Goal: Task Accomplishment & Management: Use online tool/utility

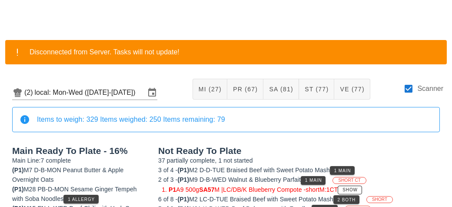
scroll to position [101, 0]
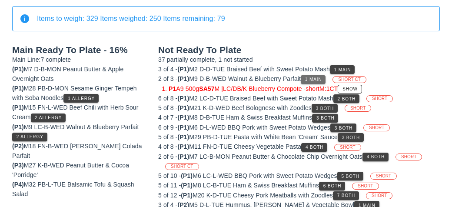
click at [314, 82] on button "1 Main" at bounding box center [313, 79] width 25 height 9
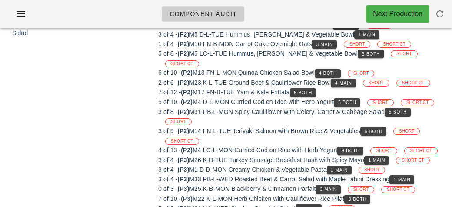
scroll to position [381, 0]
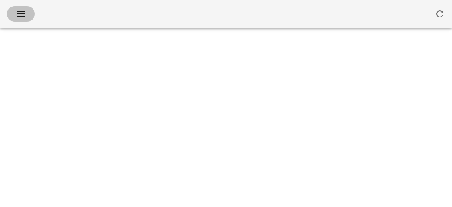
click at [11, 8] on button "button" at bounding box center [21, 14] width 28 height 16
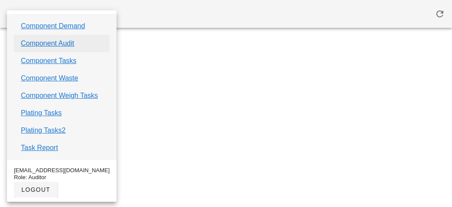
click at [30, 40] on link "Component Audit" at bounding box center [47, 43] width 53 height 10
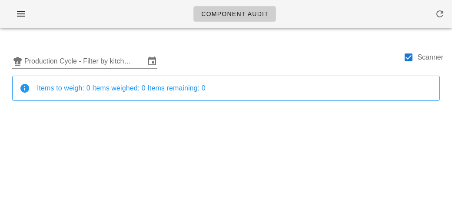
click at [17, 15] on icon "button" at bounding box center [21, 14] width 10 height 10
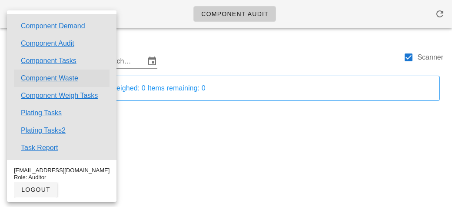
click at [28, 83] on link "Component Waste" at bounding box center [49, 78] width 57 height 10
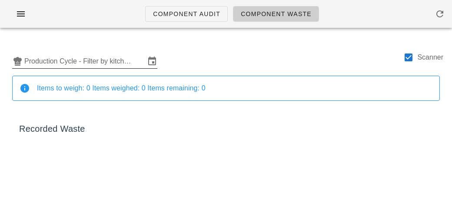
click at [36, 66] on input "Production Cycle - Filter by kitchen production schedules" at bounding box center [84, 61] width 121 height 14
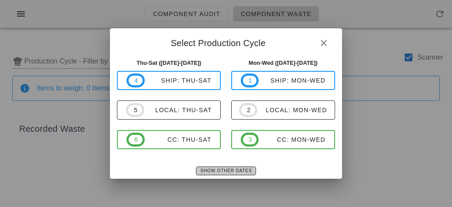
click at [210, 174] on button "Show Other Dates" at bounding box center [226, 171] width 60 height 9
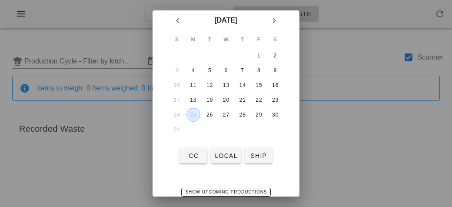
click at [193, 113] on div "25" at bounding box center [193, 115] width 13 height 6
click at [223, 153] on span "local" at bounding box center [225, 155] width 23 height 7
type input "local: Mon-Wed ([DATE]-[DATE])"
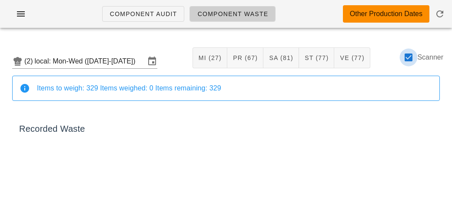
click at [413, 62] on div at bounding box center [408, 57] width 15 height 15
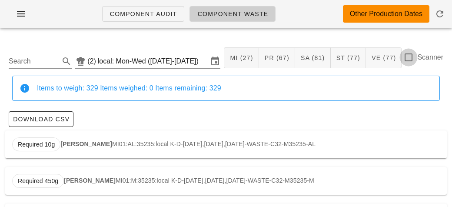
checkbox input "false"
click at [30, 63] on input "Search" at bounding box center [33, 61] width 49 height 14
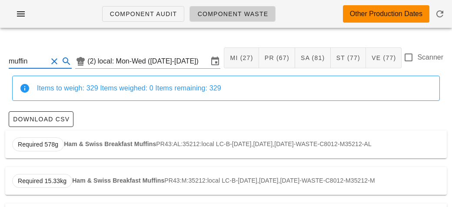
click at [83, 140] on div "Required 578g Ham & Swiss Breakfast Muffins PR43:AL:35212:local LC-B-[DATE],[DA…" at bounding box center [226, 144] width 442 height 28
type input "PR43:AL:35212:local"
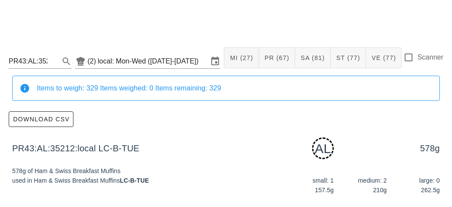
scroll to position [131, 0]
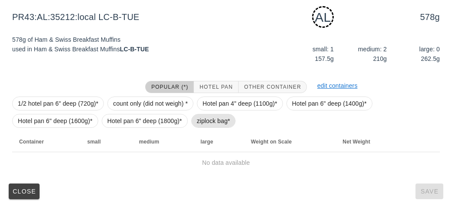
click at [192, 120] on span "ziplock bag*" at bounding box center [213, 121] width 45 height 14
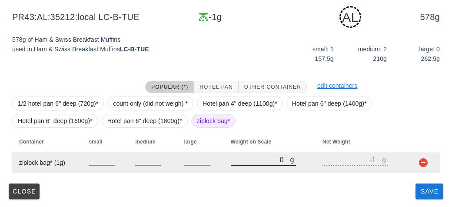
click at [238, 162] on input "0" at bounding box center [261, 159] width 60 height 11
type input "10"
type input "9"
type input "160"
type input "159"
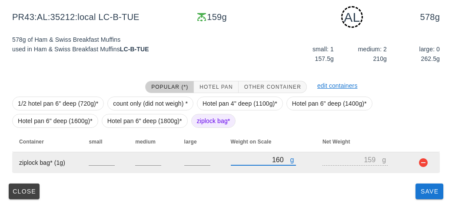
type input "1610"
type input "1609"
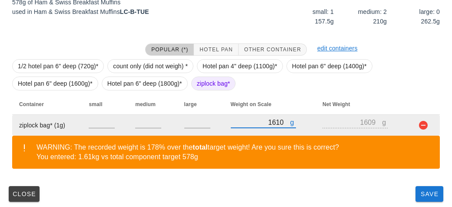
scroll to position [171, 0]
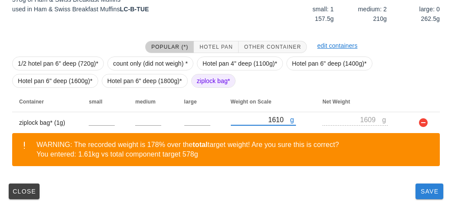
type input "1610"
click at [422, 195] on button "Save" at bounding box center [430, 191] width 28 height 16
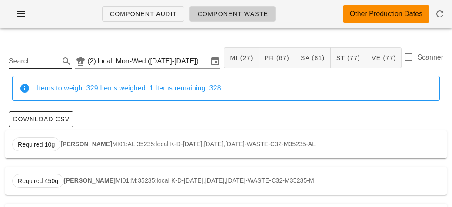
click at [54, 60] on input "Search" at bounding box center [33, 61] width 49 height 14
click at [73, 147] on div "Required 2.07kg Brown Rice ST06:AL:35195:local FN-L-[DATE],[DATE],[DATE]-WASTE-…" at bounding box center [226, 144] width 442 height 28
type input "ST06:AL:35195:local"
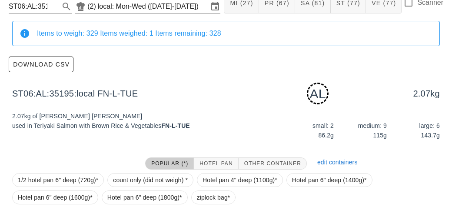
scroll to position [131, 0]
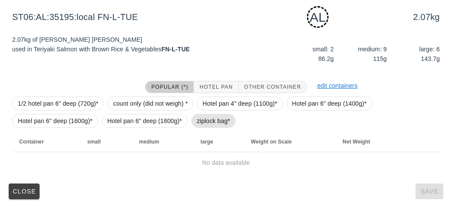
click at [191, 118] on span "ziplock bag*" at bounding box center [213, 121] width 45 height 14
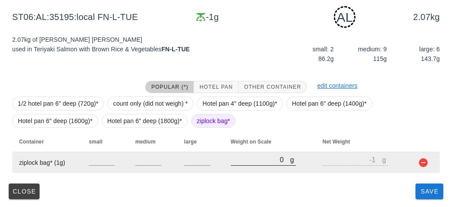
click at [238, 156] on input "0" at bounding box center [261, 159] width 60 height 11
type input "30"
type input "29"
type input "300"
type input "299"
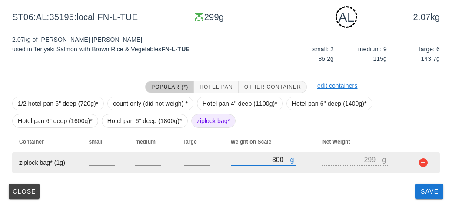
type input "3080"
type input "3079"
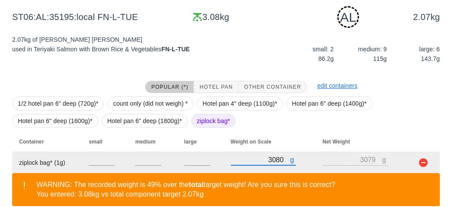
scroll to position [171, 0]
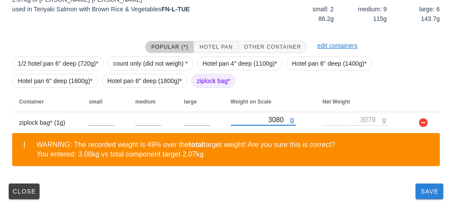
type input "3080"
click at [418, 193] on button "Save" at bounding box center [430, 191] width 28 height 16
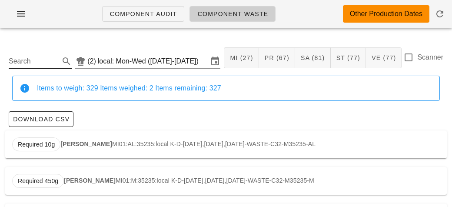
click at [20, 64] on input "Search" at bounding box center [33, 61] width 49 height 14
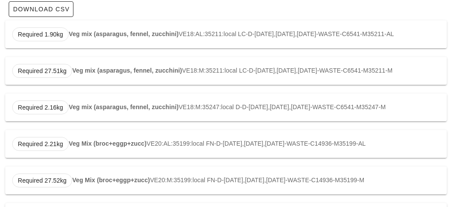
scroll to position [110, 0]
click at [96, 147] on strong "Veg Mix (broc+eggp+zucc)" at bounding box center [108, 143] width 78 height 7
type input "VE20:AL:35199:local"
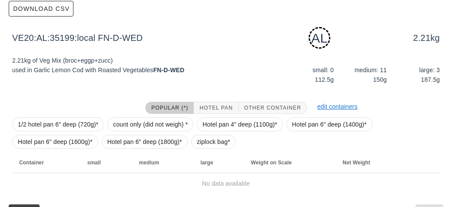
click at [190, 147] on div "1/2 hotel pan 6" deep (720g)* count only (did not weigh) * Hotel pan 4" deep (1…" at bounding box center [226, 133] width 428 height 38
click at [203, 141] on span "ziplock bag*" at bounding box center [213, 141] width 33 height 13
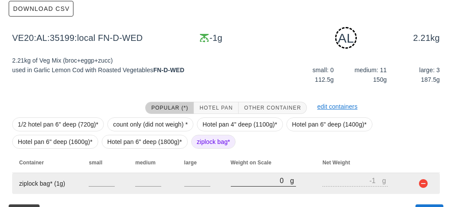
click at [246, 180] on input "0" at bounding box center [261, 180] width 60 height 11
type input "30"
type input "29"
type input "320"
type input "319"
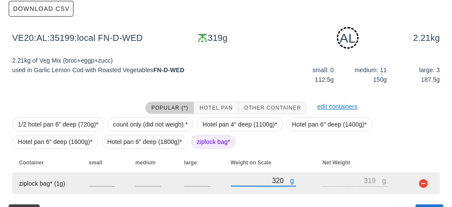
type input "3260"
type input "3259"
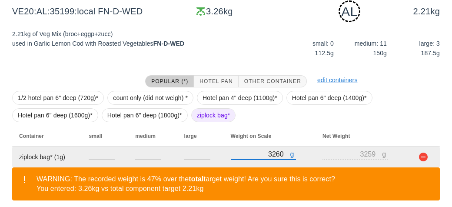
scroll to position [171, 0]
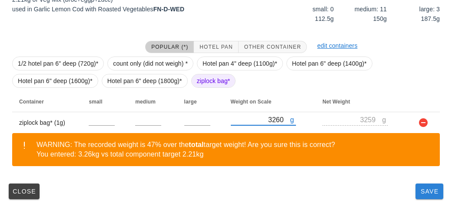
type input "3260"
click at [423, 193] on span "Save" at bounding box center [429, 191] width 21 height 7
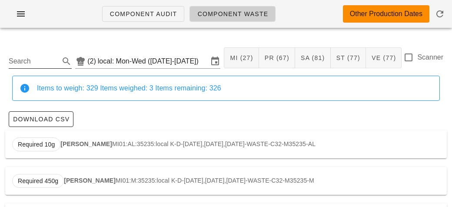
click at [35, 64] on input "Search" at bounding box center [33, 61] width 49 height 14
click at [65, 148] on div "Required 45g Spinach (wilted) VE26:AL:35228:local K-L-[DATE],[DATE],[DATE]-WAST…" at bounding box center [226, 144] width 442 height 28
type input "VE26:AL:35228:local"
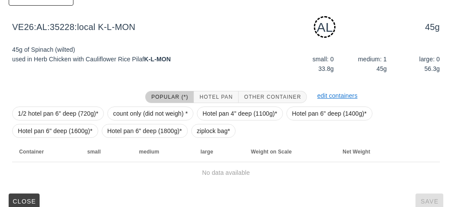
scroll to position [122, 0]
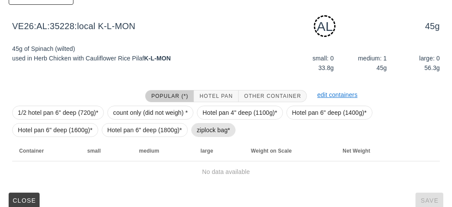
click at [200, 132] on span "ziplock bag*" at bounding box center [213, 129] width 33 height 13
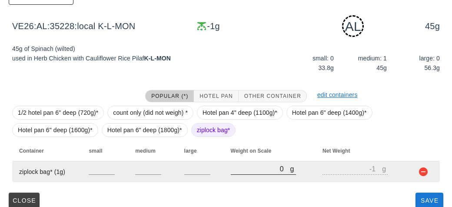
click at [242, 171] on input "0" at bounding box center [261, 168] width 60 height 11
type input "60"
type input "59"
type input "600"
type input "599"
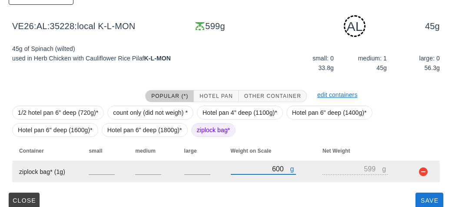
scroll to position [131, 0]
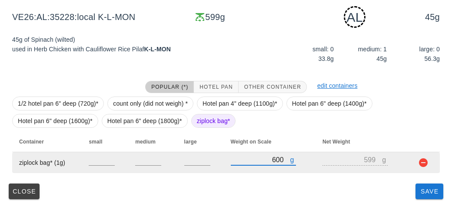
type input "600"
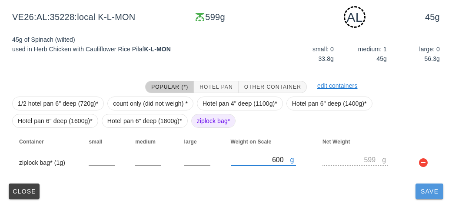
click at [425, 192] on span "Save" at bounding box center [429, 191] width 21 height 7
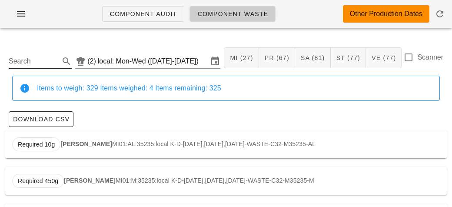
click at [26, 62] on input "Search" at bounding box center [33, 61] width 49 height 14
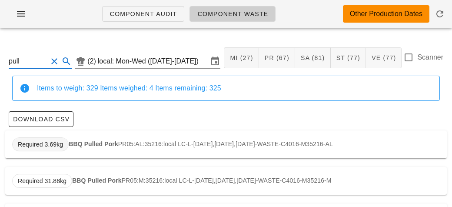
click at [67, 143] on span "Required 3.69kg" at bounding box center [40, 144] width 57 height 14
type input "PR05:AL:35216:local"
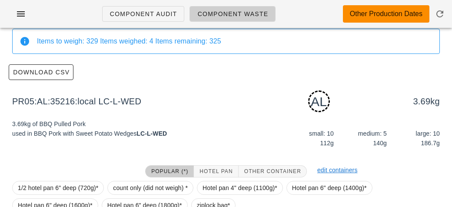
scroll to position [131, 0]
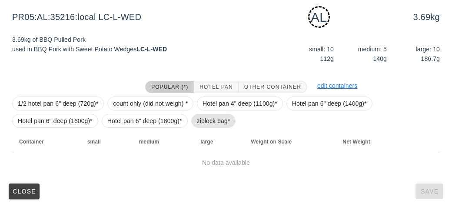
click at [197, 116] on span "ziplock bag*" at bounding box center [213, 120] width 33 height 13
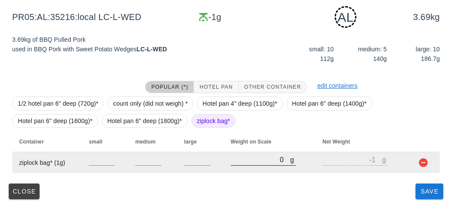
click at [248, 158] on input "0" at bounding box center [261, 159] width 60 height 11
type input "50"
type input "49"
type input "560"
type input "559"
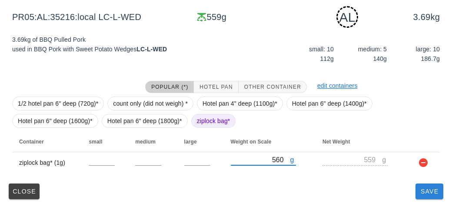
type input "560"
click at [424, 197] on button "Save" at bounding box center [430, 191] width 28 height 16
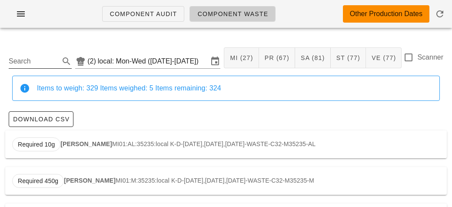
click at [47, 62] on input "Search" at bounding box center [33, 61] width 49 height 14
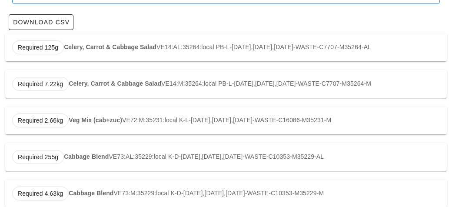
scroll to position [110, 0]
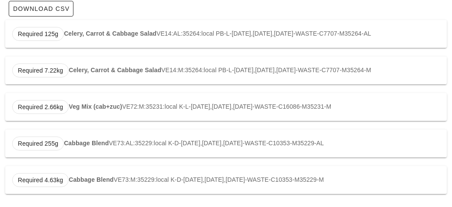
click at [91, 136] on div "Required 255g Cabbage Blend VE73:AL:35229:local K-D-[DATE],[DATE],[DATE]-WASTE-…" at bounding box center [226, 144] width 442 height 28
type input "VE73:AL:35229:local"
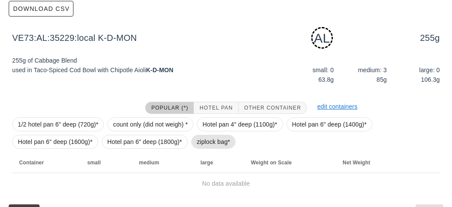
click at [206, 141] on span "ziplock bag*" at bounding box center [213, 141] width 33 height 13
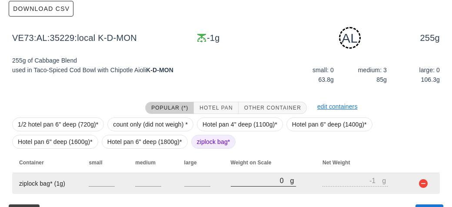
click at [238, 183] on input "0" at bounding box center [261, 180] width 60 height 11
type input "50"
type input "49"
type input "500"
type input "499"
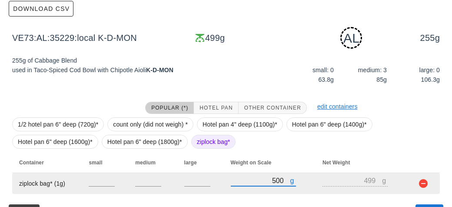
scroll to position [131, 0]
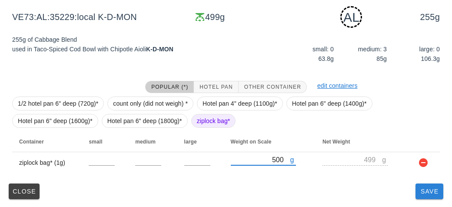
type input "500"
click at [423, 198] on button "Save" at bounding box center [430, 191] width 28 height 16
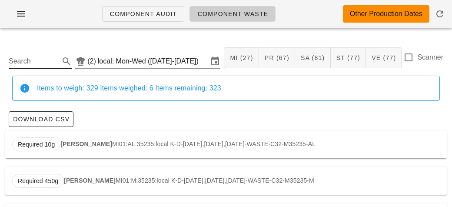
click at [40, 60] on input "Search" at bounding box center [33, 61] width 49 height 14
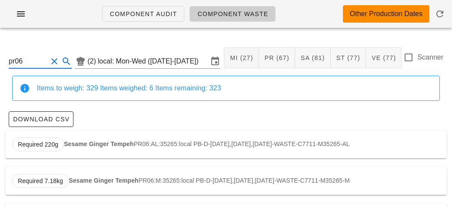
click at [74, 144] on strong "Sesame Ginger Tempeh" at bounding box center [99, 143] width 70 height 7
type input "PR06:AL:35265:local"
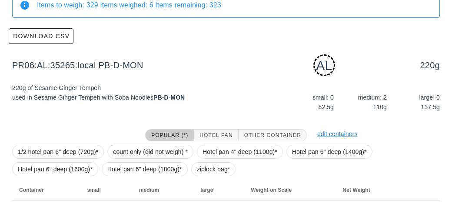
scroll to position [131, 0]
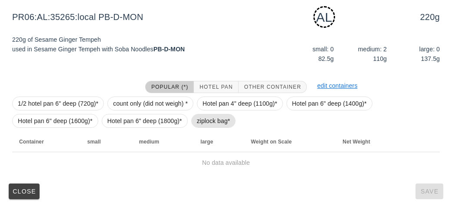
click at [200, 118] on span "ziplock bag*" at bounding box center [213, 120] width 33 height 13
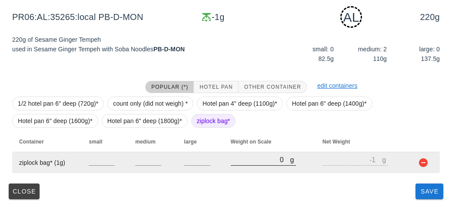
click at [238, 163] on input "0" at bounding box center [261, 159] width 60 height 11
type input "20"
type input "19"
type input "200"
type input "199"
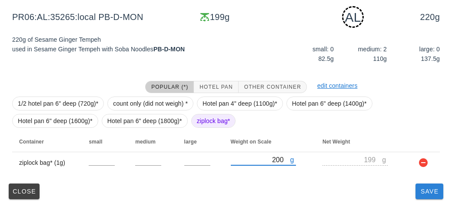
type input "200"
click at [423, 195] on button "Save" at bounding box center [430, 191] width 28 height 16
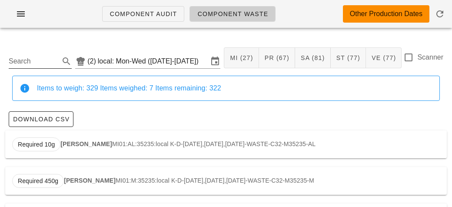
click at [36, 62] on input "Search" at bounding box center [33, 61] width 49 height 14
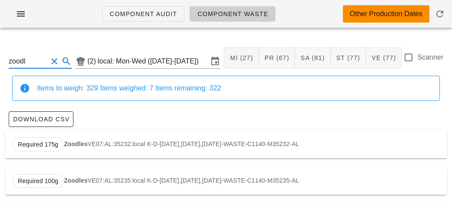
click at [72, 144] on strong "Zoodles" at bounding box center [75, 143] width 23 height 7
type input "VE07:AL:35232:local"
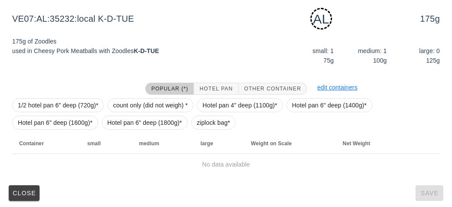
scroll to position [131, 0]
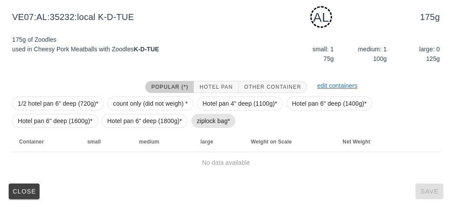
click at [198, 123] on span "ziplock bag*" at bounding box center [213, 120] width 33 height 13
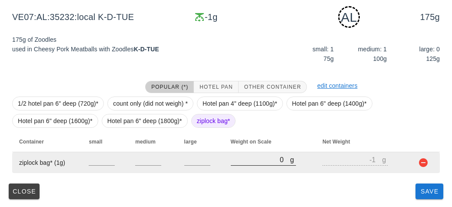
click at [237, 159] on input "0" at bounding box center [261, 159] width 60 height 11
type input "10"
type input "9"
type input "160"
type input "159"
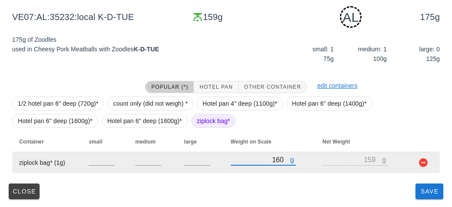
type input "160"
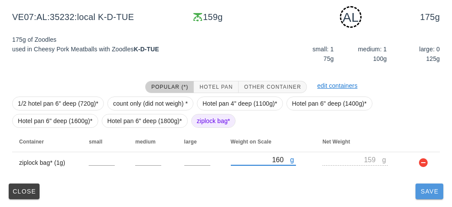
click at [421, 198] on button "Save" at bounding box center [430, 191] width 28 height 16
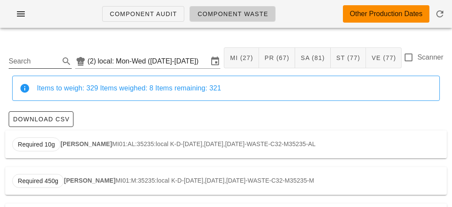
click at [32, 64] on input "Search" at bounding box center [33, 61] width 49 height 14
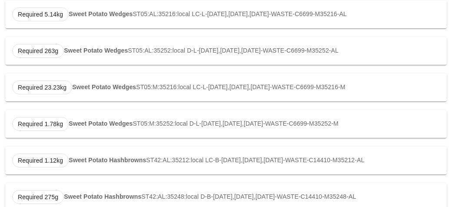
scroll to position [277, 0]
click at [77, 150] on div "Required 1.12kg Sweet Potato Hashbrowns ST42:AL:35212:local LC-B-[DATE],[DATE],…" at bounding box center [226, 160] width 442 height 28
type input "ST42:AL:35212:local"
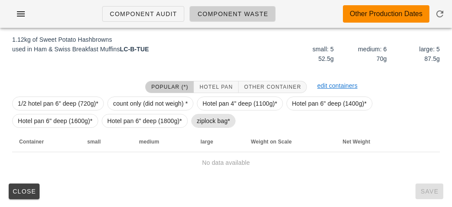
click at [201, 118] on span "ziplock bag*" at bounding box center [213, 120] width 33 height 13
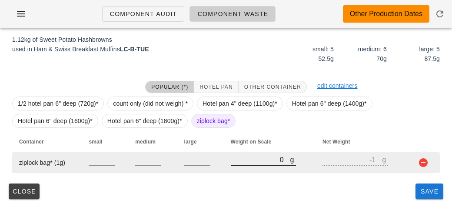
click at [231, 159] on input "0" at bounding box center [261, 159] width 60 height 11
type input "40"
type input "39"
type input "440"
type input "439"
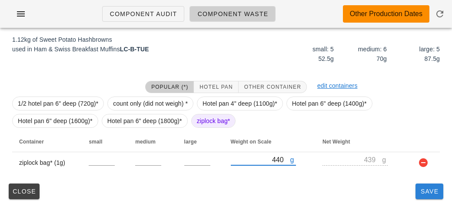
type input "440"
click at [424, 189] on span "Save" at bounding box center [429, 191] width 21 height 7
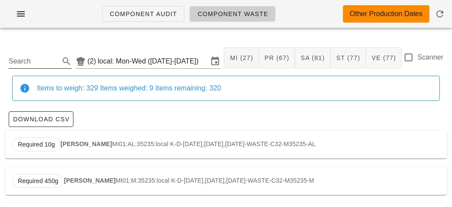
click at [30, 62] on input "Search" at bounding box center [33, 61] width 49 height 14
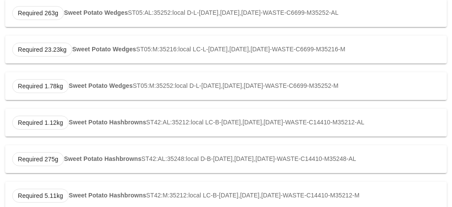
scroll to position [314, 0]
click at [109, 118] on strong "Sweet Potato Hashbrowns" at bounding box center [107, 121] width 77 height 7
type input "ST42:AL:35212:local"
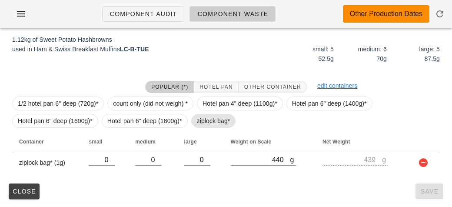
click at [198, 121] on span "ziplock bag*" at bounding box center [213, 120] width 33 height 13
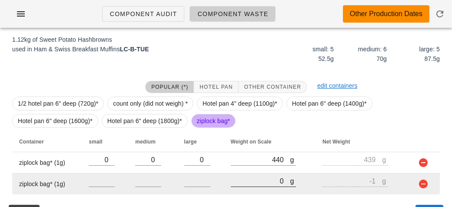
click at [253, 183] on input "0" at bounding box center [261, 180] width 60 height 11
type input "30"
type input "29"
type input "310"
type input "309"
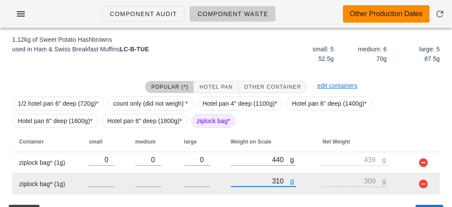
type input "3120"
type input "3119"
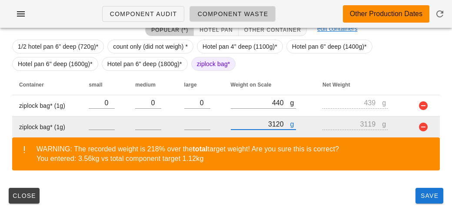
scroll to position [193, 0]
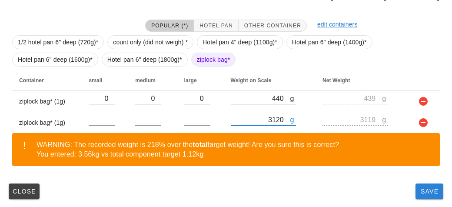
type input "3120"
click at [418, 190] on button "Save" at bounding box center [430, 191] width 28 height 16
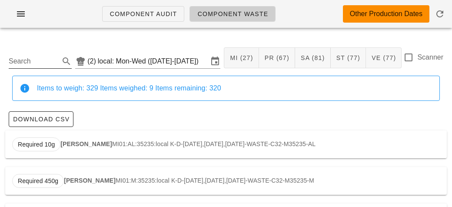
click at [43, 61] on input "Search" at bounding box center [33, 61] width 49 height 14
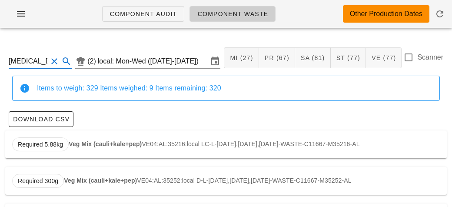
click at [80, 147] on strong "Veg Mix (cauli+kale+pep)" at bounding box center [105, 143] width 73 height 7
type input "VE04:AL:35216:local"
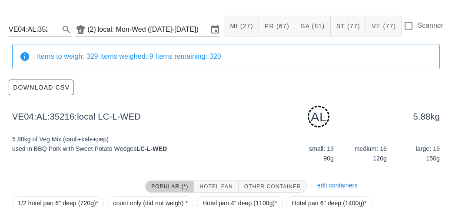
scroll to position [131, 0]
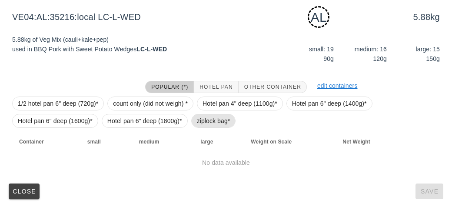
click at [201, 125] on span "ziplock bag*" at bounding box center [213, 120] width 33 height 13
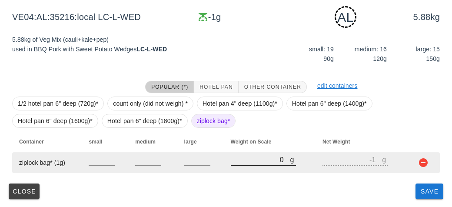
click at [240, 161] on input "0" at bounding box center [261, 159] width 60 height 11
type input "60"
type input "59"
type input "650"
type input "649"
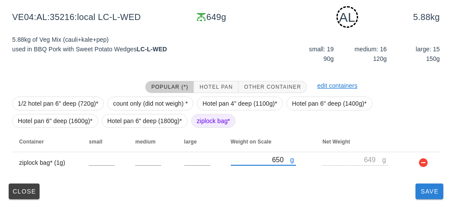
type input "650"
click at [424, 197] on button "Save" at bounding box center [430, 191] width 28 height 16
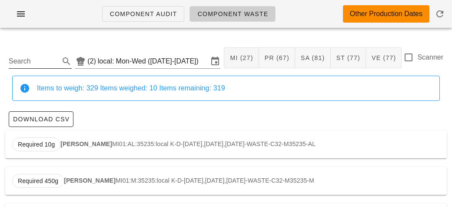
click at [25, 64] on input "Search" at bounding box center [33, 61] width 49 height 14
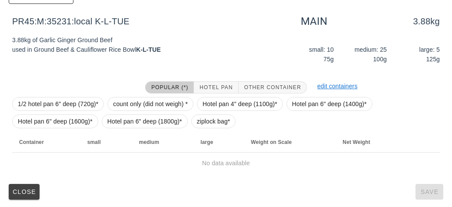
scroll to position [123, 0]
type input "pr45"
click at [212, 121] on span "ziplock bag*" at bounding box center [213, 120] width 33 height 13
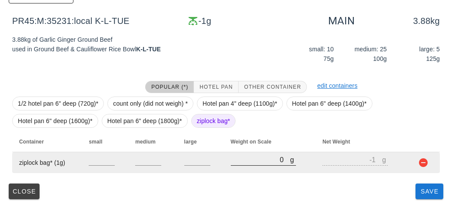
click at [240, 163] on input "0" at bounding box center [261, 159] width 60 height 11
type input "50"
type input "49"
type input "500"
type input "499"
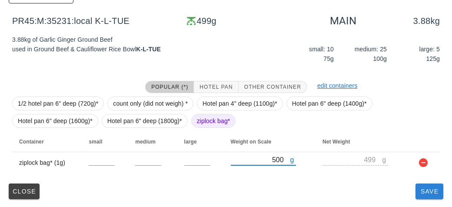
type input "500"
click at [420, 195] on button "Save" at bounding box center [430, 191] width 28 height 16
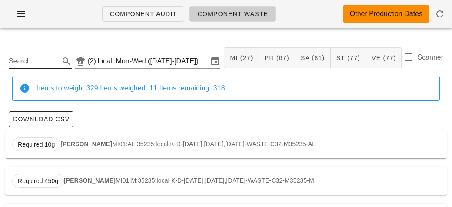
click at [30, 65] on input "Search" at bounding box center [33, 61] width 49 height 14
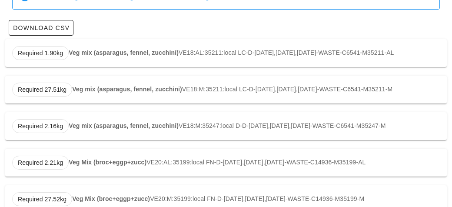
scroll to position [92, 0]
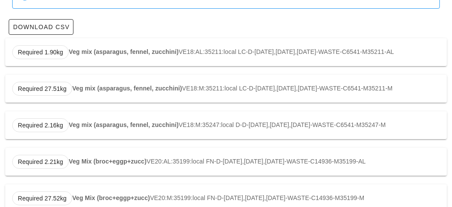
click at [94, 51] on strong "Veg mix (asparagus, fennel, zucchini)" at bounding box center [124, 51] width 110 height 7
type input "VE18:AL:35211:local"
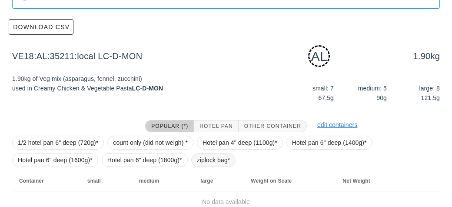
click at [207, 162] on span "ziplock bag*" at bounding box center [213, 159] width 33 height 13
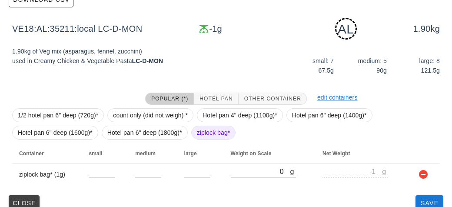
scroll to position [120, 0]
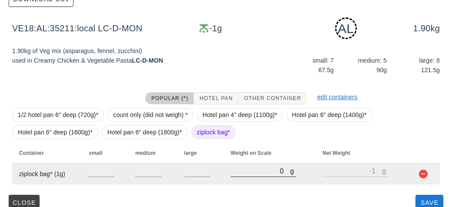
click at [247, 172] on input "0" at bounding box center [261, 170] width 60 height 11
type input "30"
type input "29"
type input "340"
type input "339"
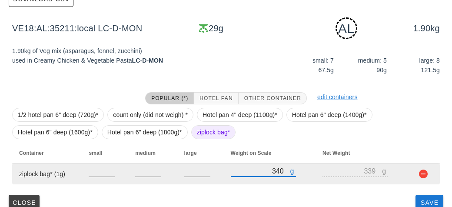
type input "3420"
type input "3419"
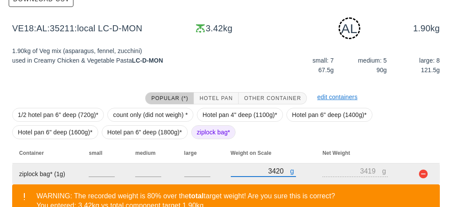
scroll to position [171, 0]
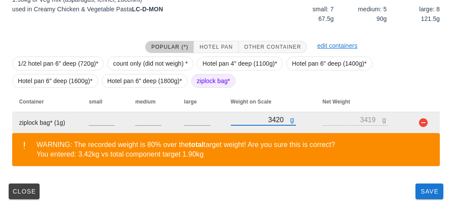
type input "3420"
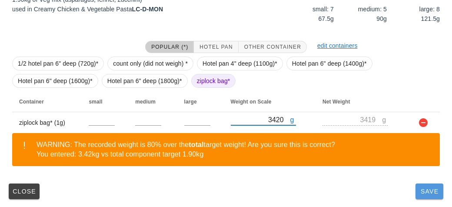
click at [419, 197] on button "Save" at bounding box center [430, 191] width 28 height 16
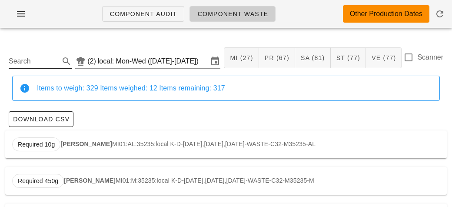
click at [36, 65] on input "Search" at bounding box center [33, 61] width 49 height 14
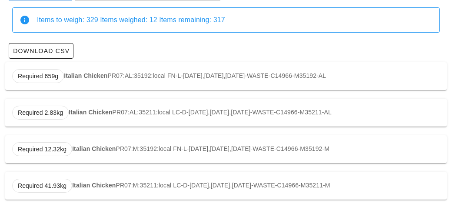
scroll to position [69, 0]
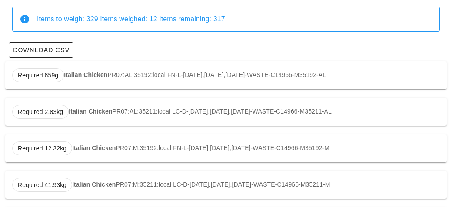
click at [76, 79] on div "Required 659g Italian Chicken PR07:AL:35192:local FN-L-[DATE],[DATE],[DATE]-WAS…" at bounding box center [226, 75] width 442 height 28
type input "PR07:AL:35192:local"
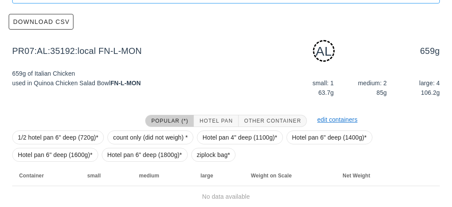
scroll to position [131, 0]
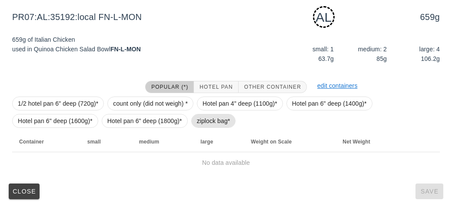
click at [212, 120] on span "ziplock bag*" at bounding box center [213, 120] width 33 height 13
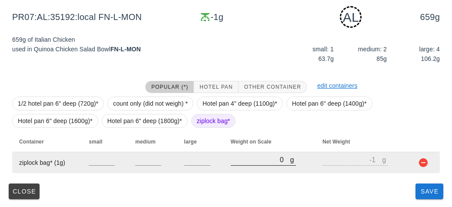
click at [251, 161] on input "0" at bounding box center [261, 159] width 60 height 11
type input "50"
type input "49"
type input "570"
type input "569"
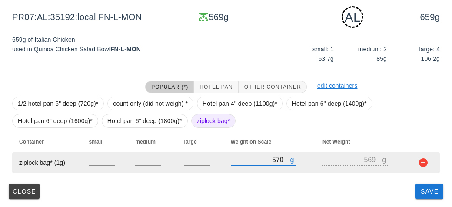
type input "570"
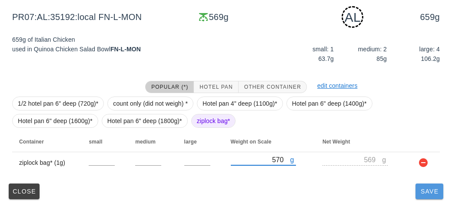
click at [419, 197] on button "Save" at bounding box center [430, 191] width 28 height 16
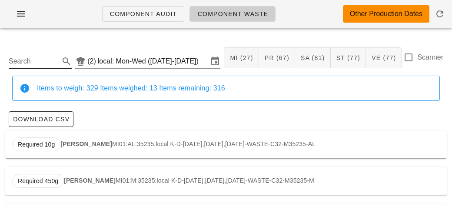
click at [26, 64] on input "Search" at bounding box center [33, 61] width 49 height 14
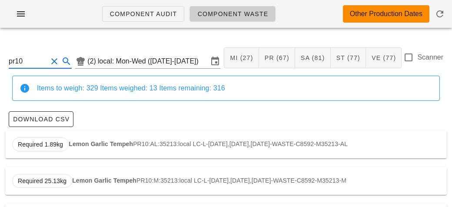
click at [74, 143] on strong "Lemon Garlic Tempeh" at bounding box center [101, 143] width 64 height 7
type input "PR10:AL:35213:local"
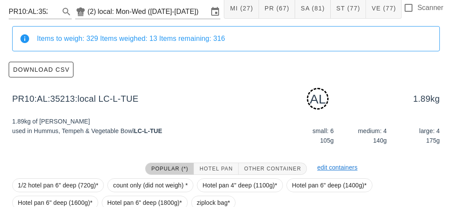
scroll to position [131, 0]
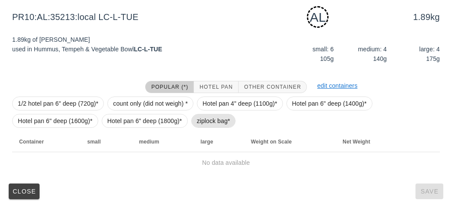
click at [198, 126] on span "ziplock bag*" at bounding box center [213, 120] width 33 height 13
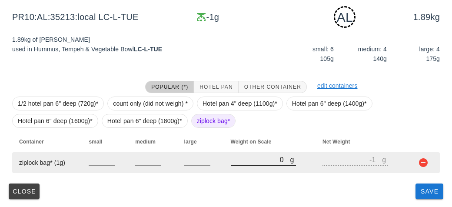
click at [244, 158] on input "0" at bounding box center [261, 159] width 60 height 11
type input "20"
type input "19"
type input "270"
type input "269"
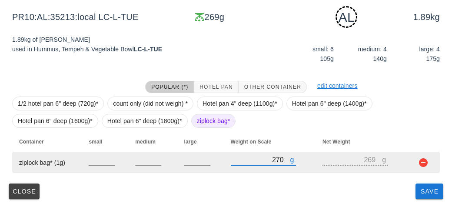
type input "2720"
type input "2719"
type input "2720"
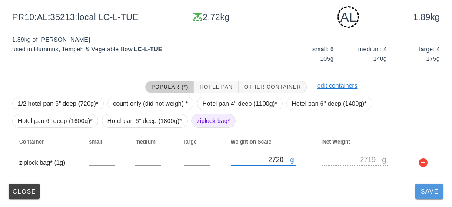
click at [418, 196] on button "Save" at bounding box center [430, 191] width 28 height 16
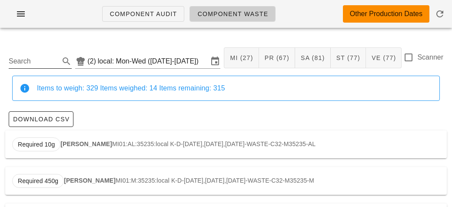
click at [36, 64] on input "Search" at bounding box center [33, 61] width 49 height 14
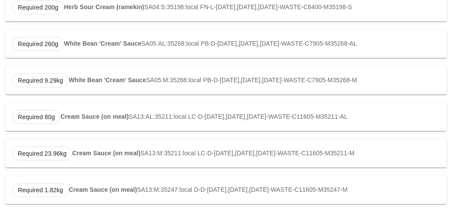
click at [77, 121] on div "Required 80g Cream Sauce (on meal) SA13:AL:35211:local LC-D-[DATE],[DATE],[DATE…" at bounding box center [226, 117] width 442 height 28
type input "SA13:AL:35211:local"
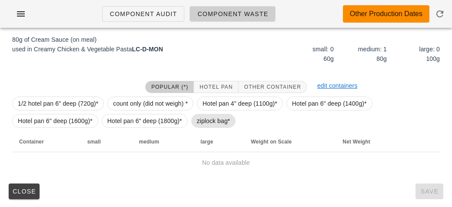
click at [197, 125] on span "ziplock bag*" at bounding box center [213, 120] width 33 height 13
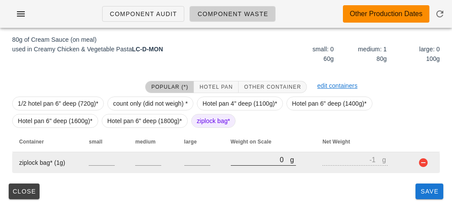
click at [247, 163] on input "0" at bounding box center [261, 159] width 60 height 11
type input "60"
type input "59"
type input "600"
type input "599"
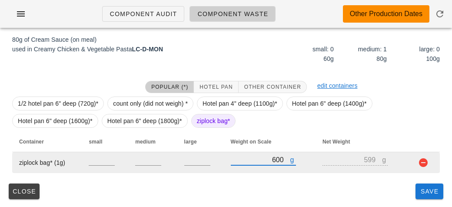
type input "600"
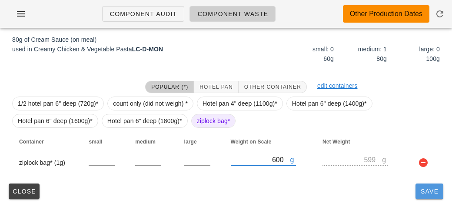
click at [416, 194] on button "Save" at bounding box center [430, 191] width 28 height 16
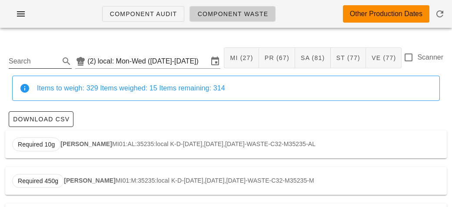
click at [28, 63] on input "Search" at bounding box center [33, 61] width 49 height 14
click at [80, 150] on div "Required 188g Romaine (base) VE76:AL:35234:local K-L-[DATE],[DATE],[DATE]-WASTE…" at bounding box center [226, 144] width 442 height 28
type input "VE76:AL:35234:local"
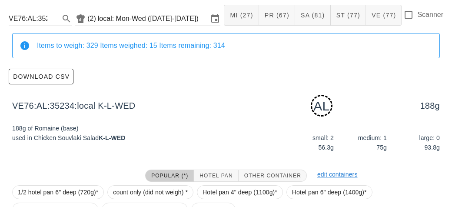
scroll to position [131, 0]
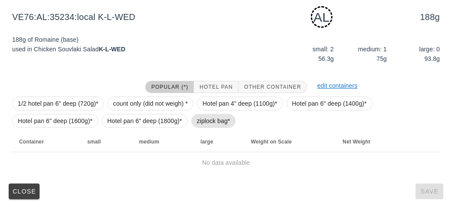
click at [199, 118] on span "ziplock bag*" at bounding box center [213, 120] width 33 height 13
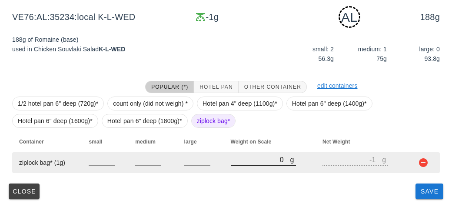
click at [241, 162] on input "0" at bounding box center [261, 159] width 60 height 11
type input "50"
type input "49"
type input "510"
type input "509"
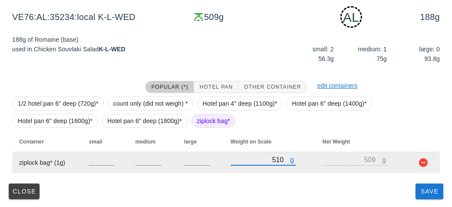
type input "510"
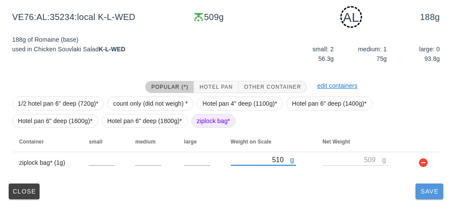
click at [426, 195] on button "Save" at bounding box center [430, 191] width 28 height 16
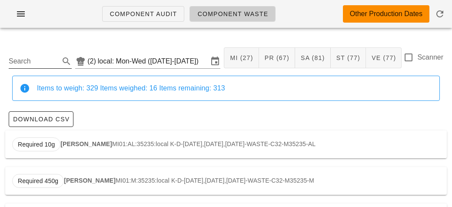
click at [23, 65] on input "Search" at bounding box center [33, 61] width 49 height 14
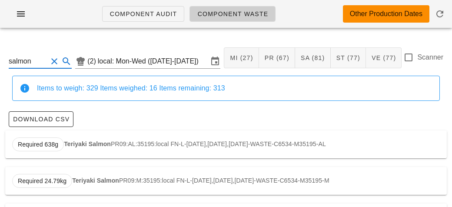
click at [80, 146] on strong "Teriyaki Salmon" at bounding box center [87, 143] width 47 height 7
type input "PR09:AL:35195:local"
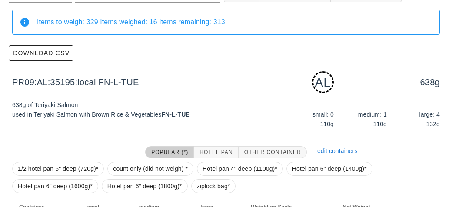
scroll to position [131, 0]
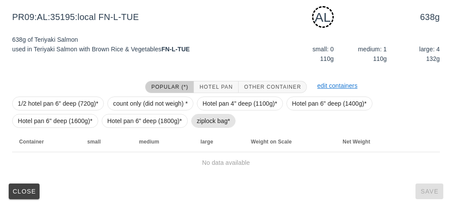
click at [200, 117] on span "ziplock bag*" at bounding box center [213, 120] width 33 height 13
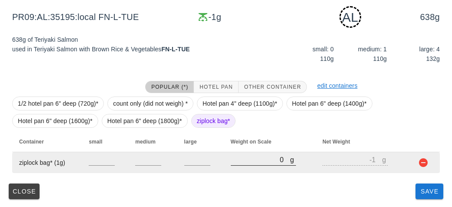
click at [240, 156] on input "0" at bounding box center [261, 159] width 60 height 11
type input "50"
type input "49"
type input "520"
type input "519"
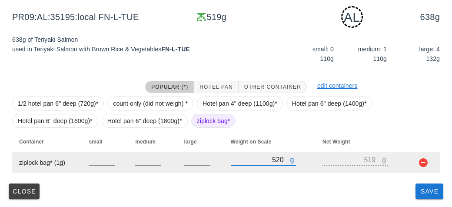
type input "520"
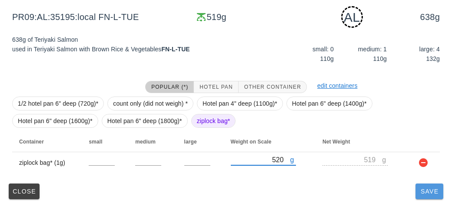
click at [423, 197] on button "Save" at bounding box center [430, 191] width 28 height 16
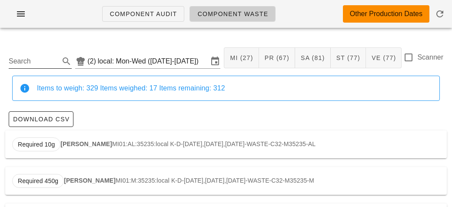
click at [11, 64] on input "Search" at bounding box center [33, 61] width 49 height 14
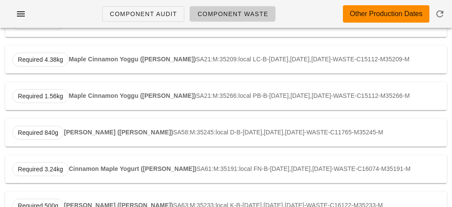
click at [93, 131] on strong "[PERSON_NAME] ([PERSON_NAME])" at bounding box center [118, 132] width 109 height 7
type input "SA58:M:35245:local"
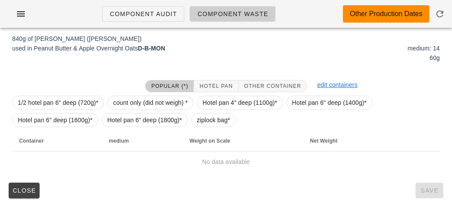
scroll to position [123, 0]
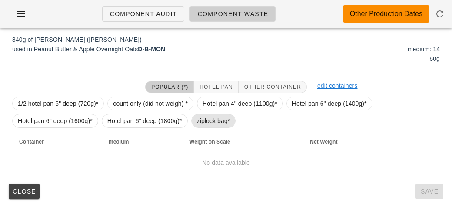
click at [198, 123] on span "ziplock bag*" at bounding box center [213, 120] width 33 height 13
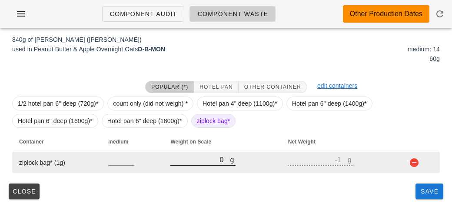
click at [205, 155] on input "0" at bounding box center [200, 159] width 60 height 11
type input "40"
type input "39"
type input "440"
type input "439"
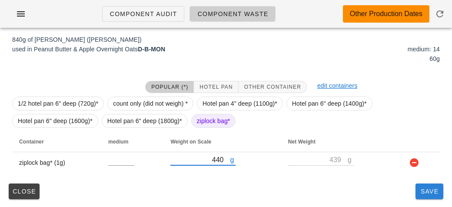
type input "440"
click at [426, 190] on span "Save" at bounding box center [429, 191] width 21 height 7
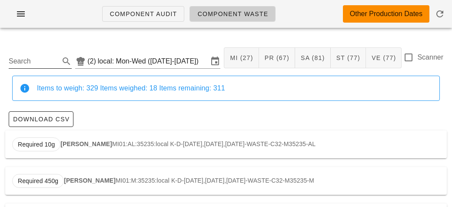
click at [22, 65] on input "Search" at bounding box center [33, 61] width 49 height 14
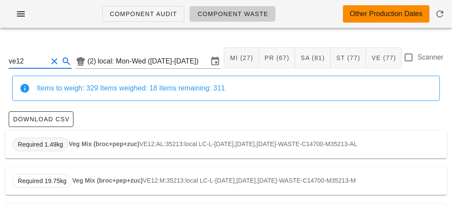
click at [64, 142] on span "Required 1.49kg" at bounding box center [40, 144] width 57 height 14
type input "VE12:AL:35213:local"
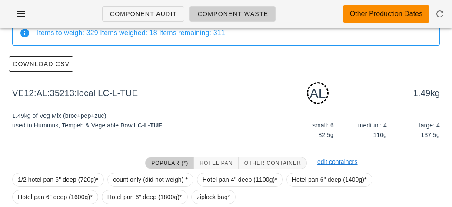
scroll to position [131, 0]
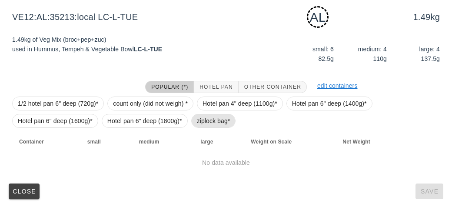
click at [197, 122] on span "ziplock bag*" at bounding box center [213, 120] width 33 height 13
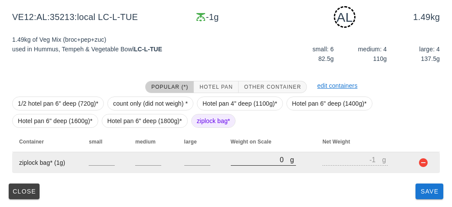
click at [240, 163] on input "0" at bounding box center [261, 159] width 60 height 11
type input "10"
type input "9"
type input "100"
type input "99"
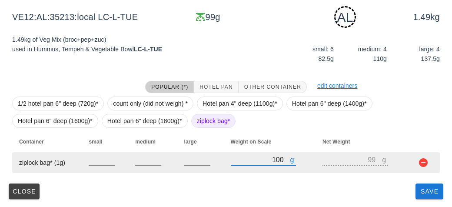
type input "1060"
type input "1059"
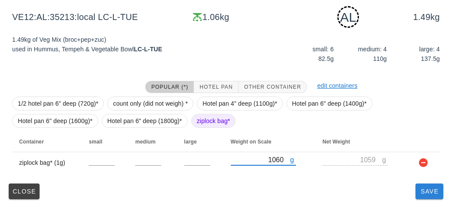
type input "1060"
click at [419, 191] on span "Save" at bounding box center [429, 191] width 21 height 7
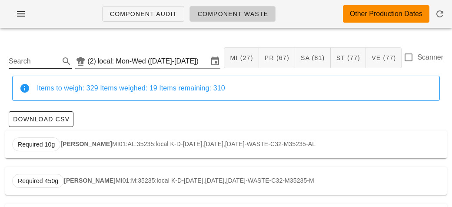
click at [28, 63] on input "Search" at bounding box center [33, 61] width 49 height 14
click at [69, 145] on strong "Soba Noodles" at bounding box center [89, 143] width 41 height 7
type input "ST02:AL:35193:local"
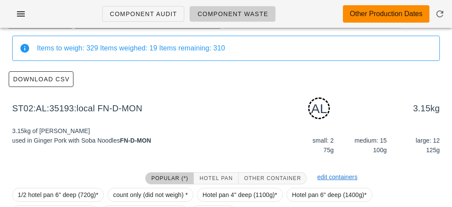
scroll to position [131, 0]
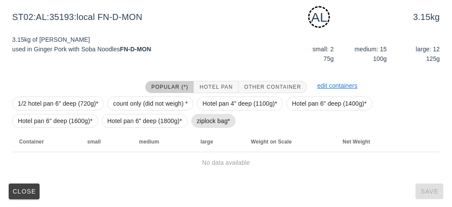
click at [204, 116] on span "ziplock bag*" at bounding box center [213, 120] width 33 height 13
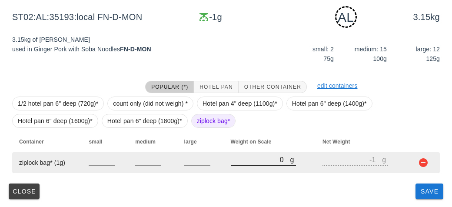
click at [252, 159] on input "0" at bounding box center [261, 159] width 60 height 11
type input "210"
type input "209"
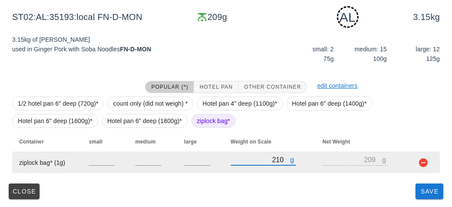
type input "210"
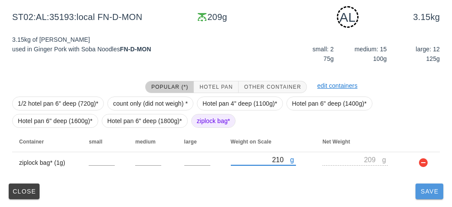
click at [428, 198] on button "Save" at bounding box center [430, 191] width 28 height 16
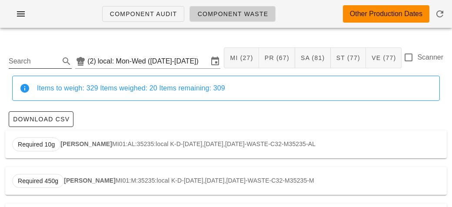
click at [27, 62] on input "Search" at bounding box center [33, 61] width 49 height 14
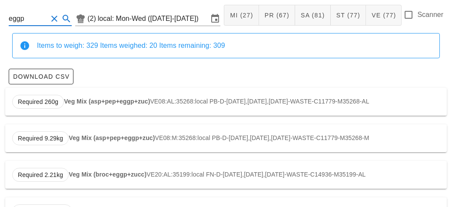
scroll to position [74, 0]
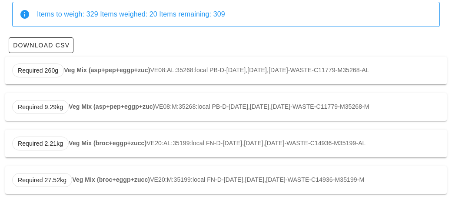
click at [80, 68] on strong "Veg Mix (asp+pep+eggp+zuc)" at bounding box center [107, 70] width 86 height 7
type input "VE08:AL:35268:local"
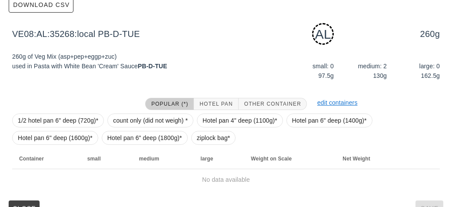
scroll to position [131, 0]
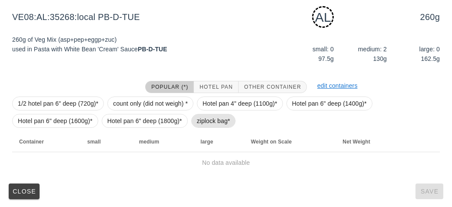
click at [204, 117] on span "ziplock bag*" at bounding box center [213, 120] width 33 height 13
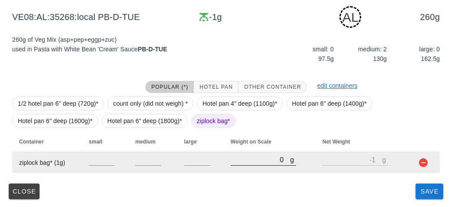
click at [245, 162] on input "0" at bounding box center [261, 159] width 60 height 11
type input "20"
type input "19"
type input "210"
type input "209"
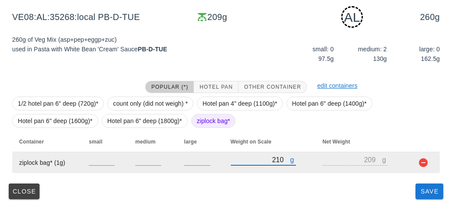
type input "2150"
type input "2149"
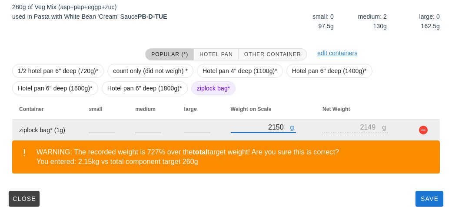
scroll to position [171, 0]
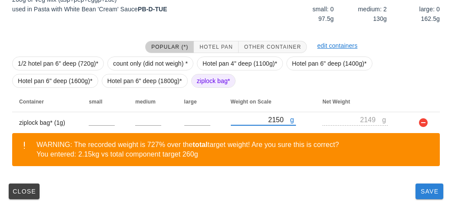
type input "2150"
click at [417, 193] on button "Save" at bounding box center [430, 191] width 28 height 16
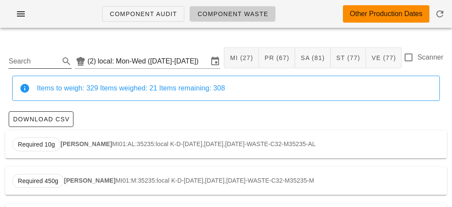
click at [27, 63] on input "Search" at bounding box center [33, 61] width 49 height 14
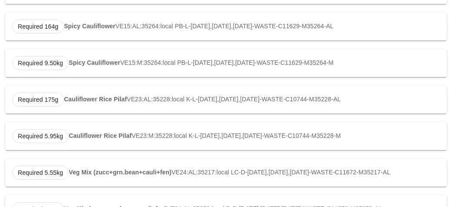
scroll to position [284, 0]
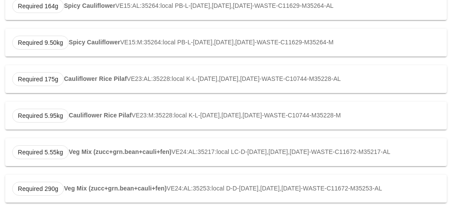
click at [103, 80] on strong "Cauliflower Rice Pilaf" at bounding box center [95, 78] width 63 height 7
type input "VE23:AL:35228:local"
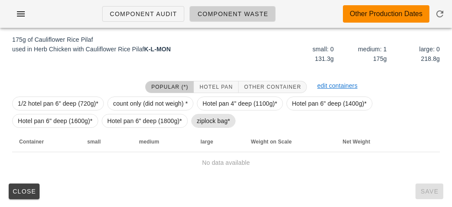
click at [198, 121] on span "ziplock bag*" at bounding box center [213, 120] width 33 height 13
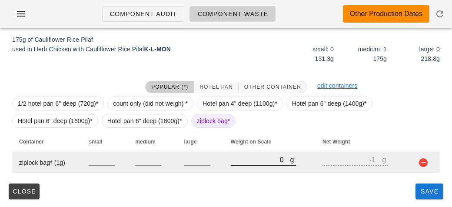
click at [261, 159] on input "0" at bounding box center [261, 159] width 60 height 11
type input "90"
type input "89"
type input "930"
type input "929"
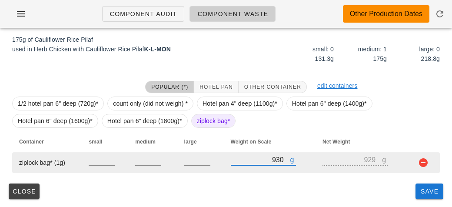
type input "930"
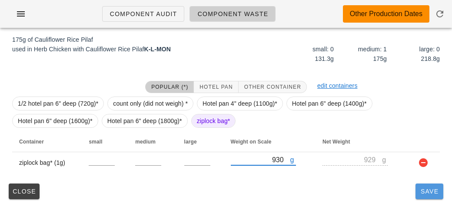
click at [430, 195] on button "Save" at bounding box center [430, 191] width 28 height 16
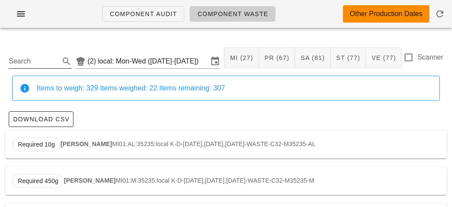
click at [23, 58] on input "Search" at bounding box center [33, 61] width 49 height 14
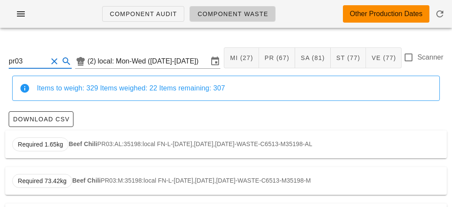
click at [77, 145] on strong "Beef Chili" at bounding box center [83, 143] width 29 height 7
type input "PR03:AL:35198:local"
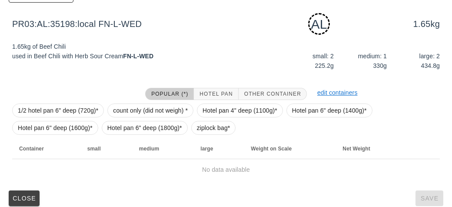
scroll to position [131, 0]
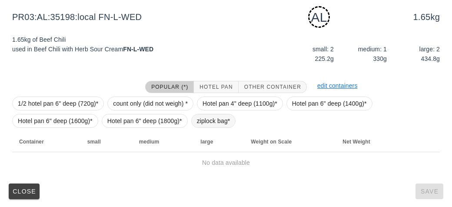
click at [191, 119] on span "ziplock bag*" at bounding box center [213, 121] width 45 height 14
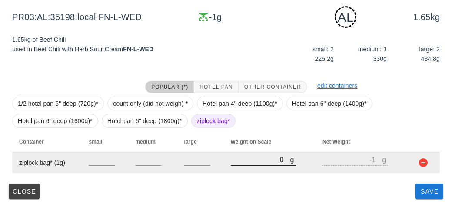
click at [236, 161] on input "0" at bounding box center [261, 159] width 60 height 11
type input "20"
type input "19"
type input "220"
type input "219"
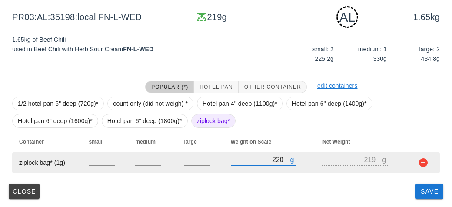
type input "2260"
type input "2259"
type input "2260"
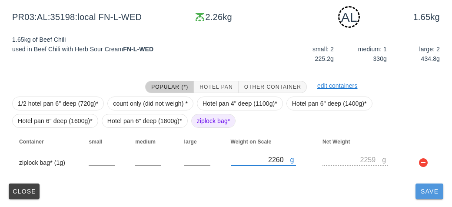
click at [422, 196] on button "Save" at bounding box center [430, 191] width 28 height 16
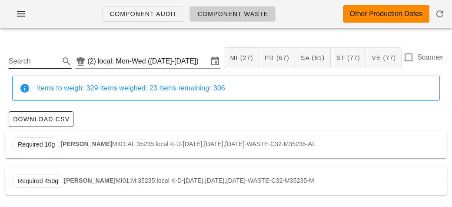
click at [25, 54] on input "Search" at bounding box center [33, 61] width 49 height 14
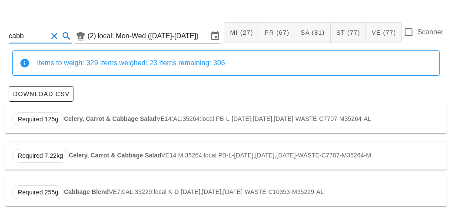
scroll to position [74, 0]
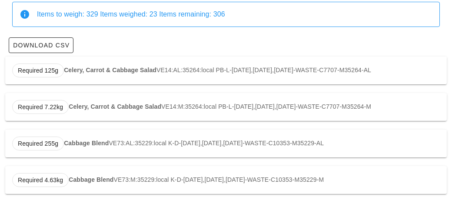
click at [82, 144] on strong "Cabbage Blend" at bounding box center [86, 143] width 45 height 7
type input "VE73:AL:35229:local"
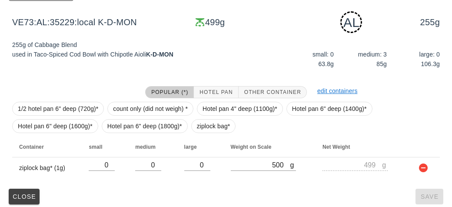
scroll to position [131, 0]
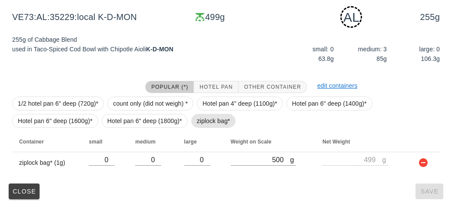
click at [217, 119] on span "ziplock bag*" at bounding box center [213, 120] width 33 height 13
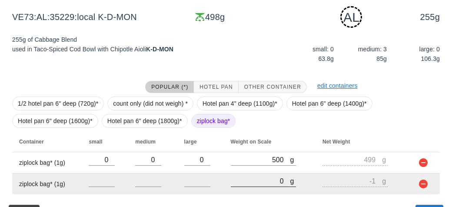
click at [271, 180] on input "0" at bounding box center [261, 180] width 60 height 11
type input "10"
type input "9"
type input "140"
type input "139"
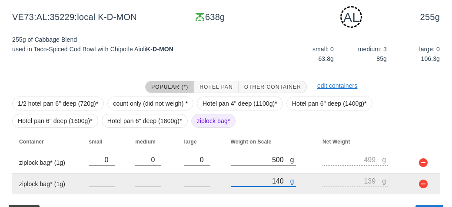
type input "1480"
type input "1479"
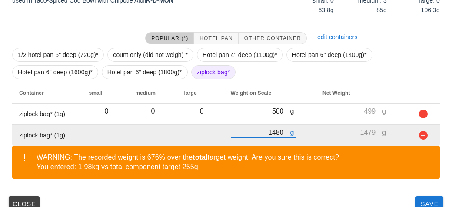
scroll to position [193, 0]
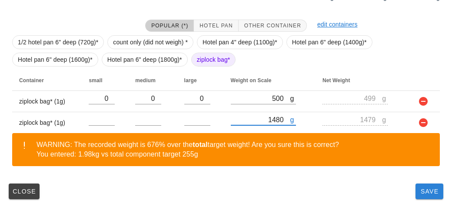
type input "1480"
click at [430, 194] on span "Save" at bounding box center [429, 191] width 21 height 7
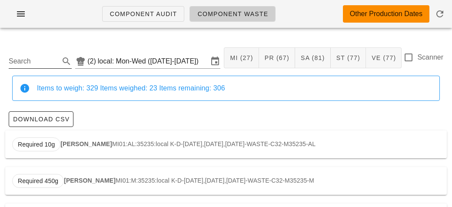
click at [35, 55] on input "Search" at bounding box center [33, 61] width 49 height 14
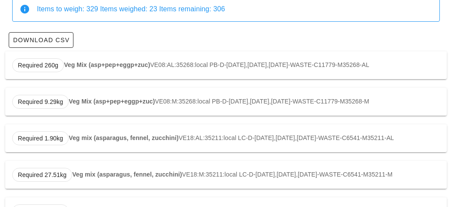
scroll to position [80, 0]
click at [119, 141] on div "Required 1.90kg Veg mix (asparagus, fennel, zucchini) VE18:AL:35211:local LC-D-…" at bounding box center [226, 138] width 442 height 28
type input "VE18:AL:35211:local"
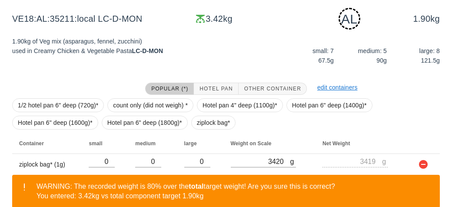
scroll to position [171, 0]
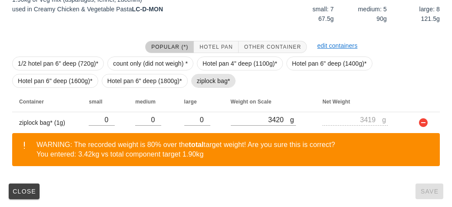
click at [197, 79] on span "ziplock bag*" at bounding box center [213, 80] width 33 height 13
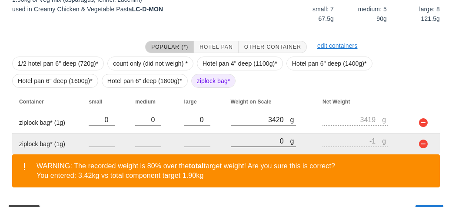
click at [256, 140] on input "0" at bounding box center [261, 140] width 60 height 11
type input "40"
type input "39"
type input "440"
type input "439"
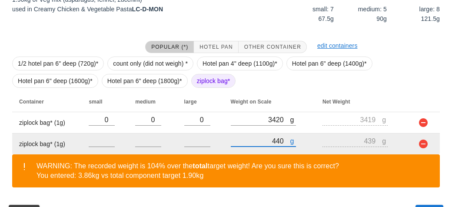
scroll to position [193, 0]
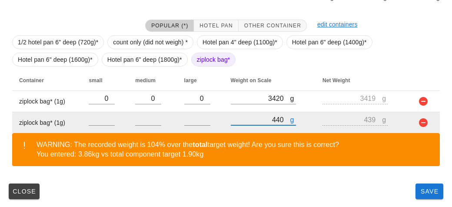
type input "440"
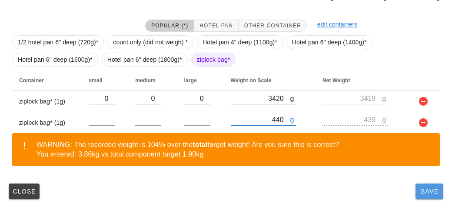
click at [427, 192] on span "Save" at bounding box center [429, 191] width 21 height 7
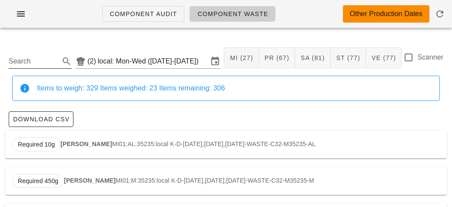
click at [36, 62] on input "Search" at bounding box center [33, 61] width 49 height 14
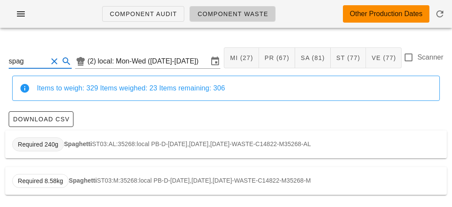
click at [62, 148] on span "Required 240g" at bounding box center [38, 144] width 52 height 14
type input "ST03:AL:35268:local"
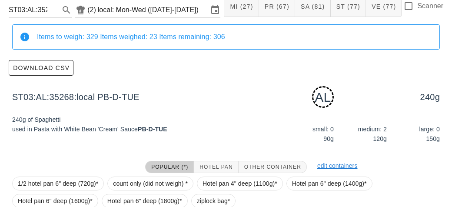
scroll to position [131, 0]
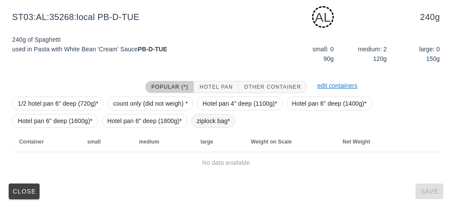
click at [207, 119] on span "ziplock bag*" at bounding box center [213, 120] width 33 height 13
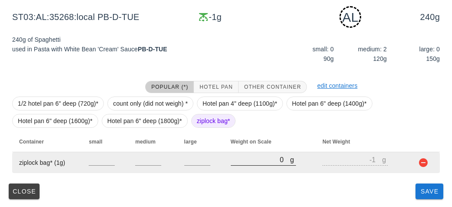
click at [248, 161] on input "0" at bounding box center [261, 159] width 60 height 11
type input "20"
type input "19"
type input "230"
type input "229"
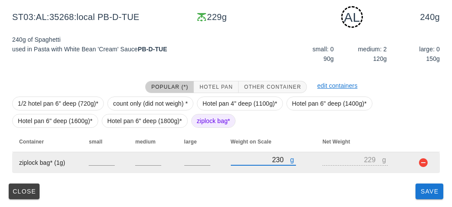
type input "230"
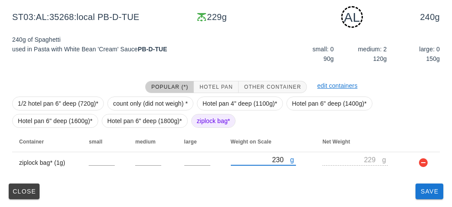
click at [425, 203] on div "ST03:AL:35268:local (2) local: Mon-Wed ([DATE]-[DATE]) MI (27) PR (67) SA (81) …" at bounding box center [226, 55] width 452 height 304
click at [421, 190] on span "Save" at bounding box center [429, 191] width 21 height 7
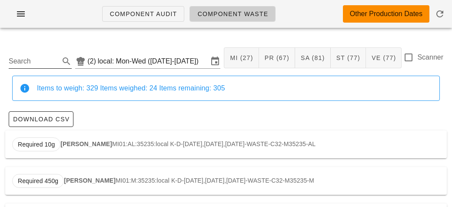
click at [39, 59] on input "Search" at bounding box center [33, 61] width 49 height 14
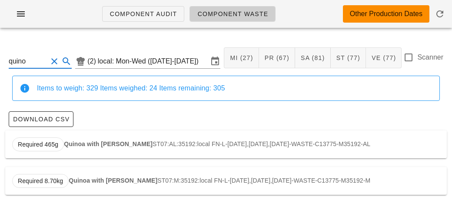
click at [86, 136] on div "Required 465g Quinoa with Parsley ST07:AL:35192:local FN-L-[DATE],[DATE],[DATE]…" at bounding box center [226, 144] width 442 height 28
type input "ST07:AL:35192:local"
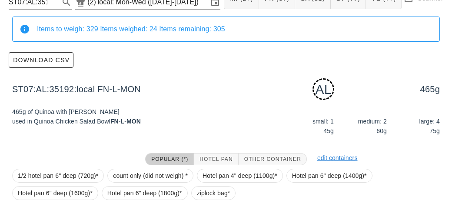
scroll to position [131, 0]
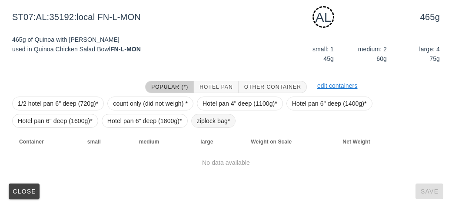
click at [210, 121] on span "ziplock bag*" at bounding box center [213, 120] width 33 height 13
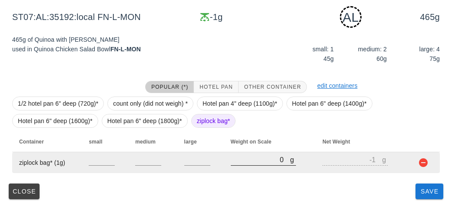
click at [246, 156] on input "0" at bounding box center [261, 159] width 60 height 11
type input "40"
type input "39"
type input "480"
type input "479"
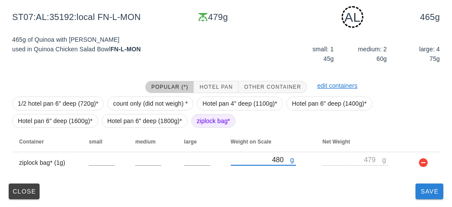
type input "480"
click at [423, 189] on span "Save" at bounding box center [429, 191] width 21 height 7
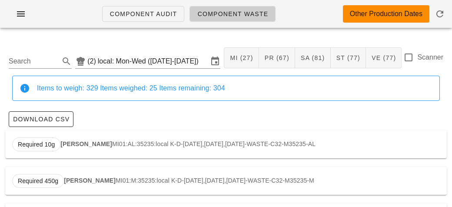
click at [47, 43] on div "Search (2) local: Mon-Wed ([DATE]-[DATE]) MI (27) PR (67) SA (81) ST (77) VE (7…" at bounding box center [226, 58] width 442 height 36
click at [27, 63] on input "Search" at bounding box center [33, 61] width 49 height 14
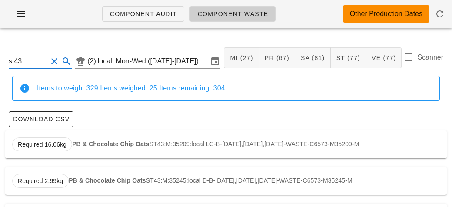
click at [80, 141] on strong "PB & Chocolate Chip Oats" at bounding box center [110, 143] width 77 height 7
type input "ST43:M:35209:local"
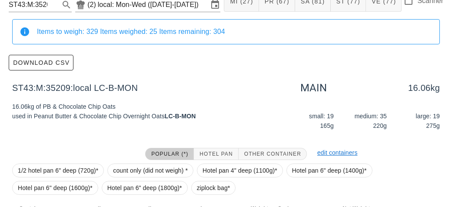
scroll to position [123, 0]
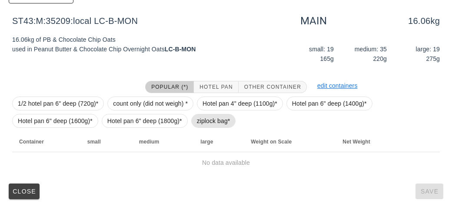
click at [195, 119] on span "ziplock bag*" at bounding box center [213, 121] width 45 height 14
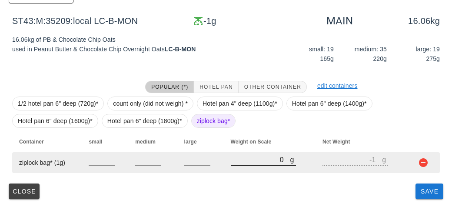
click at [235, 162] on input "0" at bounding box center [261, 159] width 60 height 11
type input "60"
type input "59"
type input "630"
type input "629"
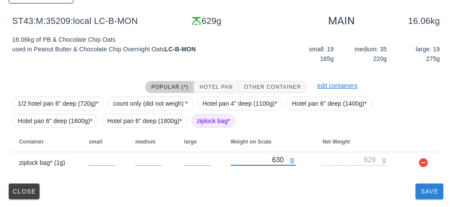
type input "630"
click at [416, 193] on button "Save" at bounding box center [430, 191] width 28 height 16
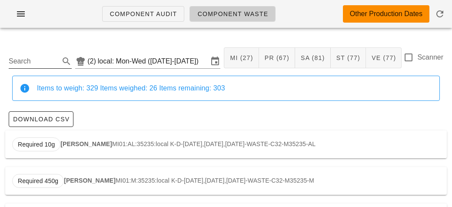
click at [34, 67] on input "Search" at bounding box center [33, 61] width 49 height 14
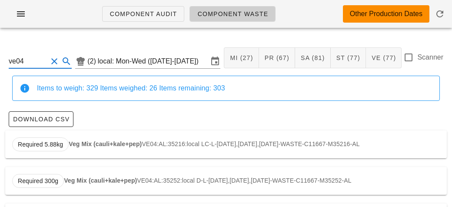
click at [86, 147] on div "Required 5.88kg Veg Mix (cauli+kale+pep) VE04:AL:35216:local LC-L-[DATE],[DATE]…" at bounding box center [226, 144] width 442 height 28
type input "VE04:AL:35216:local"
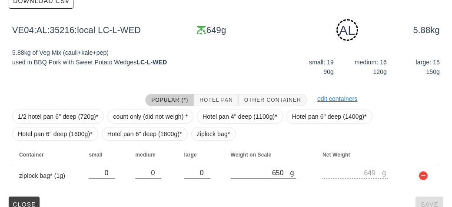
scroll to position [131, 0]
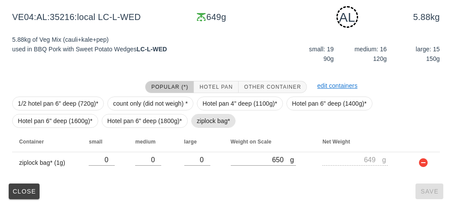
click at [203, 122] on span "ziplock bag*" at bounding box center [213, 120] width 33 height 13
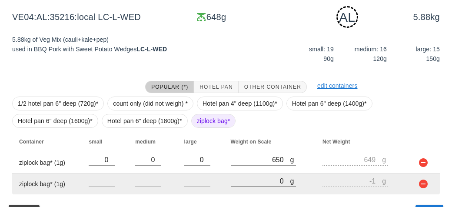
click at [253, 184] on input "0" at bounding box center [261, 180] width 60 height 11
type input "20"
type input "19"
type input "250"
type input "249"
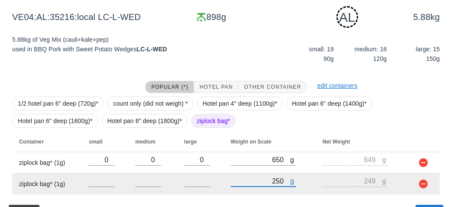
type input "2510"
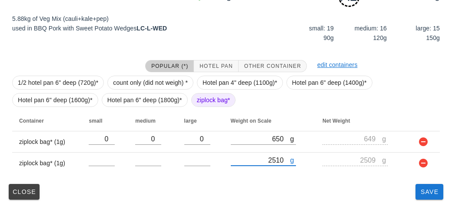
click at [430, 203] on div "VE04:AL:35216:local (2) local: Mon-Wed ([DATE]-[DATE]) MI (27) PR (67) SA (81) …" at bounding box center [226, 46] width 452 height 326
click at [424, 193] on span "Save" at bounding box center [429, 191] width 21 height 7
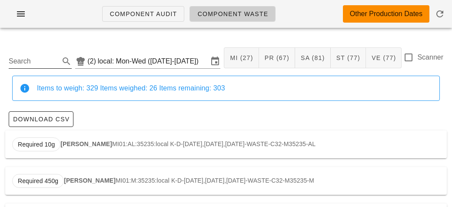
click at [24, 63] on input "Search" at bounding box center [33, 61] width 49 height 14
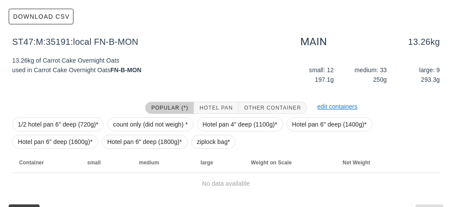
scroll to position [123, 0]
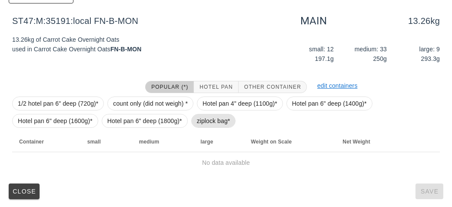
click at [198, 121] on span "ziplock bag*" at bounding box center [213, 120] width 33 height 13
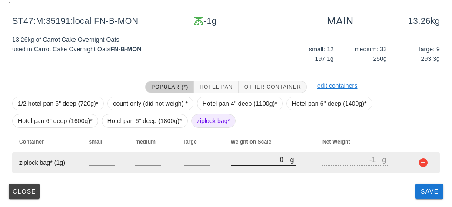
click at [242, 163] on input "0" at bounding box center [261, 159] width 60 height 11
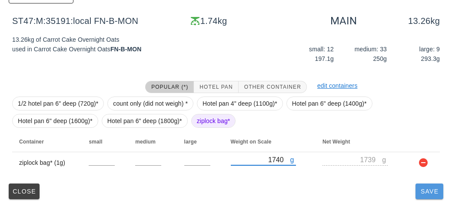
click at [424, 197] on button "Save" at bounding box center [430, 191] width 28 height 16
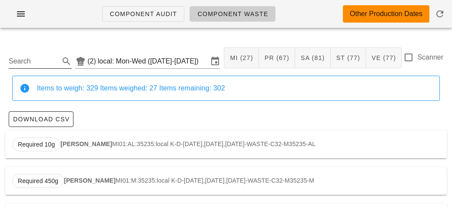
click at [36, 57] on input "Search" at bounding box center [33, 61] width 49 height 14
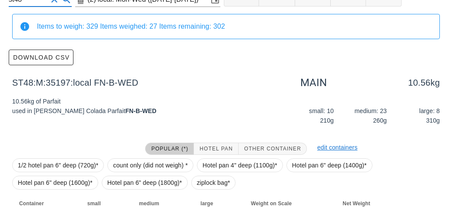
scroll to position [123, 0]
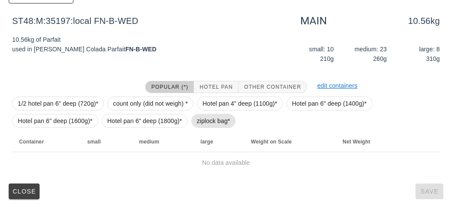
click at [202, 120] on span "ziplock bag*" at bounding box center [213, 120] width 33 height 13
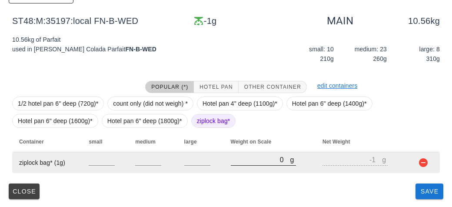
click at [241, 163] on input "0" at bounding box center [261, 159] width 60 height 11
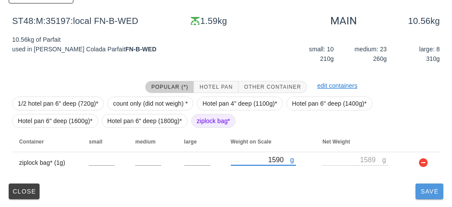
click at [420, 188] on span "Save" at bounding box center [429, 191] width 21 height 7
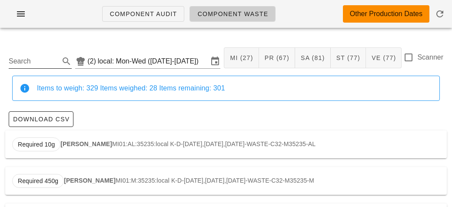
click at [40, 63] on input "Search" at bounding box center [33, 61] width 49 height 14
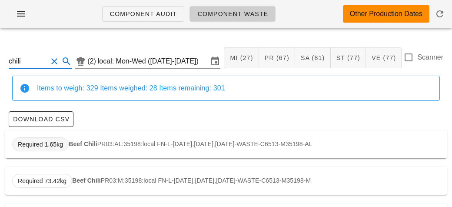
click at [67, 146] on span "Required 1.65kg" at bounding box center [40, 144] width 57 height 14
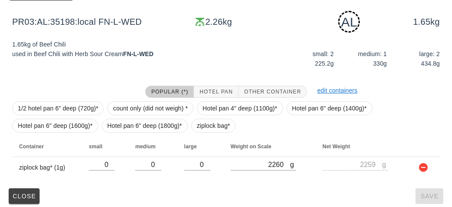
scroll to position [131, 0]
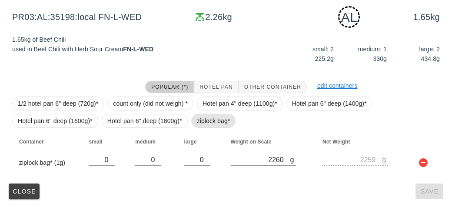
click at [210, 127] on span "ziplock bag*" at bounding box center [213, 120] width 33 height 13
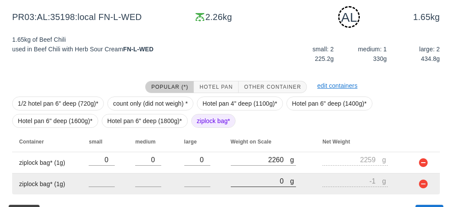
click at [252, 179] on input "0" at bounding box center [261, 180] width 60 height 11
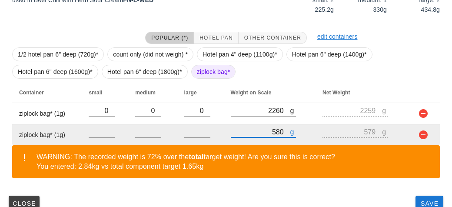
scroll to position [193, 0]
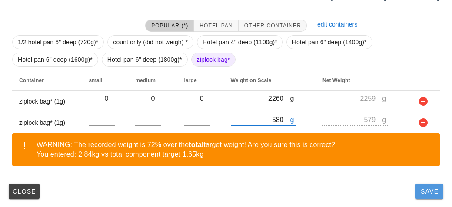
click at [423, 196] on button "Save" at bounding box center [430, 191] width 28 height 16
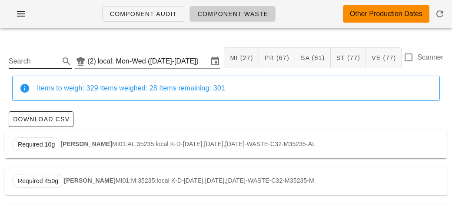
click at [26, 65] on input "Search" at bounding box center [33, 61] width 49 height 14
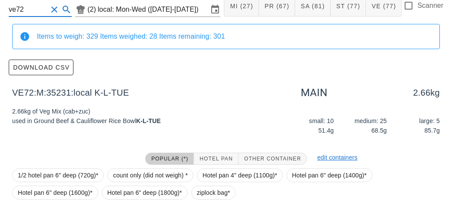
scroll to position [123, 0]
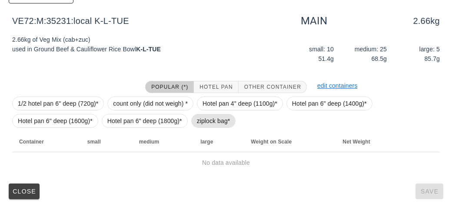
click at [207, 120] on span "ziplock bag*" at bounding box center [213, 120] width 33 height 13
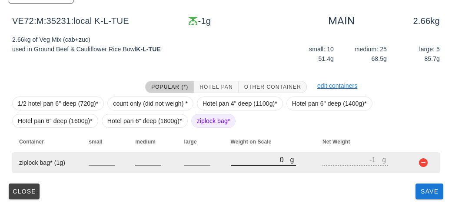
click at [243, 163] on input "0" at bounding box center [261, 159] width 60 height 11
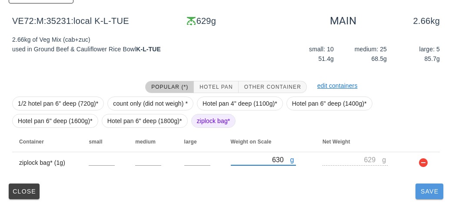
click at [424, 195] on button "Save" at bounding box center [430, 191] width 28 height 16
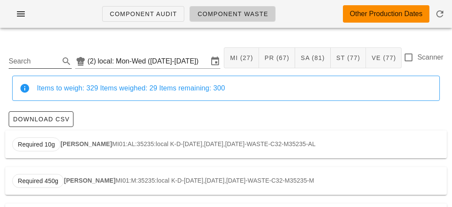
click at [18, 58] on input "Search" at bounding box center [33, 61] width 49 height 14
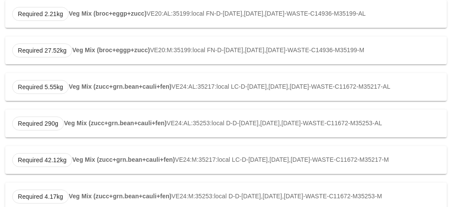
scroll to position [258, 0]
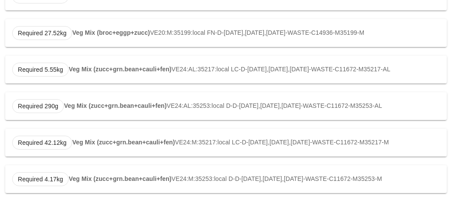
click at [108, 83] on div "Required 5.55kg Veg Mix (zucc+grn.bean+cauli+fen) VE24:AL:35217:local LC-D-[DAT…" at bounding box center [226, 70] width 442 height 28
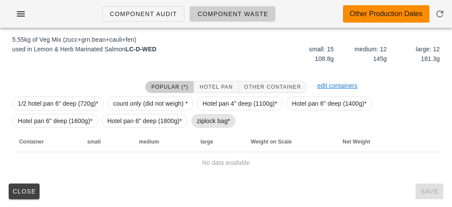
click at [197, 121] on span "ziplock bag*" at bounding box center [213, 120] width 33 height 13
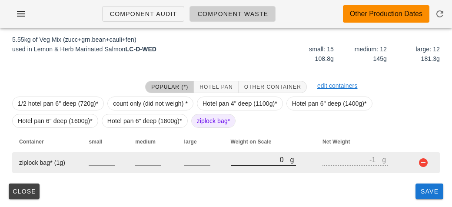
click at [235, 163] on input "0" at bounding box center [261, 159] width 60 height 11
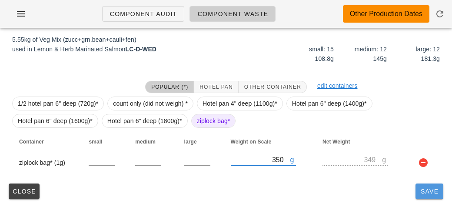
click at [417, 194] on button "Save" at bounding box center [430, 191] width 28 height 16
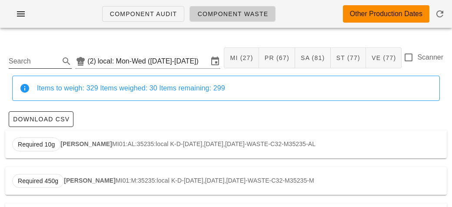
click at [34, 64] on input "Search" at bounding box center [33, 61] width 49 height 14
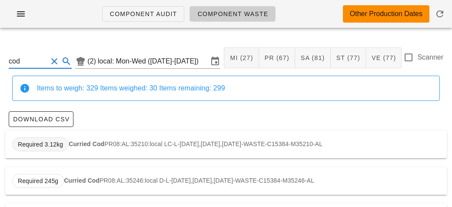
click at [58, 146] on span "Required 3.12kg" at bounding box center [40, 144] width 45 height 13
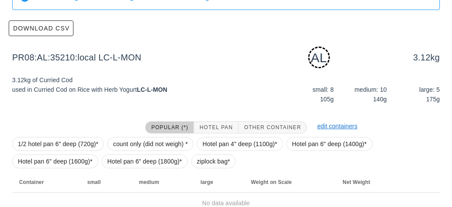
scroll to position [131, 0]
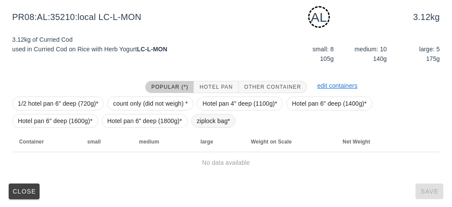
click at [194, 120] on span "ziplock bag*" at bounding box center [213, 121] width 45 height 14
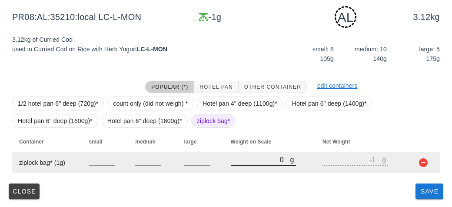
click at [239, 162] on input "0" at bounding box center [261, 159] width 60 height 11
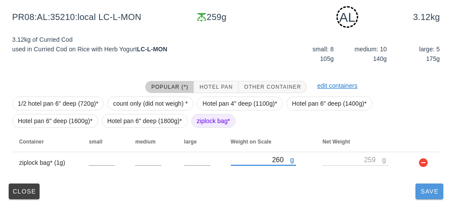
click at [432, 197] on button "Save" at bounding box center [430, 191] width 28 height 16
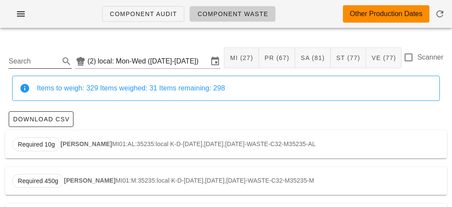
click at [43, 61] on input "Search" at bounding box center [33, 61] width 49 height 14
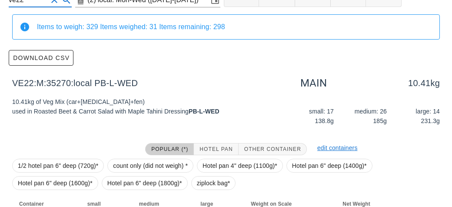
scroll to position [123, 0]
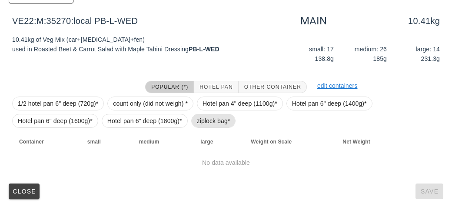
click at [208, 126] on span "ziplock bag*" at bounding box center [213, 120] width 33 height 13
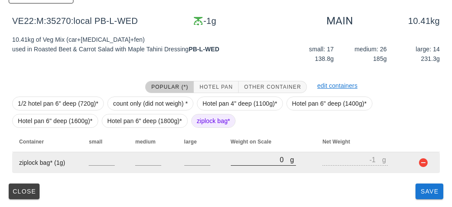
click at [241, 159] on input "0" at bounding box center [261, 159] width 60 height 11
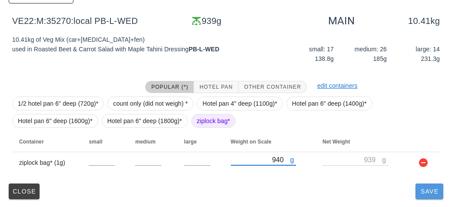
click at [419, 189] on button "Save" at bounding box center [430, 191] width 28 height 16
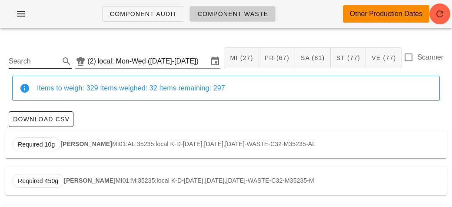
click at [44, 64] on input "Search" at bounding box center [33, 61] width 49 height 14
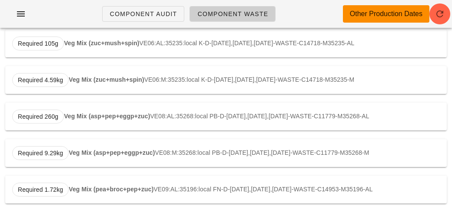
scroll to position [72, 0]
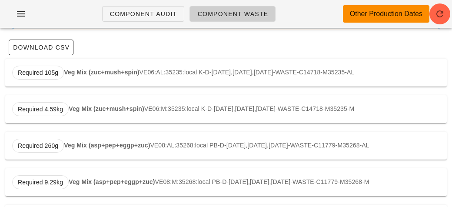
click at [100, 73] on strong "Veg Mix (zuc+mush+spin)" at bounding box center [101, 72] width 75 height 7
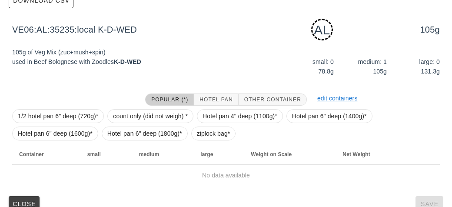
scroll to position [131, 0]
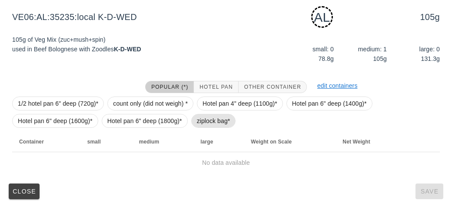
click at [203, 122] on span "ziplock bag*" at bounding box center [213, 120] width 33 height 13
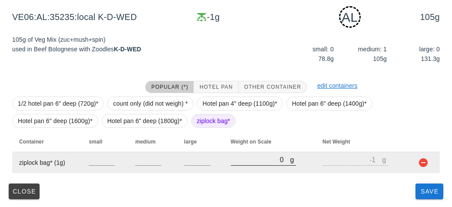
click at [245, 163] on input "0" at bounding box center [261, 159] width 60 height 11
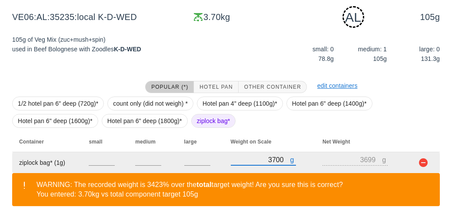
scroll to position [171, 0]
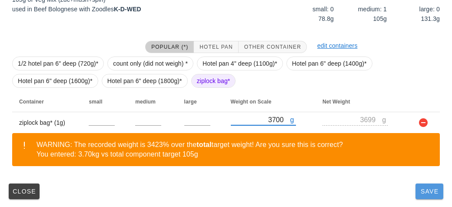
click at [429, 195] on button "Save" at bounding box center [430, 191] width 28 height 16
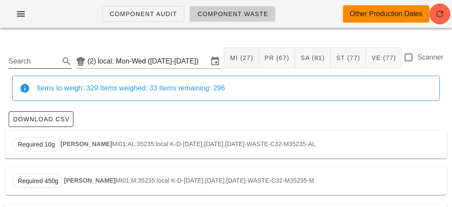
click at [26, 62] on input "Search" at bounding box center [33, 61] width 49 height 14
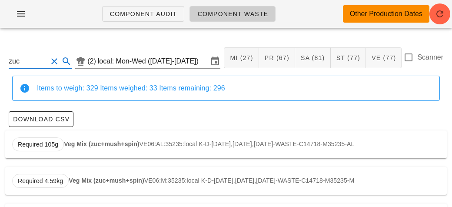
click at [101, 142] on strong "Veg Mix (zuc+mush+spin)" at bounding box center [101, 143] width 75 height 7
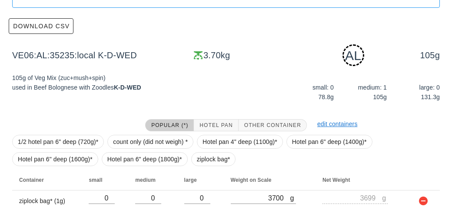
scroll to position [171, 0]
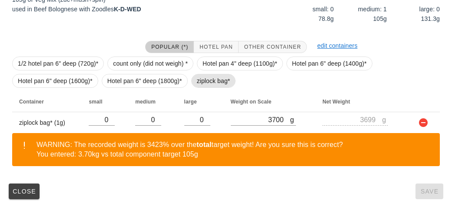
click at [210, 74] on span "ziplock bag*" at bounding box center [213, 80] width 33 height 13
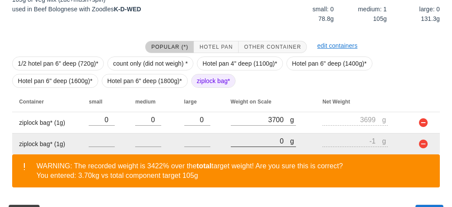
click at [259, 137] on input "0" at bounding box center [261, 140] width 60 height 11
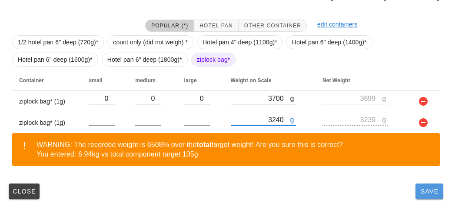
click at [429, 195] on button "Save" at bounding box center [430, 191] width 28 height 16
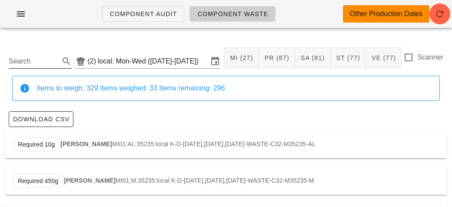
click at [17, 63] on input "Search" at bounding box center [33, 61] width 49 height 14
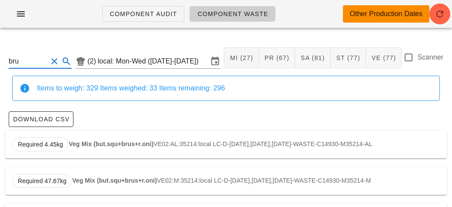
click at [100, 140] on strong "Veg Mix (but.squ+brus+r.oni)" at bounding box center [111, 143] width 85 height 7
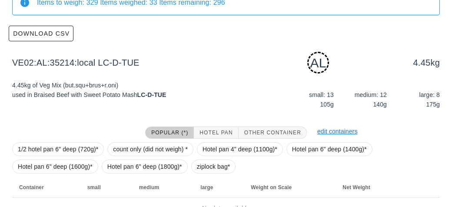
scroll to position [131, 0]
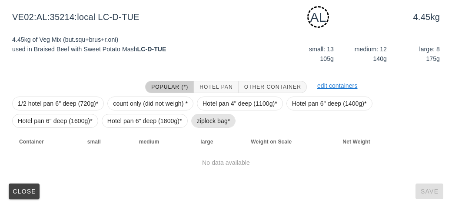
click at [208, 122] on span "ziplock bag*" at bounding box center [213, 120] width 33 height 13
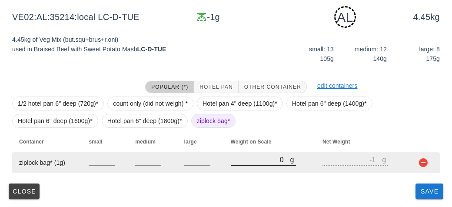
click at [254, 161] on input "0" at bounding box center [261, 159] width 60 height 11
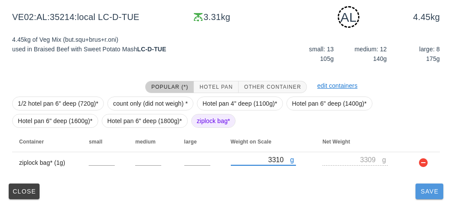
click at [427, 197] on button "Save" at bounding box center [430, 191] width 28 height 16
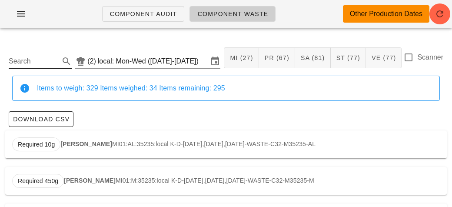
click at [43, 65] on input "Search" at bounding box center [33, 61] width 49 height 14
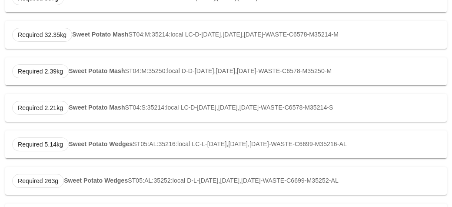
click at [91, 143] on strong "Sweet Potato Wedges" at bounding box center [101, 143] width 64 height 7
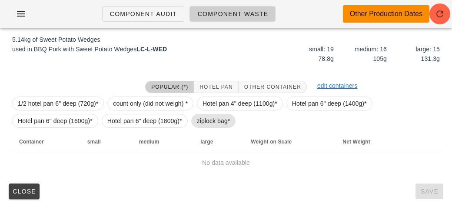
click at [194, 119] on span "ziplock bag*" at bounding box center [213, 121] width 45 height 14
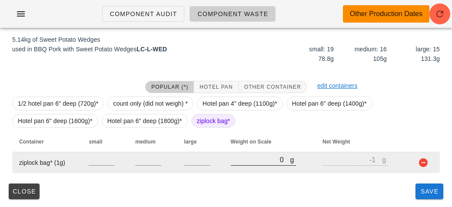
click at [243, 163] on input "0" at bounding box center [261, 159] width 60 height 11
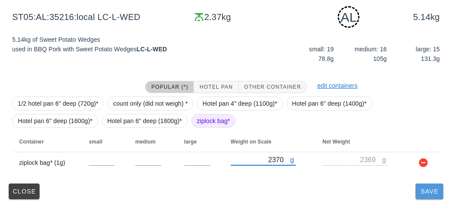
click at [423, 196] on button "Save" at bounding box center [430, 191] width 28 height 16
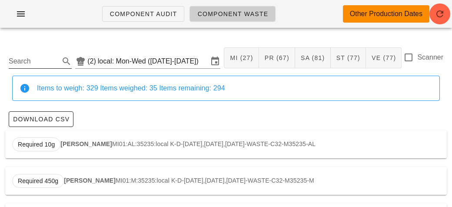
click at [39, 60] on input "Search" at bounding box center [33, 61] width 49 height 14
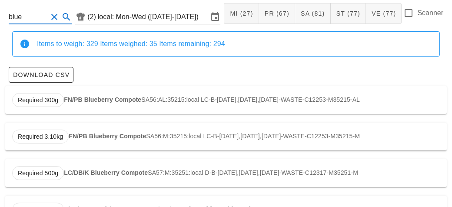
scroll to position [100, 0]
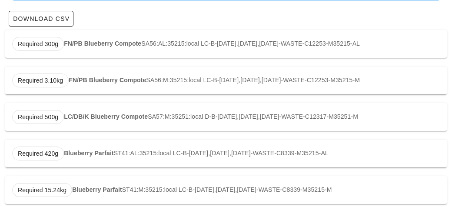
click at [76, 153] on strong "Blueberry Parfait" at bounding box center [89, 153] width 50 height 7
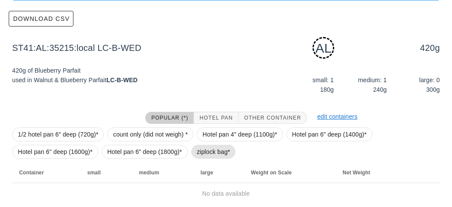
click at [202, 149] on span "ziplock bag*" at bounding box center [213, 151] width 33 height 13
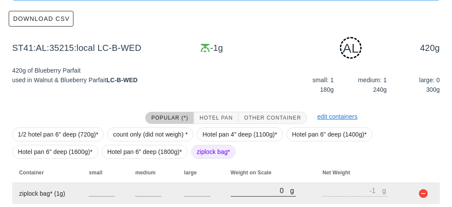
click at [257, 193] on input "0" at bounding box center [261, 190] width 60 height 11
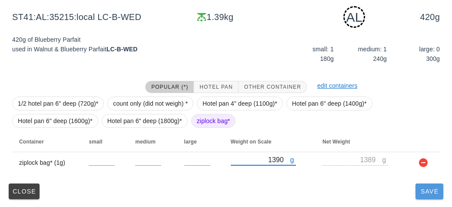
click at [424, 196] on button "Save" at bounding box center [430, 191] width 28 height 16
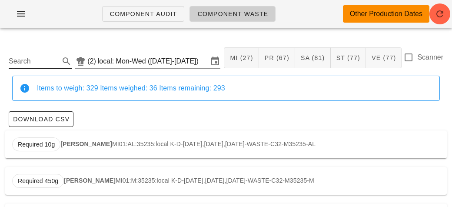
click at [40, 64] on input "Search" at bounding box center [33, 61] width 49 height 14
click at [67, 142] on span "Required 2.07kg" at bounding box center [40, 144] width 57 height 14
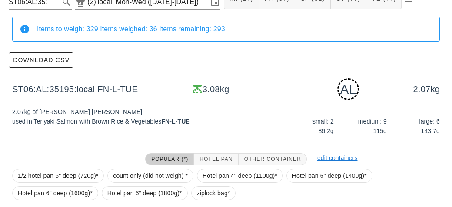
scroll to position [171, 0]
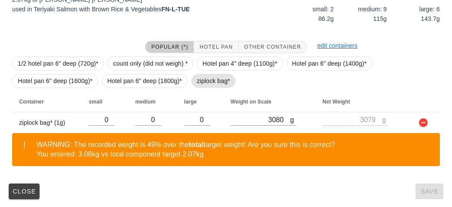
click at [213, 83] on span "ziplock bag*" at bounding box center [213, 80] width 33 height 13
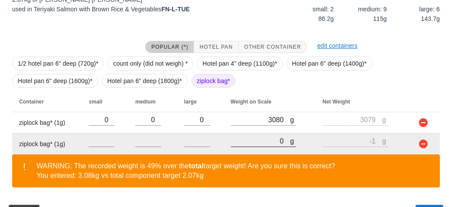
click at [255, 137] on input "0" at bounding box center [261, 140] width 60 height 11
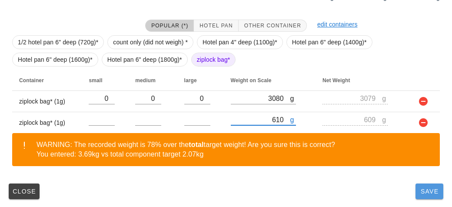
click at [427, 194] on span "Save" at bounding box center [429, 191] width 21 height 7
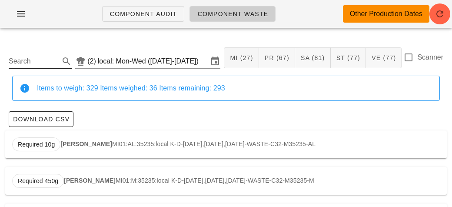
click at [39, 63] on input "Search" at bounding box center [33, 61] width 49 height 14
click at [80, 144] on strong "Soba Noodles" at bounding box center [89, 143] width 41 height 7
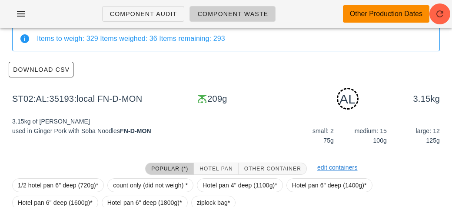
scroll to position [131, 0]
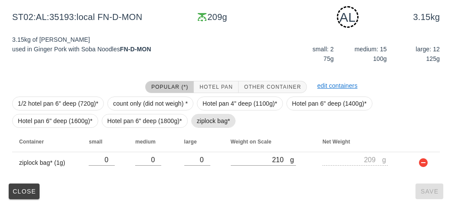
click at [207, 119] on span "ziplock bag*" at bounding box center [213, 120] width 33 height 13
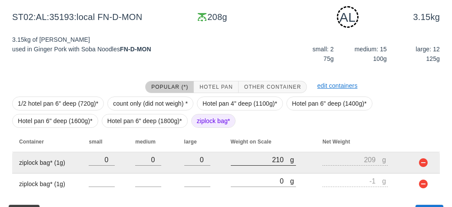
click at [250, 171] on div at bounding box center [263, 170] width 65 height 6
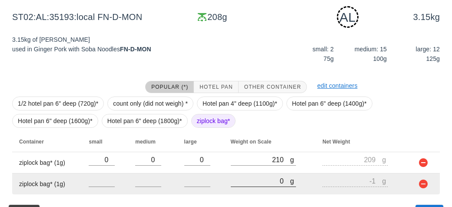
click at [246, 183] on input "0" at bounding box center [261, 180] width 60 height 11
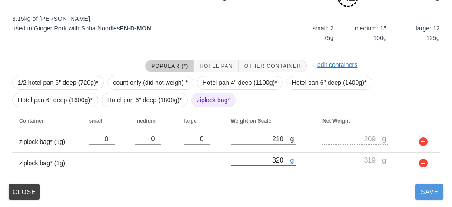
click at [432, 197] on button "Save" at bounding box center [430, 192] width 28 height 16
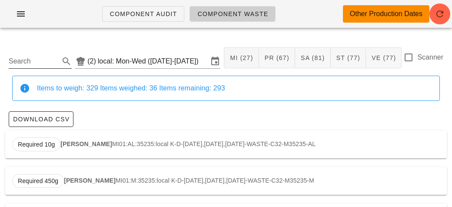
click at [38, 63] on input "Search" at bounding box center [33, 61] width 49 height 14
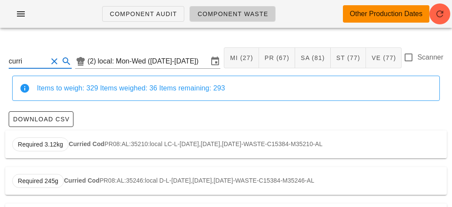
click at [84, 140] on div "Required 3.12kg Curried Cod PR08:AL:35210:local LC-L-[DATE],[DATE],[DATE]-WASTE…" at bounding box center [226, 144] width 442 height 28
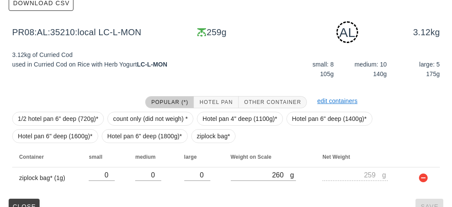
scroll to position [131, 0]
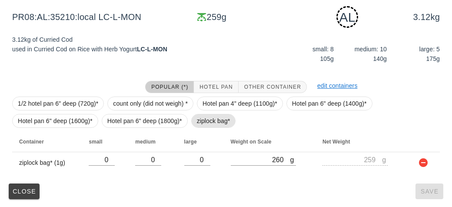
click at [198, 123] on span "ziplock bag*" at bounding box center [213, 120] width 33 height 13
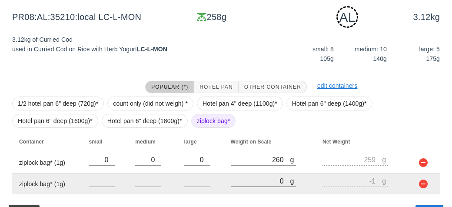
click at [252, 181] on input "0" at bounding box center [261, 180] width 60 height 11
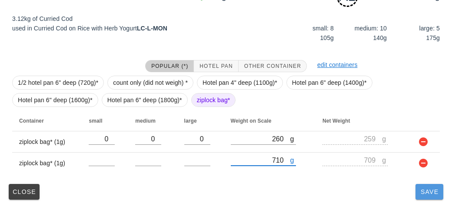
click at [425, 197] on button "Save" at bounding box center [430, 192] width 28 height 16
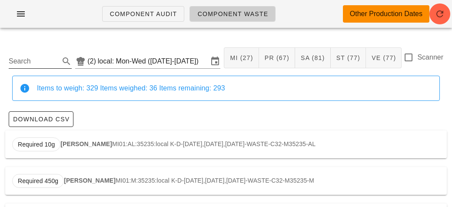
click at [34, 64] on input "Search" at bounding box center [33, 61] width 49 height 14
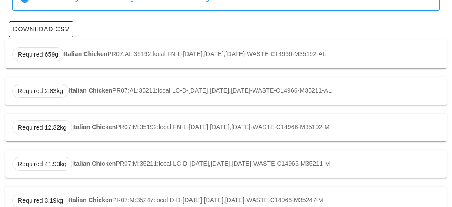
click at [68, 48] on div "Required 659g Italian Chicken PR07:AL:35192:local FN-L-[DATE],[DATE],[DATE]-WAS…" at bounding box center [226, 54] width 442 height 28
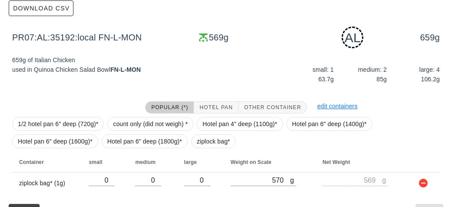
scroll to position [131, 0]
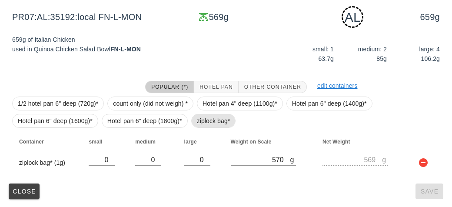
click at [213, 117] on span "ziplock bag*" at bounding box center [213, 120] width 33 height 13
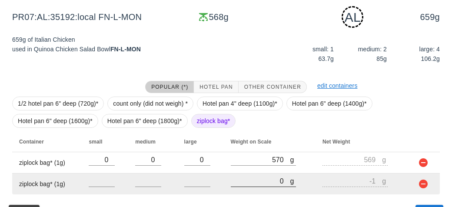
click at [262, 180] on input "0" at bounding box center [261, 180] width 60 height 11
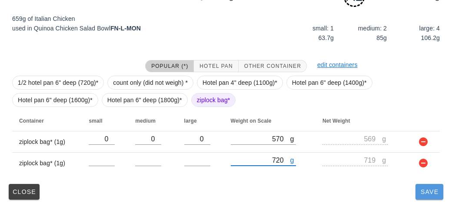
click at [417, 191] on button "Save" at bounding box center [430, 192] width 28 height 16
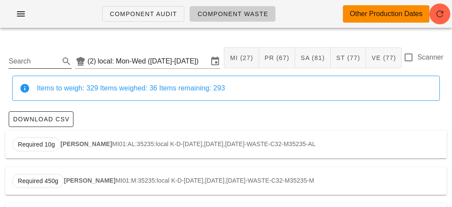
click at [20, 58] on input "Search" at bounding box center [33, 61] width 49 height 14
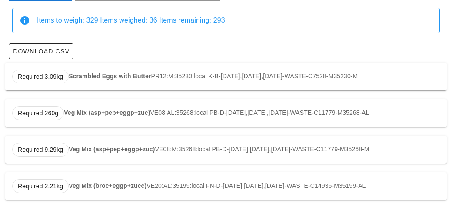
click at [73, 79] on strong "Scrambled Eggs with Butter" at bounding box center [110, 76] width 82 height 7
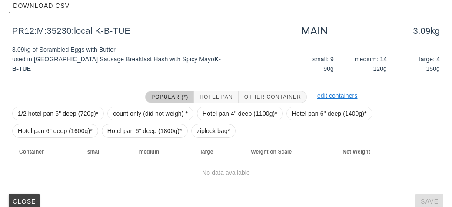
scroll to position [123, 0]
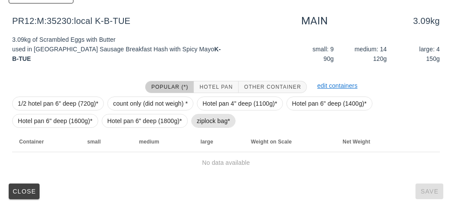
click at [207, 114] on span "ziplock bag*" at bounding box center [213, 120] width 33 height 13
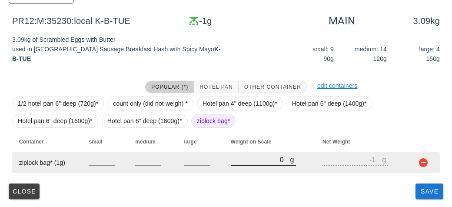
click at [246, 162] on input "0" at bounding box center [261, 159] width 60 height 11
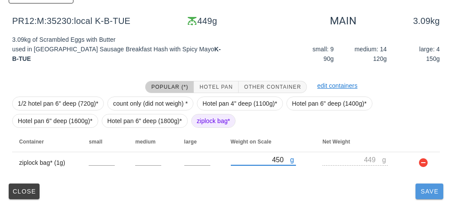
click at [426, 198] on button "Save" at bounding box center [430, 191] width 28 height 16
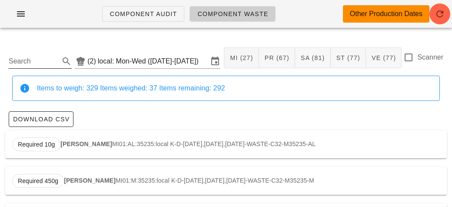
click at [44, 65] on input "Search" at bounding box center [33, 61] width 49 height 14
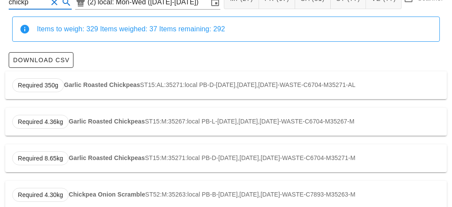
scroll to position [74, 0]
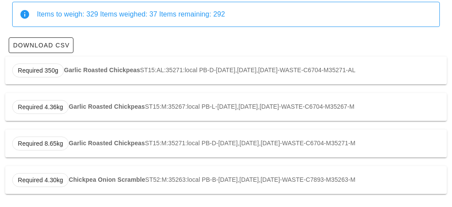
click at [78, 65] on div "Required 350g Garlic Roasted Chickpeas ST15:AL:35271:local PB-D-[DATE],[DATE],[…" at bounding box center [226, 71] width 442 height 28
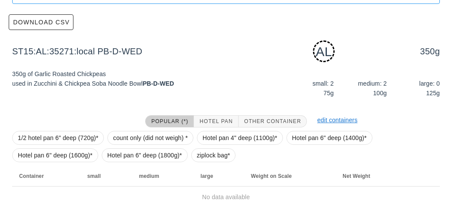
scroll to position [131, 0]
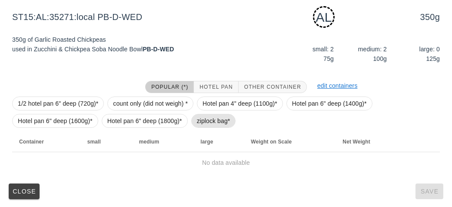
click at [198, 124] on span "ziplock bag*" at bounding box center [213, 120] width 33 height 13
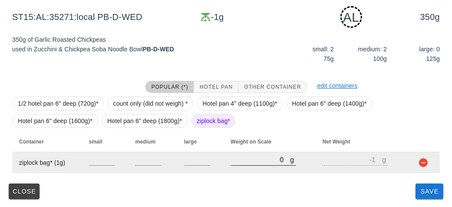
click at [231, 165] on div "g 0" at bounding box center [263, 159] width 65 height 11
click at [248, 170] on div at bounding box center [263, 170] width 65 height 6
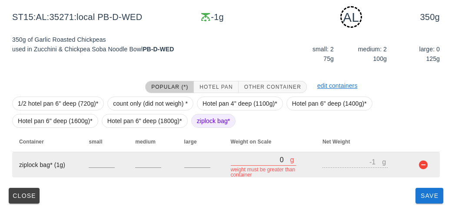
click at [245, 162] on input "0" at bounding box center [261, 159] width 60 height 11
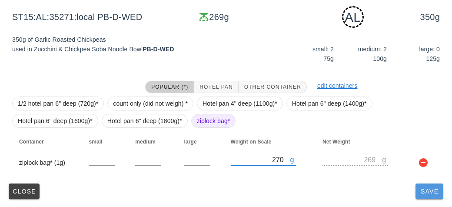
click at [424, 194] on span "Save" at bounding box center [429, 191] width 21 height 7
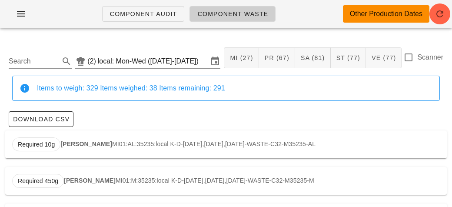
click at [38, 84] on div "Items to weigh: 329 Items weighed: 38 Items remaining: 291" at bounding box center [235, 88] width 396 height 10
click at [24, 61] on input "Search" at bounding box center [33, 61] width 49 height 14
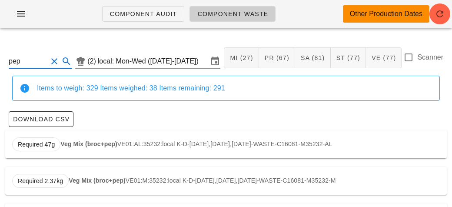
click at [96, 146] on strong "Veg Mix (broc+pep)" at bounding box center [88, 143] width 57 height 7
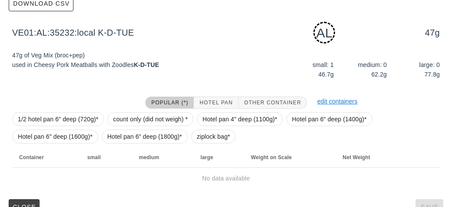
scroll to position [131, 0]
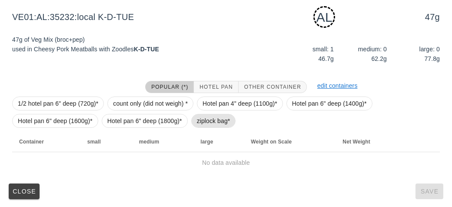
click at [193, 123] on span "ziplock bag*" at bounding box center [213, 121] width 45 height 14
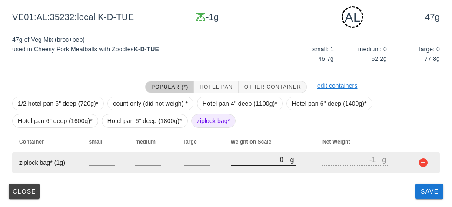
click at [236, 162] on input "0" at bounding box center [261, 159] width 60 height 11
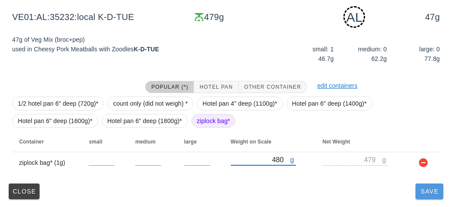
click at [427, 194] on button "Save" at bounding box center [430, 191] width 28 height 16
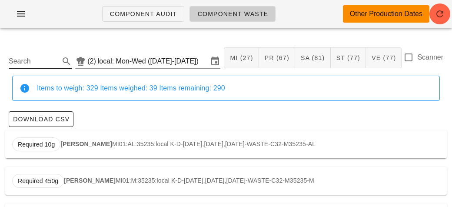
click at [34, 55] on input "Search" at bounding box center [33, 61] width 49 height 14
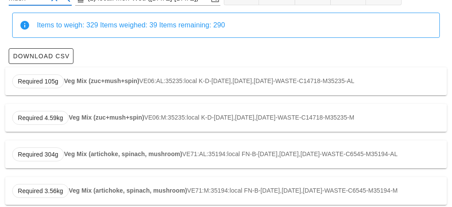
scroll to position [64, 0]
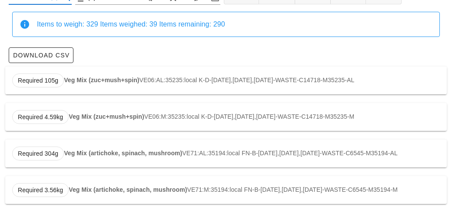
click at [119, 79] on strong "Veg Mix (zuc+mush+spin)" at bounding box center [101, 80] width 75 height 7
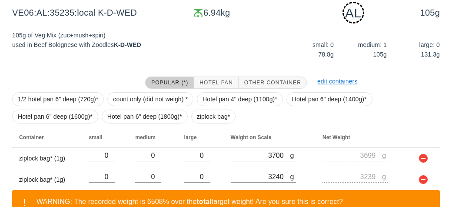
scroll to position [193, 0]
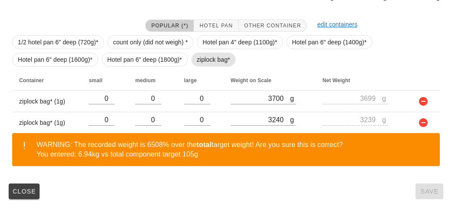
click at [198, 62] on span "ziplock bag*" at bounding box center [213, 59] width 33 height 13
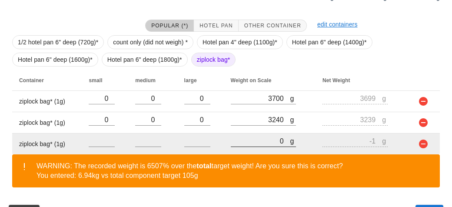
click at [259, 140] on input "0" at bounding box center [261, 140] width 60 height 11
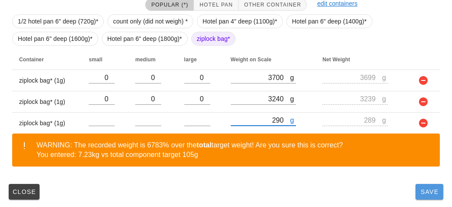
click at [422, 191] on span "Save" at bounding box center [429, 191] width 21 height 7
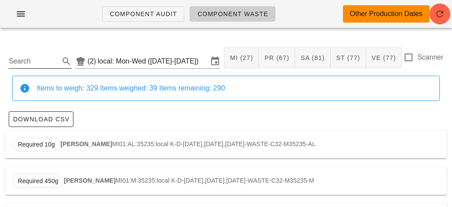
click at [35, 60] on input "Search" at bounding box center [33, 61] width 49 height 14
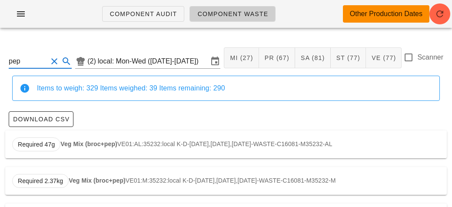
click at [75, 145] on strong "Veg Mix (broc+pep)" at bounding box center [88, 143] width 57 height 7
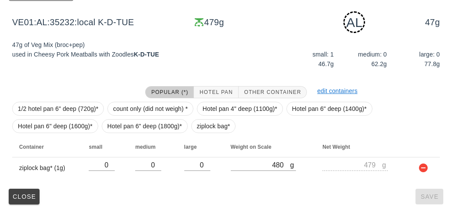
scroll to position [131, 0]
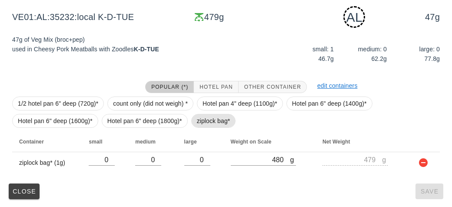
click at [203, 118] on span "ziplock bag*" at bounding box center [213, 120] width 33 height 13
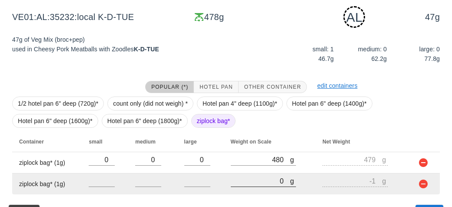
click at [258, 180] on input "0" at bounding box center [261, 180] width 60 height 11
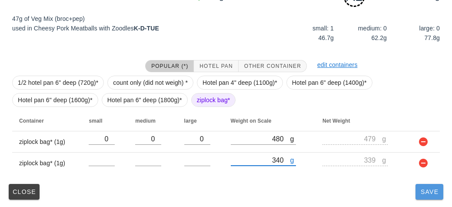
click at [420, 191] on span "Save" at bounding box center [429, 191] width 21 height 7
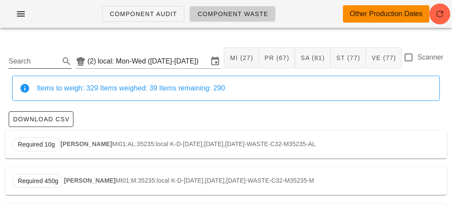
click at [13, 59] on input "Search" at bounding box center [33, 61] width 49 height 14
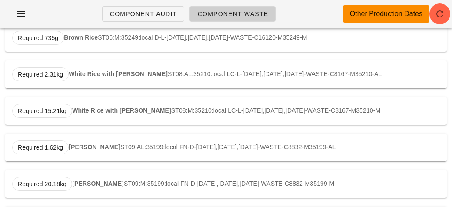
scroll to position [250, 0]
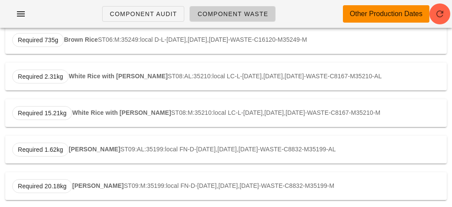
click at [77, 149] on strong "[PERSON_NAME]" at bounding box center [95, 149] width 52 height 7
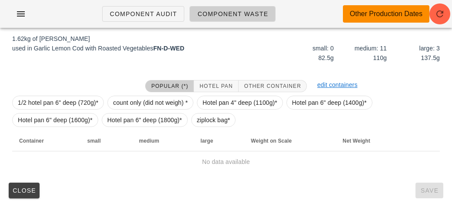
scroll to position [131, 0]
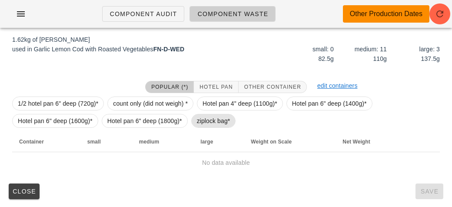
click at [207, 116] on span "ziplock bag*" at bounding box center [213, 120] width 33 height 13
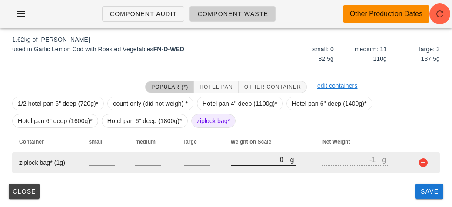
click at [252, 161] on input "0" at bounding box center [261, 159] width 60 height 11
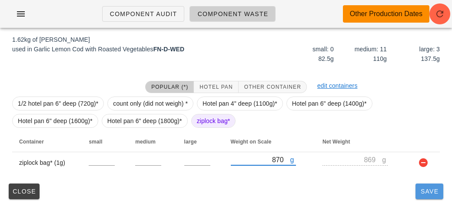
click at [427, 195] on button "Save" at bounding box center [430, 191] width 28 height 16
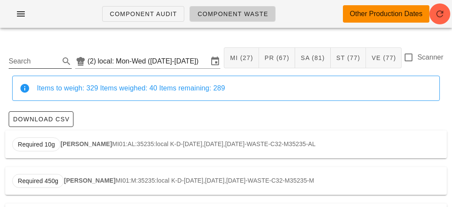
click at [27, 62] on input "Search" at bounding box center [33, 61] width 49 height 14
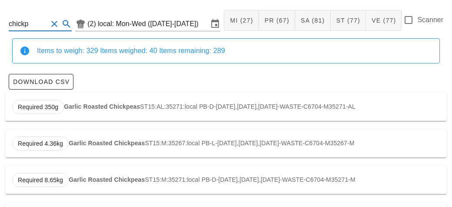
scroll to position [74, 0]
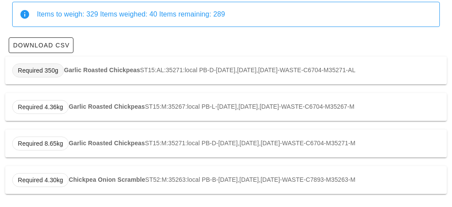
click at [61, 71] on span "Required 350g" at bounding box center [38, 70] width 52 height 14
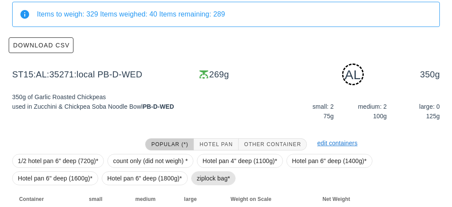
click at [195, 181] on span "ziplock bag*" at bounding box center [213, 178] width 45 height 14
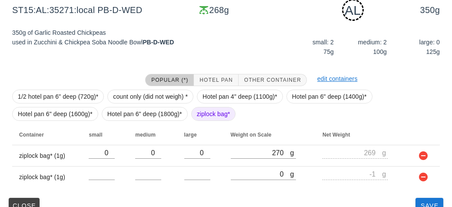
scroll to position [152, 0]
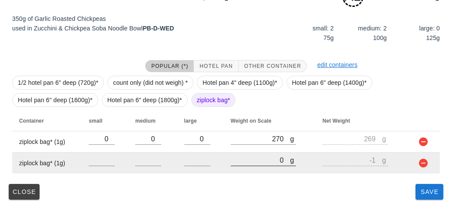
click at [249, 159] on input "0" at bounding box center [261, 159] width 60 height 11
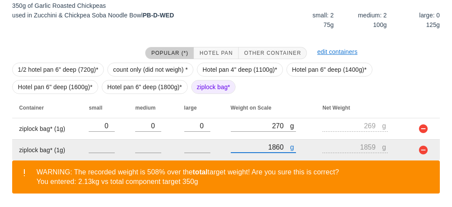
scroll to position [193, 0]
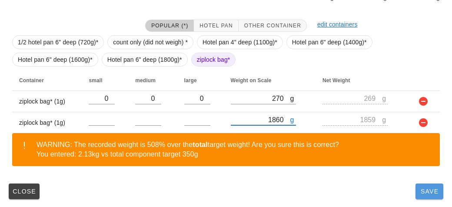
click at [424, 198] on button "Save" at bounding box center [430, 191] width 28 height 16
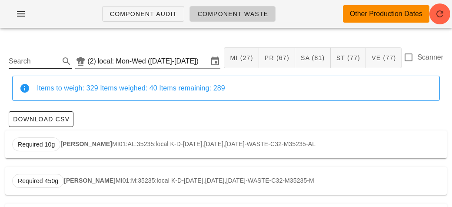
click at [20, 68] on input "Search" at bounding box center [33, 61] width 49 height 14
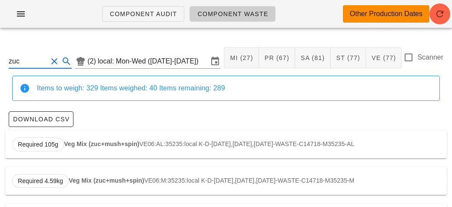
click at [86, 148] on div "Required 105g Veg Mix (zuc+mush+spin) VE06:AL:35235:local K-D-[DATE],[DATE],[DA…" at bounding box center [226, 144] width 442 height 28
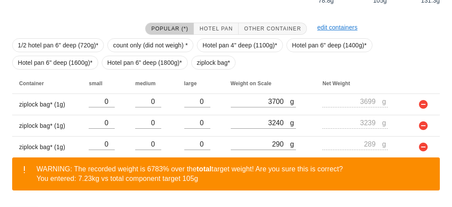
scroll to position [213, 0]
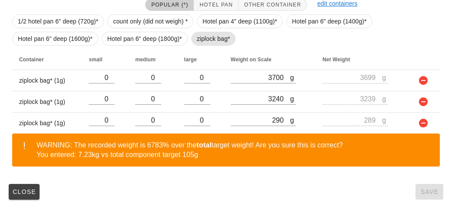
click at [192, 37] on span "ziplock bag*" at bounding box center [213, 39] width 45 height 14
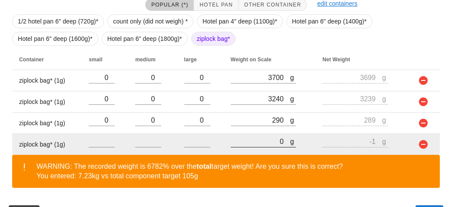
click at [248, 143] on input "0" at bounding box center [261, 141] width 60 height 11
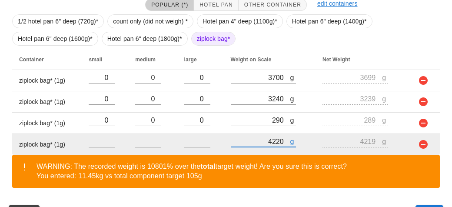
scroll to position [235, 0]
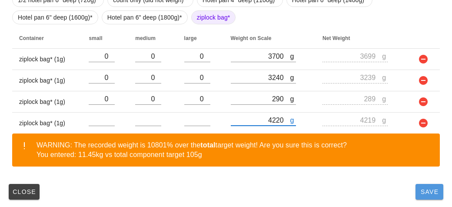
click at [421, 194] on span "Save" at bounding box center [429, 191] width 21 height 7
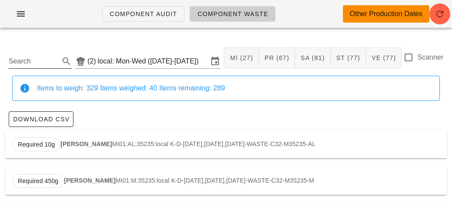
click at [33, 63] on input "Search" at bounding box center [33, 61] width 49 height 14
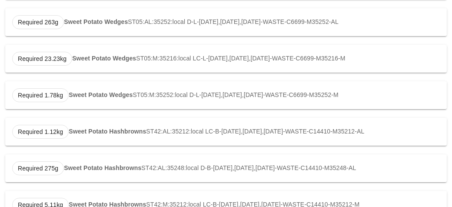
scroll to position [366, 0]
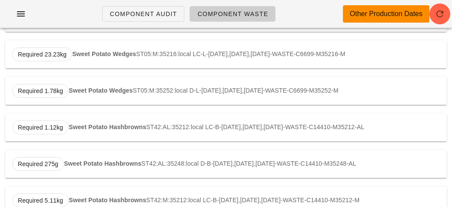
click at [83, 126] on strong "Sweet Potato Hashbrowns" at bounding box center [107, 126] width 77 height 7
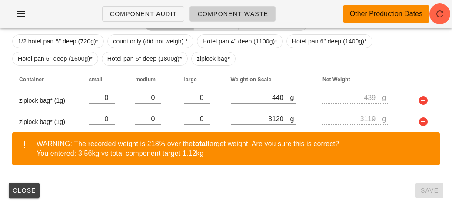
scroll to position [193, 0]
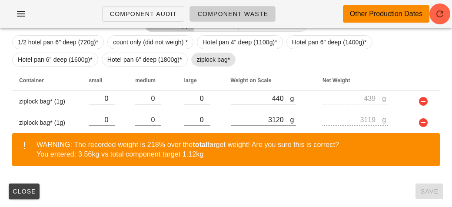
click at [200, 57] on span "ziplock bag*" at bounding box center [213, 59] width 33 height 13
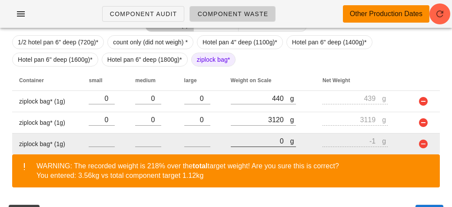
click at [252, 140] on input "0" at bounding box center [261, 140] width 60 height 11
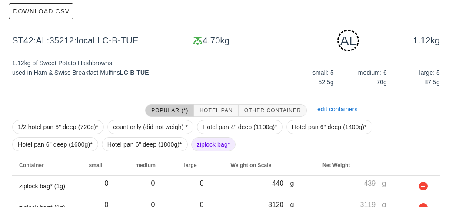
scroll to position [213, 0]
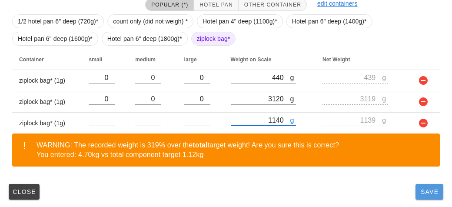
click at [429, 194] on button "Save" at bounding box center [430, 192] width 28 height 16
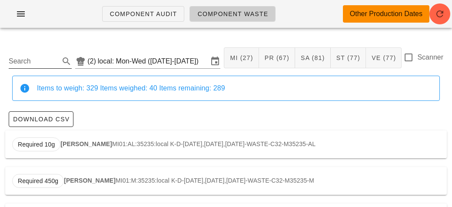
click at [57, 57] on input "Search" at bounding box center [33, 61] width 49 height 14
click at [117, 144] on div "Required 2.07kg Brown Rice ST06:AL:35195:local FN-L-[DATE],[DATE],[DATE]-WASTE-…" at bounding box center [226, 144] width 442 height 28
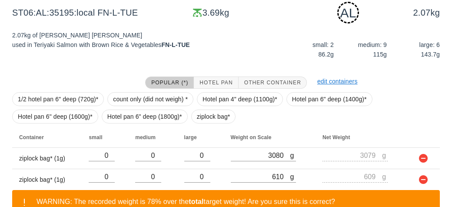
scroll to position [193, 0]
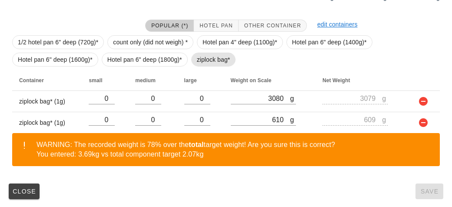
click at [207, 60] on span "ziplock bag*" at bounding box center [213, 59] width 33 height 13
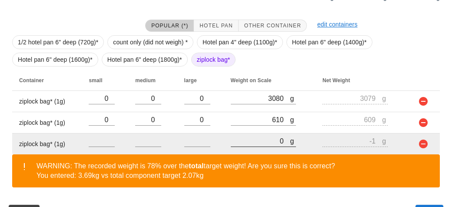
click at [240, 137] on input "0" at bounding box center [261, 140] width 60 height 11
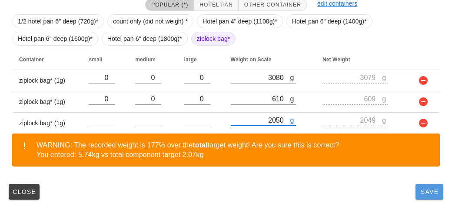
click at [428, 193] on span "Save" at bounding box center [429, 191] width 21 height 7
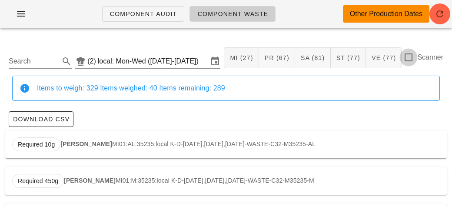
click at [410, 56] on div at bounding box center [408, 57] width 15 height 15
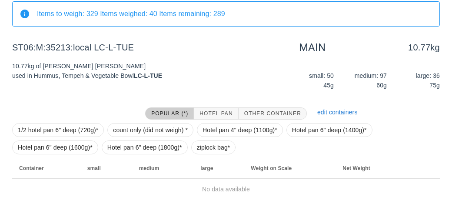
scroll to position [101, 0]
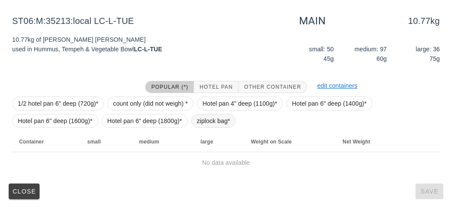
click at [207, 120] on span "ziplock bag*" at bounding box center [213, 120] width 33 height 13
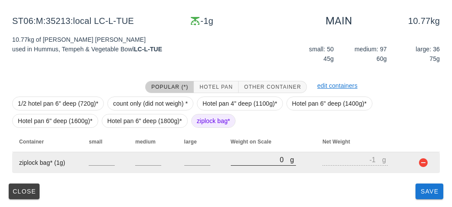
click at [259, 161] on input "0" at bounding box center [261, 159] width 60 height 11
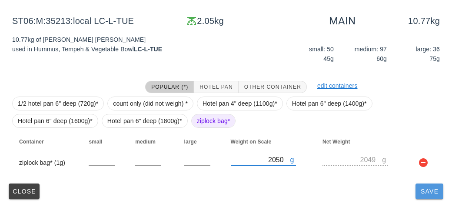
click at [426, 190] on span "Save" at bounding box center [429, 191] width 21 height 7
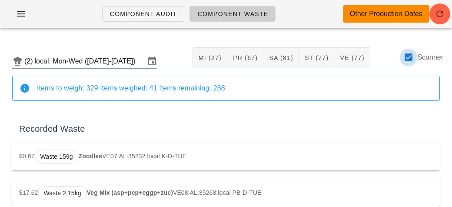
click at [410, 62] on div at bounding box center [408, 57] width 15 height 15
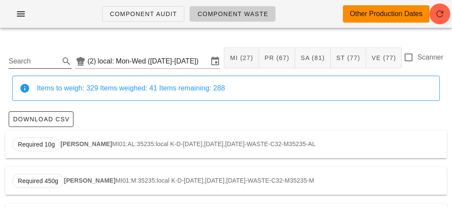
click at [33, 61] on input "Search" at bounding box center [33, 61] width 49 height 14
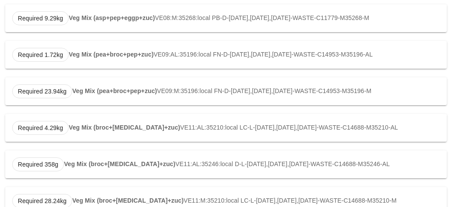
click at [97, 127] on strong "Veg Mix (broc+[MEDICAL_DATA]+zuc)" at bounding box center [124, 127] width 111 height 7
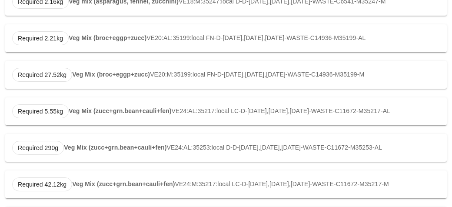
click at [103, 125] on div "Required 5.55kg Veg Mix (zucc+grn.bean+cauli+fen) VE24:AL:35217:local LC-D-[DAT…" at bounding box center [226, 111] width 442 height 28
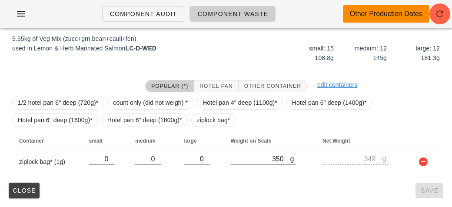
scroll to position [131, 0]
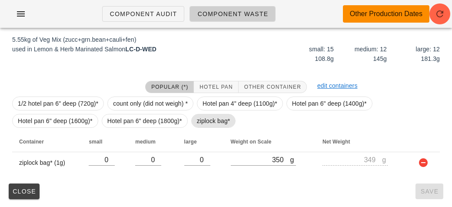
click at [202, 119] on span "ziplock bag*" at bounding box center [213, 120] width 33 height 13
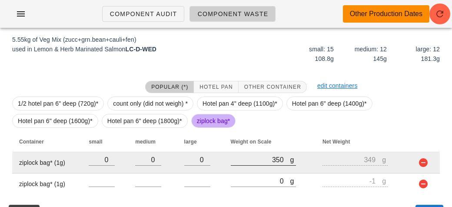
click at [262, 172] on div at bounding box center [263, 170] width 65 height 6
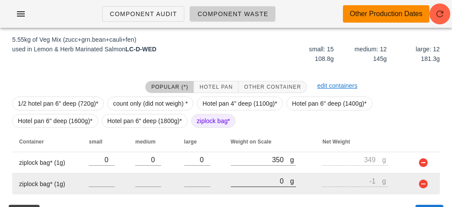
click at [243, 184] on input "0" at bounding box center [261, 180] width 60 height 11
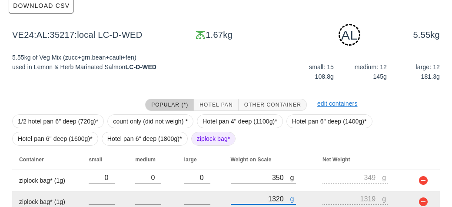
scroll to position [152, 0]
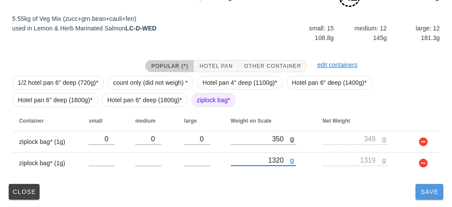
click at [420, 190] on span "Save" at bounding box center [429, 191] width 21 height 7
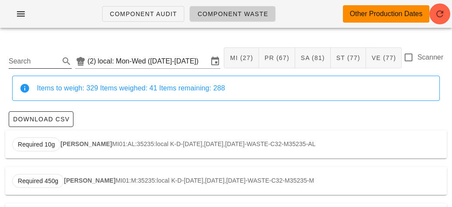
click at [47, 63] on input "Search" at bounding box center [33, 61] width 49 height 14
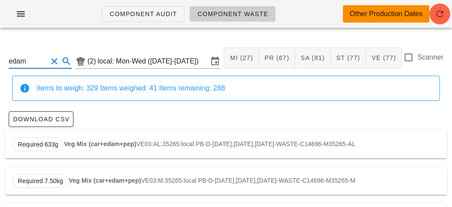
click at [114, 140] on strong "Veg Mix (car+edam+pep)" at bounding box center [100, 143] width 72 height 7
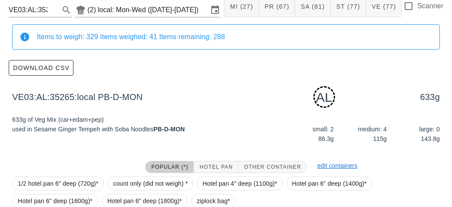
scroll to position [131, 0]
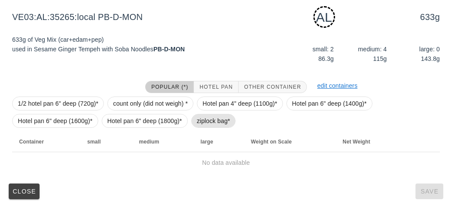
click at [199, 123] on span "ziplock bag*" at bounding box center [213, 120] width 33 height 13
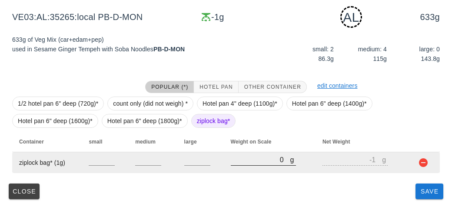
click at [241, 163] on input "0" at bounding box center [261, 159] width 60 height 11
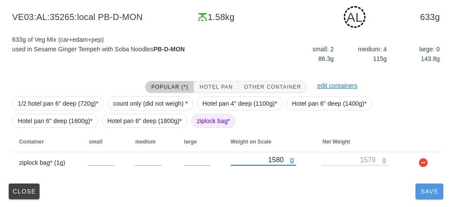
click at [427, 197] on button "Save" at bounding box center [430, 191] width 28 height 16
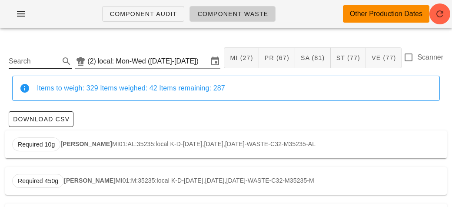
click at [37, 64] on input "Search" at bounding box center [33, 61] width 49 height 14
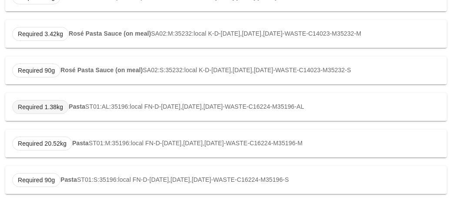
click at [67, 108] on span "Required 1.38kg" at bounding box center [40, 107] width 57 height 14
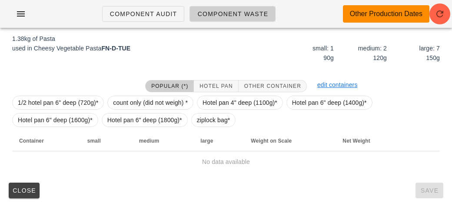
scroll to position [131, 0]
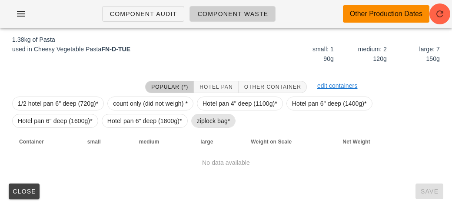
click at [200, 120] on span "ziplock bag*" at bounding box center [213, 120] width 33 height 13
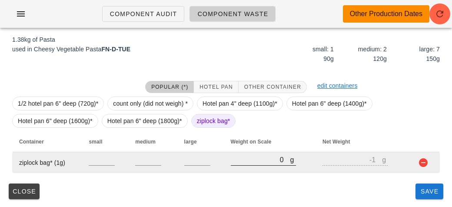
click at [250, 163] on input "0" at bounding box center [261, 159] width 60 height 11
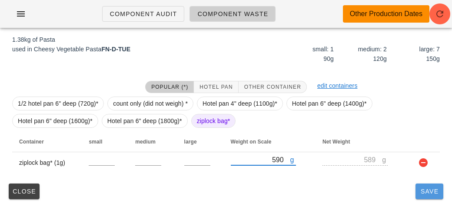
click at [428, 197] on button "Save" at bounding box center [430, 191] width 28 height 16
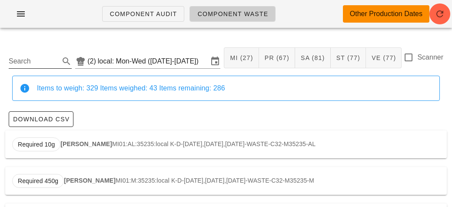
click at [36, 65] on input "Search" at bounding box center [33, 61] width 49 height 14
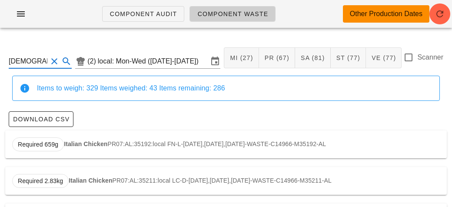
click at [87, 144] on strong "Italian Chicken" at bounding box center [85, 143] width 43 height 7
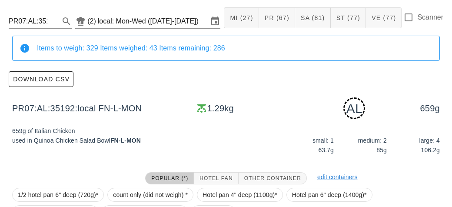
scroll to position [152, 0]
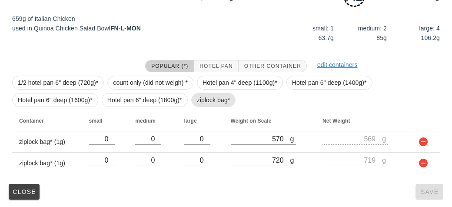
click at [202, 105] on span "ziplock bag*" at bounding box center [213, 99] width 33 height 13
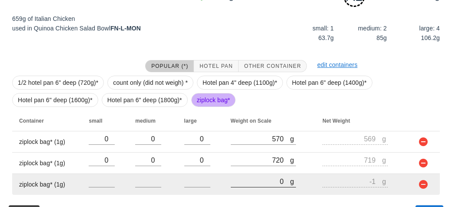
click at [253, 177] on input "0" at bounding box center [261, 181] width 60 height 11
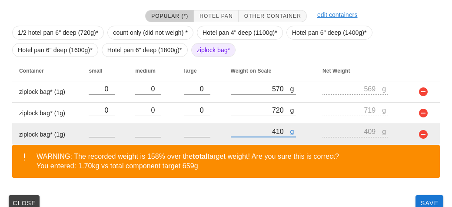
scroll to position [213, 0]
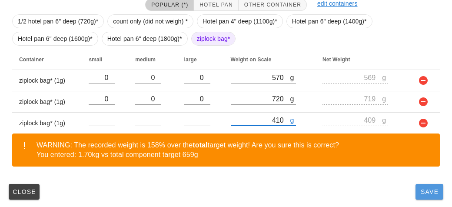
click at [431, 189] on span "Save" at bounding box center [429, 191] width 21 height 7
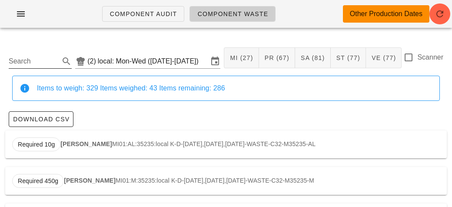
click at [25, 58] on input "Search" at bounding box center [33, 61] width 49 height 14
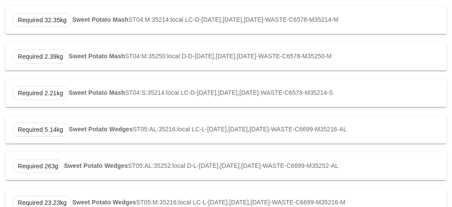
scroll to position [161, 0]
click at [125, 126] on strong "Sweet Potato Wedges" at bounding box center [101, 128] width 64 height 7
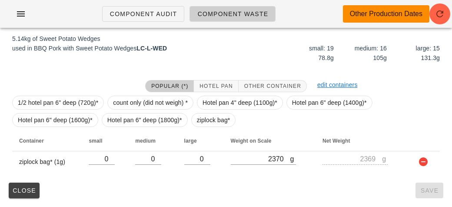
scroll to position [131, 0]
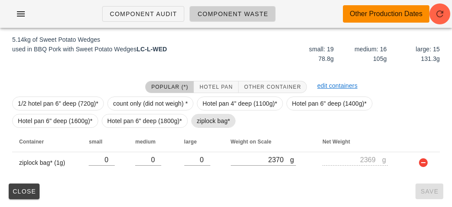
click at [210, 122] on span "ziplock bag*" at bounding box center [213, 120] width 33 height 13
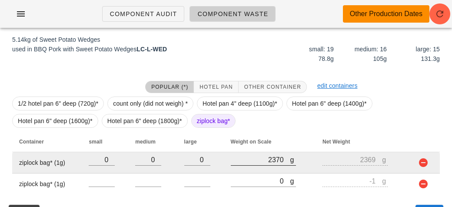
click at [253, 172] on div at bounding box center [263, 170] width 65 height 6
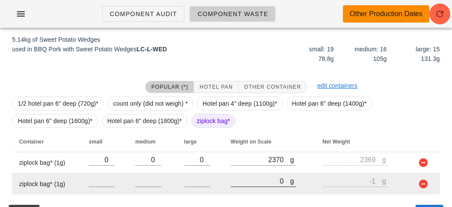
click at [252, 183] on input "0" at bounding box center [261, 180] width 60 height 11
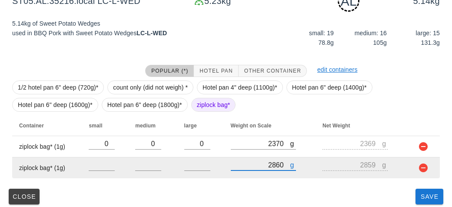
scroll to position [152, 0]
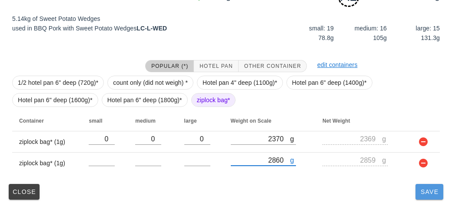
click at [416, 191] on button "Save" at bounding box center [430, 192] width 28 height 16
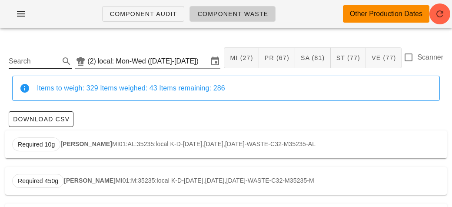
click at [39, 60] on input "Search" at bounding box center [33, 61] width 49 height 14
click at [99, 143] on strong "Soba Noodles" at bounding box center [89, 143] width 41 height 7
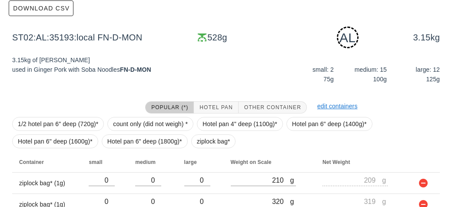
scroll to position [152, 0]
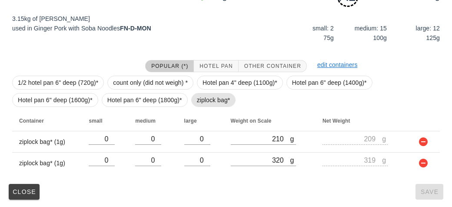
click at [200, 98] on span "ziplock bag*" at bounding box center [213, 99] width 33 height 13
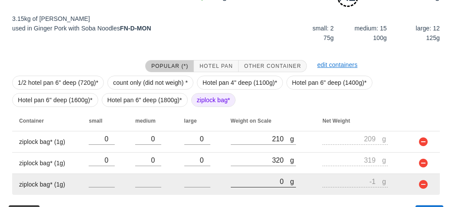
click at [248, 179] on input "0" at bounding box center [261, 181] width 60 height 11
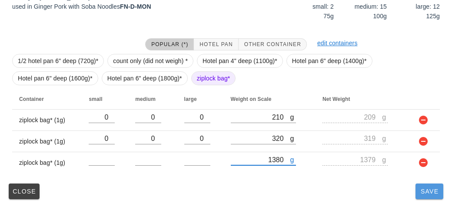
click at [426, 196] on button "Save" at bounding box center [430, 191] width 28 height 16
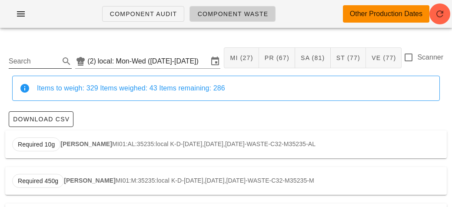
click at [62, 62] on icon at bounding box center [66, 61] width 10 height 10
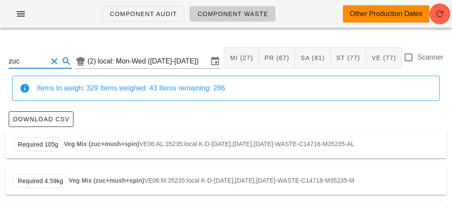
click at [138, 143] on strong "Veg Mix (zuc+mush+spin)" at bounding box center [101, 143] width 75 height 7
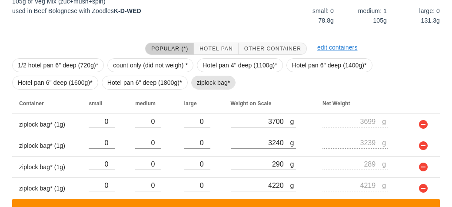
click at [200, 81] on span "ziplock bag*" at bounding box center [213, 82] width 33 height 13
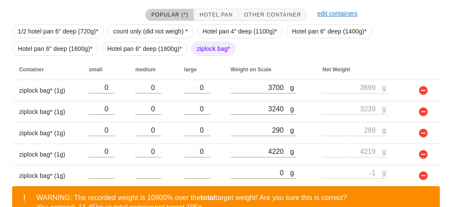
scroll to position [256, 0]
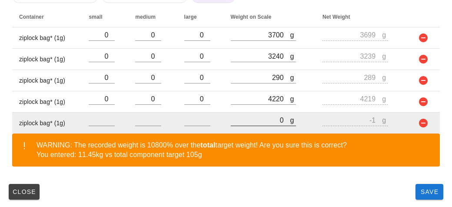
click at [245, 120] on input "0" at bounding box center [261, 119] width 60 height 11
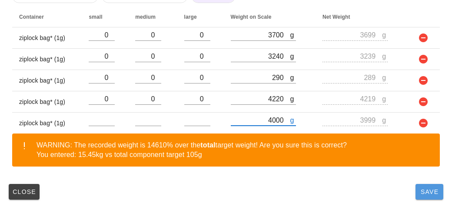
click at [430, 194] on span "Save" at bounding box center [429, 191] width 21 height 7
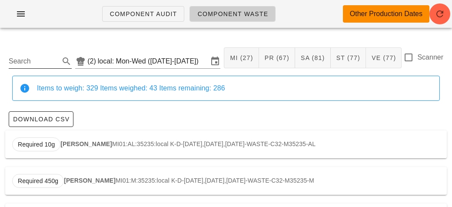
click at [28, 61] on input "Search" at bounding box center [33, 61] width 49 height 14
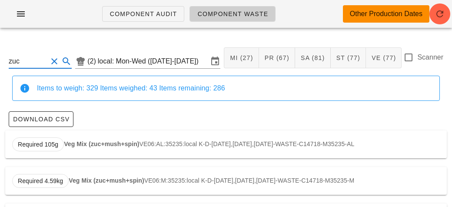
click at [44, 57] on input "zuc" at bounding box center [28, 61] width 39 height 14
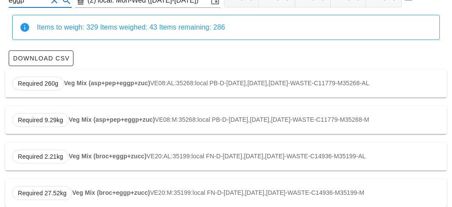
scroll to position [74, 0]
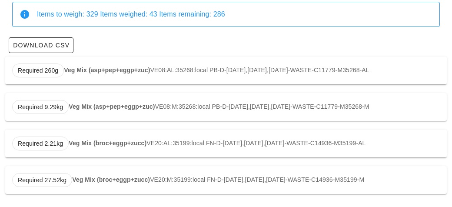
click at [86, 143] on strong "Veg Mix (broc+eggp+zucc)" at bounding box center [108, 143] width 78 height 7
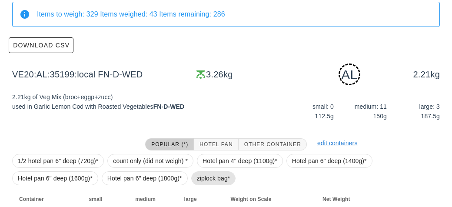
click at [210, 178] on span "ziplock bag*" at bounding box center [213, 178] width 33 height 13
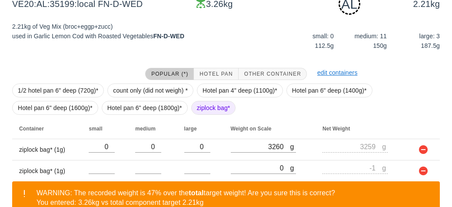
scroll to position [193, 0]
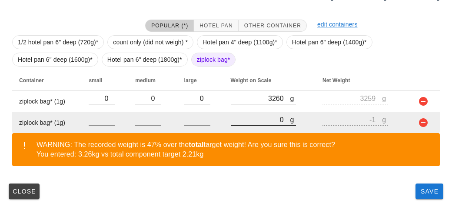
click at [243, 119] on input "0" at bounding box center [261, 119] width 60 height 11
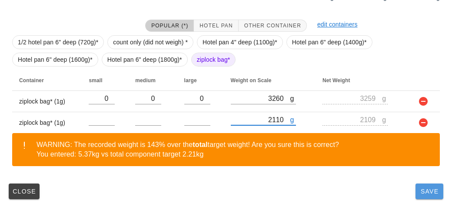
click at [421, 193] on span "Save" at bounding box center [429, 191] width 21 height 7
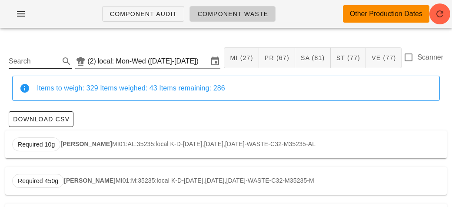
click at [33, 58] on input "Search" at bounding box center [33, 61] width 49 height 14
click at [90, 142] on strong "Braised Beef" at bounding box center [88, 143] width 38 height 7
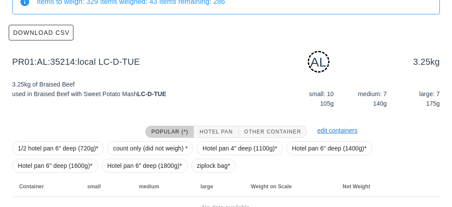
scroll to position [131, 0]
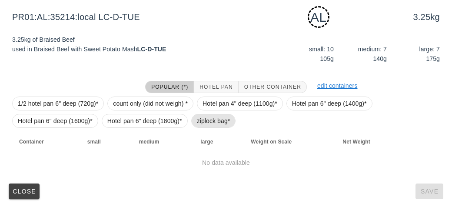
click at [203, 122] on span "ziplock bag*" at bounding box center [213, 120] width 33 height 13
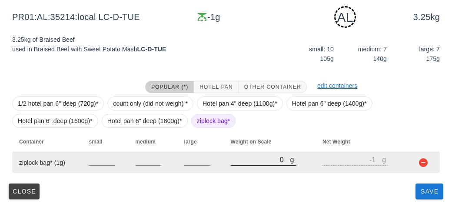
click at [247, 162] on input "0" at bounding box center [261, 159] width 60 height 11
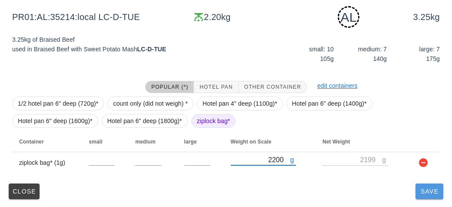
click at [428, 193] on span "Save" at bounding box center [429, 191] width 21 height 7
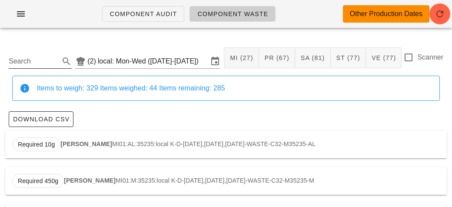
click at [52, 63] on input "Search" at bounding box center [33, 61] width 49 height 14
click at [90, 147] on strong "Braised Beef" at bounding box center [88, 143] width 38 height 7
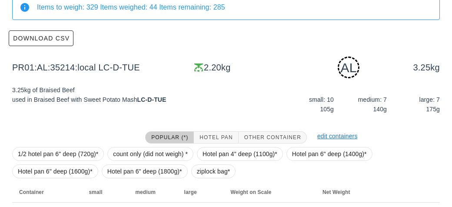
scroll to position [131, 0]
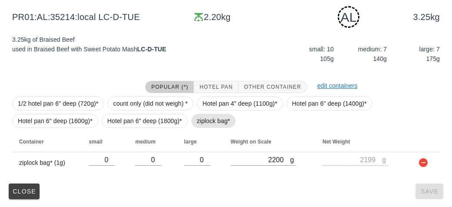
click at [200, 119] on span "ziplock bag*" at bounding box center [213, 120] width 33 height 13
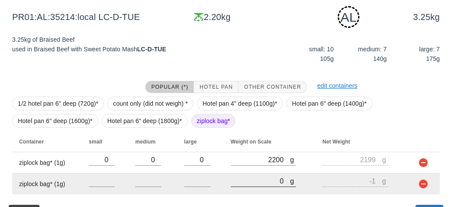
click at [250, 183] on input "0" at bounding box center [261, 180] width 60 height 11
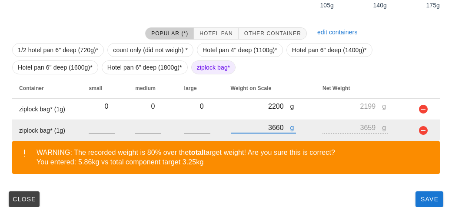
scroll to position [193, 0]
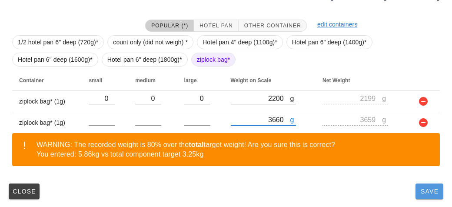
click at [427, 198] on button "Save" at bounding box center [430, 191] width 28 height 16
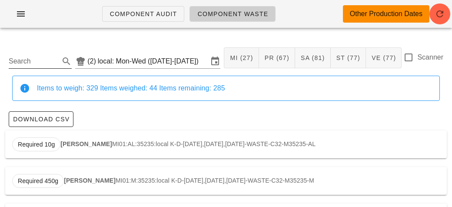
click at [40, 59] on input "Search" at bounding box center [33, 61] width 49 height 14
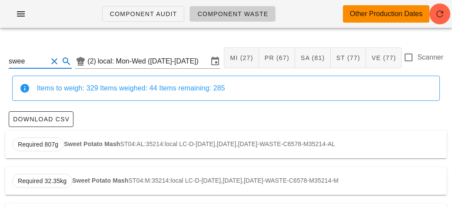
click at [85, 139] on div "Required 807g Sweet Potato Mash ST04:AL:35214:local LC-D-[DATE],[DATE],[DATE]-W…" at bounding box center [226, 144] width 442 height 28
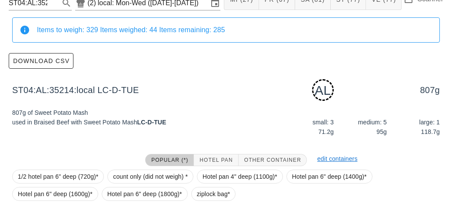
scroll to position [131, 0]
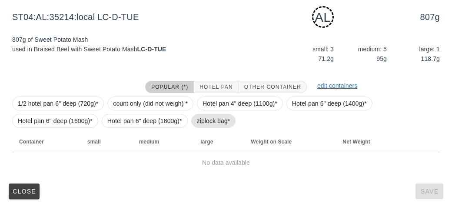
click at [207, 114] on span "ziplock bag*" at bounding box center [213, 120] width 33 height 13
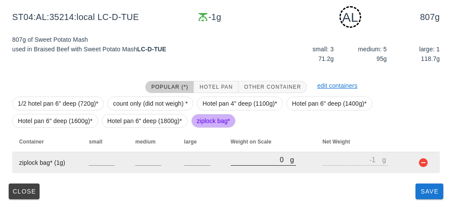
click at [250, 161] on input "0" at bounding box center [261, 159] width 60 height 11
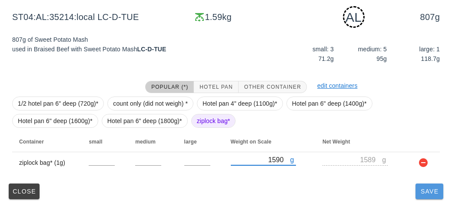
click at [429, 196] on button "Save" at bounding box center [430, 191] width 28 height 16
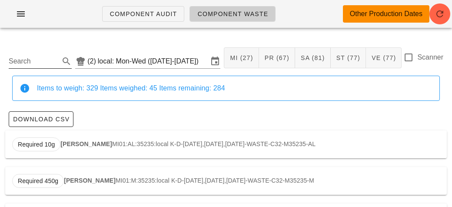
click at [53, 61] on input "Search" at bounding box center [33, 61] width 49 height 14
click at [82, 152] on div "Required 3.15kg Soba Noodles ST02:AL:35193:local FN-D-[DATE],[DATE],[DATE]-WAST…" at bounding box center [226, 144] width 442 height 28
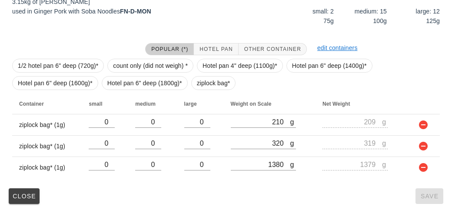
scroll to position [174, 0]
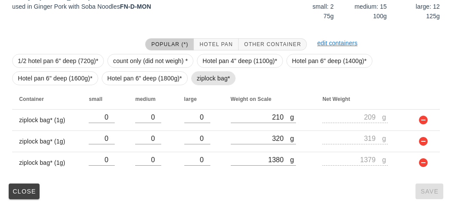
click at [204, 76] on span "ziplock bag*" at bounding box center [213, 78] width 33 height 13
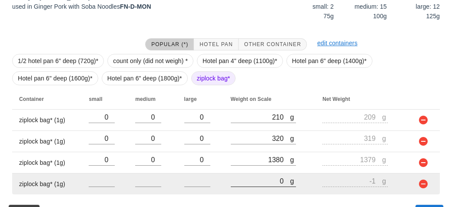
click at [253, 182] on input "0" at bounding box center [261, 180] width 60 height 11
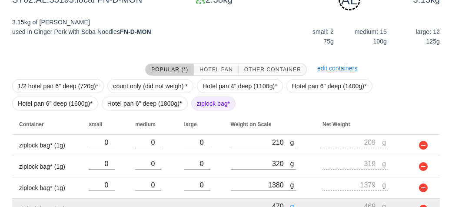
scroll to position [195, 0]
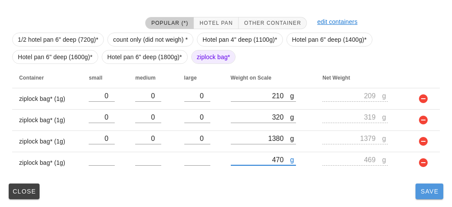
click at [417, 195] on button "Save" at bounding box center [430, 191] width 28 height 16
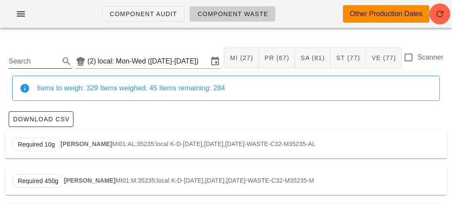
click at [37, 63] on input "Search" at bounding box center [33, 61] width 49 height 14
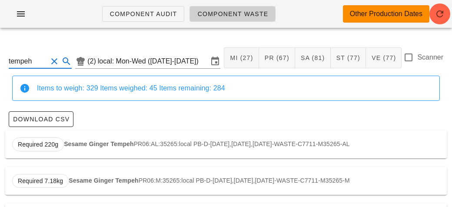
click at [117, 183] on div "Required 7.18kg Sesame Ginger Tempeh PR06:M:35265:local PB-D-[DATE],[DATE],[DAT…" at bounding box center [226, 181] width 442 height 28
click at [107, 143] on strong "Sesame Ginger Tempeh" at bounding box center [99, 143] width 70 height 7
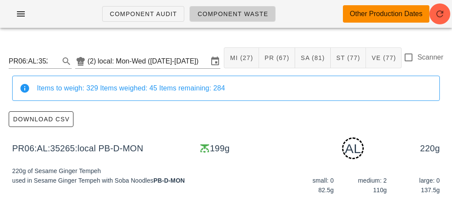
scroll to position [131, 0]
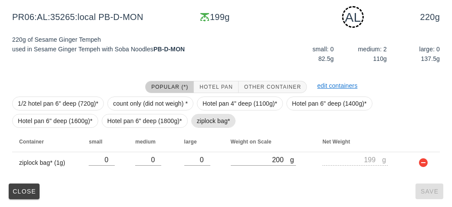
click at [203, 120] on span "ziplock bag*" at bounding box center [213, 120] width 33 height 13
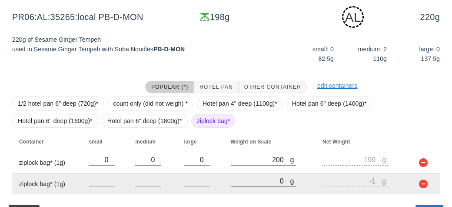
click at [255, 180] on input "0" at bounding box center [261, 180] width 60 height 11
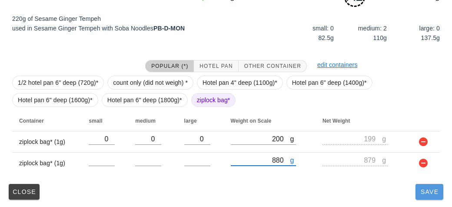
click at [427, 197] on button "Save" at bounding box center [430, 192] width 28 height 16
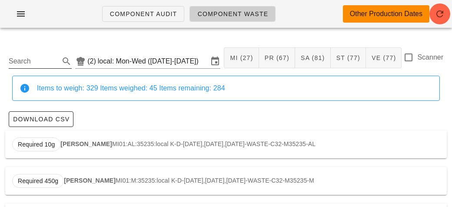
click at [40, 58] on input "Search" at bounding box center [33, 61] width 49 height 14
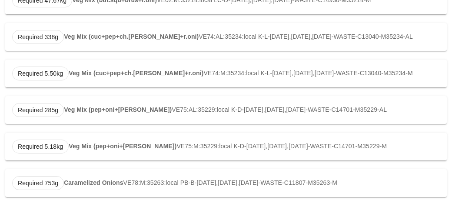
scroll to position [220, 0]
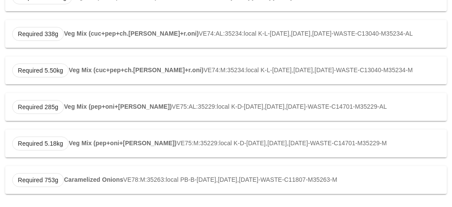
click at [98, 190] on div "Required 753g Caramelized Onions VE78:M:35263:local PB-B-[DATE],[DATE],[DATE]-W…" at bounding box center [226, 180] width 442 height 28
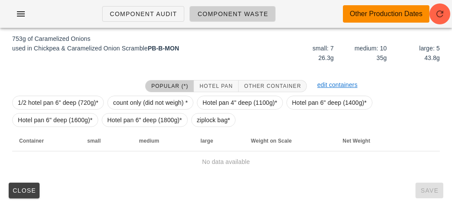
scroll to position [123, 0]
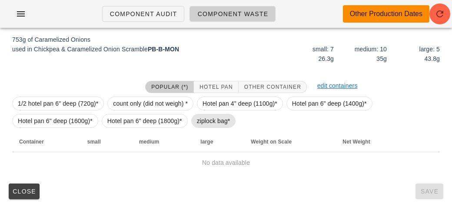
click at [213, 122] on span "ziplock bag*" at bounding box center [213, 120] width 33 height 13
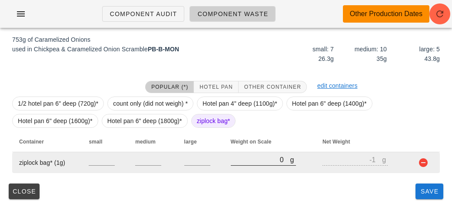
click at [246, 161] on input "0" at bounding box center [261, 159] width 60 height 11
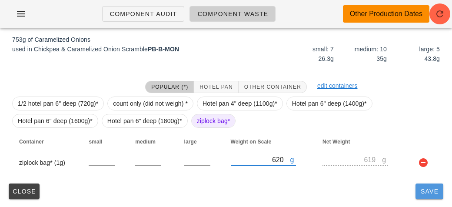
click at [425, 197] on button "Save" at bounding box center [430, 191] width 28 height 16
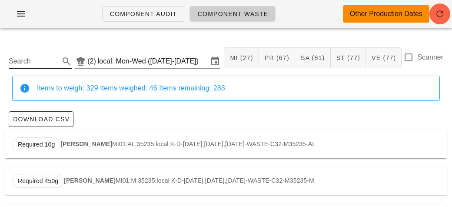
click at [38, 65] on input "Search" at bounding box center [33, 61] width 49 height 14
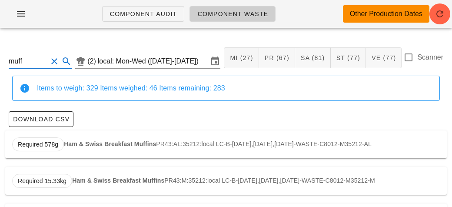
click at [120, 140] on strong "Ham & Swiss Breakfast Muffins" at bounding box center [110, 143] width 92 height 7
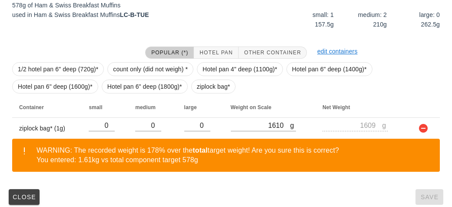
scroll to position [171, 0]
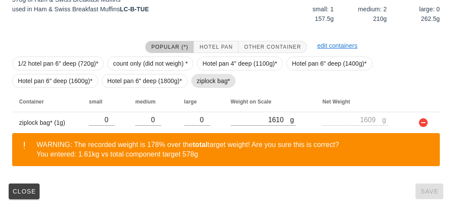
click at [202, 77] on span "ziplock bag*" at bounding box center [213, 80] width 33 height 13
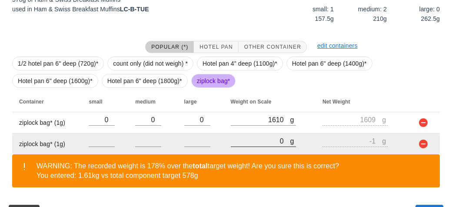
click at [241, 144] on input "0" at bounding box center [261, 140] width 60 height 11
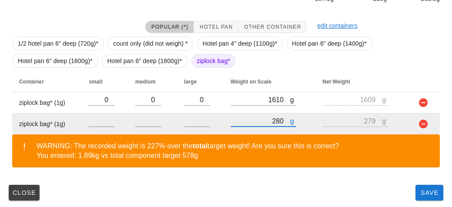
scroll to position [193, 0]
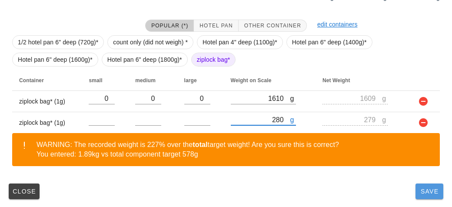
click at [426, 191] on span "Save" at bounding box center [429, 191] width 21 height 7
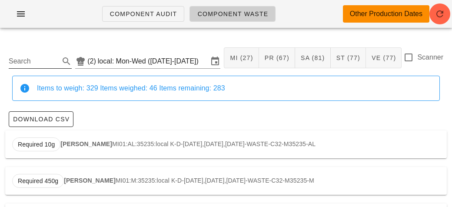
click at [40, 60] on input "Search" at bounding box center [33, 61] width 49 height 14
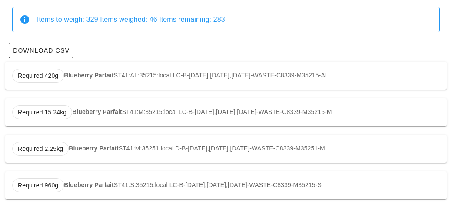
scroll to position [74, 0]
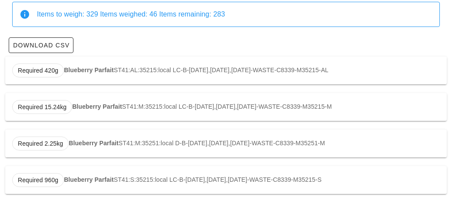
click at [122, 68] on div "Required 420g Blueberry Parfait ST41:AL:35215:local LC-B-[DATE],[DATE],[DATE]-W…" at bounding box center [226, 71] width 442 height 28
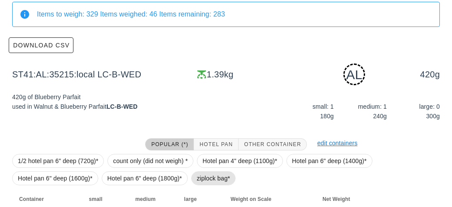
click at [203, 178] on span "ziplock bag*" at bounding box center [213, 178] width 33 height 13
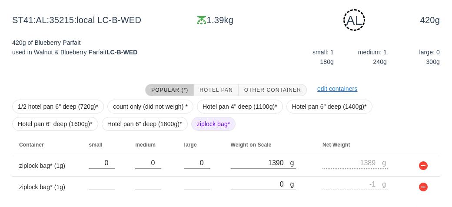
scroll to position [152, 0]
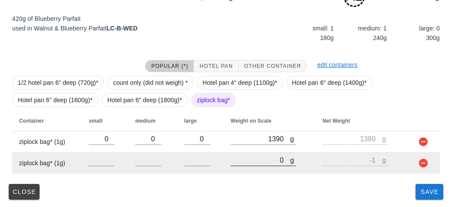
click at [245, 161] on input "0" at bounding box center [261, 159] width 60 height 11
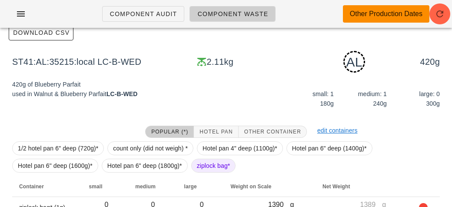
scroll to position [193, 0]
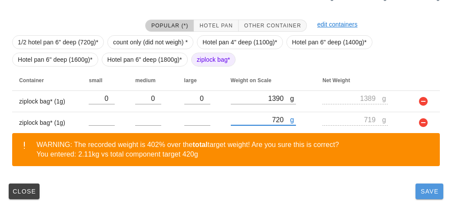
click at [424, 189] on span "Save" at bounding box center [429, 191] width 21 height 7
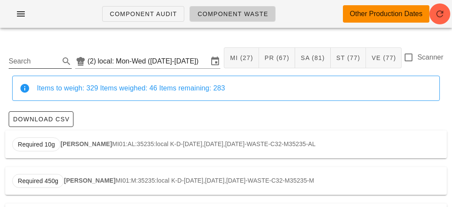
click at [42, 58] on input "Search" at bounding box center [33, 61] width 49 height 14
click at [409, 63] on div at bounding box center [408, 57] width 15 height 15
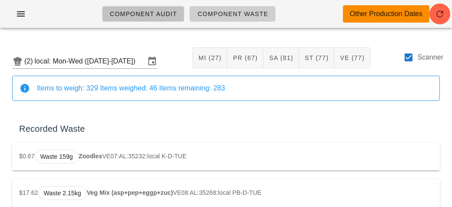
click at [147, 17] on span "Component Audit" at bounding box center [144, 13] width 68 height 7
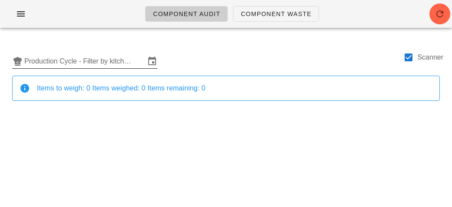
click at [106, 54] on input "Production Cycle - Filter by kitchen production schedules" at bounding box center [84, 61] width 121 height 14
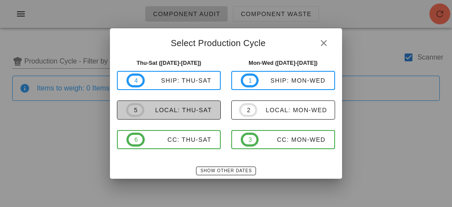
click at [160, 114] on span "5 local: Thu-Sat" at bounding box center [169, 110] width 86 height 14
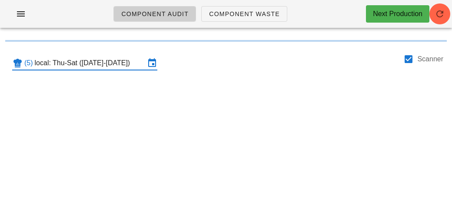
click at [160, 114] on div "Component Audit Component Waste Next Production (5) local: Thu-Sat ([DATE]-[DAT…" at bounding box center [226, 103] width 452 height 207
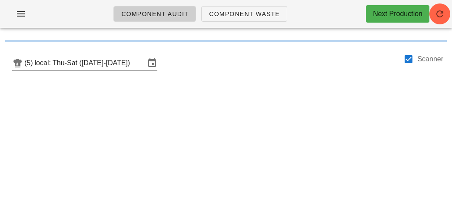
click at [102, 66] on input "local: Thu-Sat ([DATE]-[DATE])" at bounding box center [90, 63] width 110 height 14
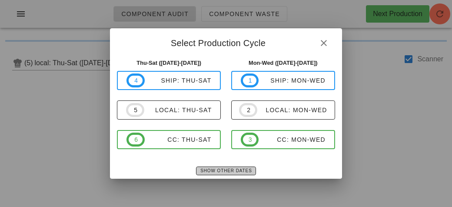
click at [230, 168] on span "Show Other Dates" at bounding box center [226, 170] width 52 height 5
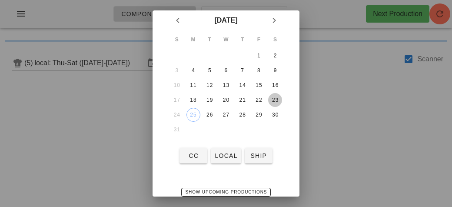
click at [277, 98] on div "23" at bounding box center [275, 100] width 14 height 6
click at [233, 154] on span "local" at bounding box center [225, 155] width 23 height 7
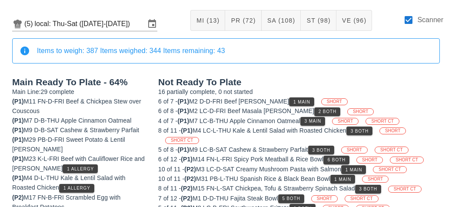
scroll to position [38, 0]
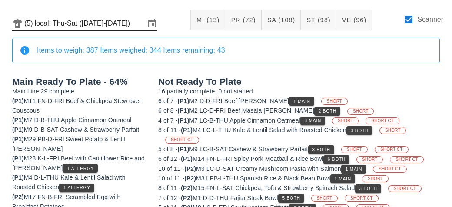
click at [75, 29] on input "local: Thu-Sat ([DATE]-[DATE])" at bounding box center [90, 24] width 110 height 14
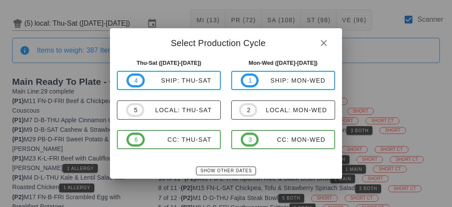
click at [224, 152] on div "Thu-Sat ([DATE]-[DATE]) 4 ship: Thu-Sat 5 local: Thu-Sat 6 CC: Thu-Sat" at bounding box center [169, 108] width 114 height 111
click at [225, 169] on span "Show Other Dates" at bounding box center [226, 170] width 52 height 5
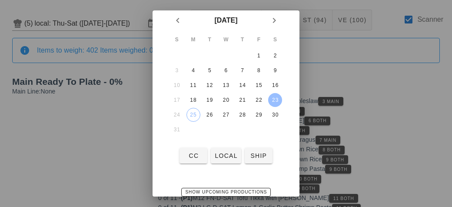
click at [64, 158] on div at bounding box center [226, 103] width 452 height 207
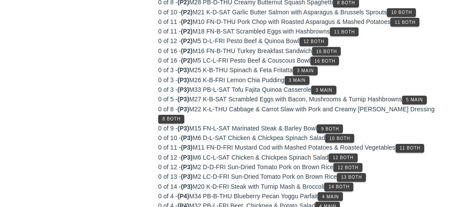
scroll to position [0, 0]
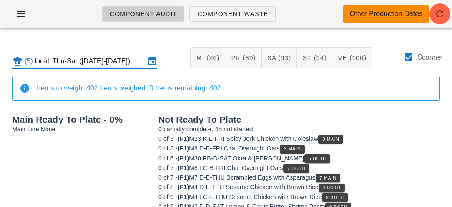
click at [106, 60] on input "local: Thu-Sat ([DATE]-[DATE])" at bounding box center [90, 61] width 110 height 14
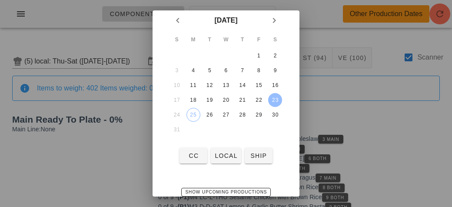
click at [278, 100] on div "23" at bounding box center [275, 100] width 14 height 6
click at [230, 160] on button "local" at bounding box center [226, 156] width 30 height 16
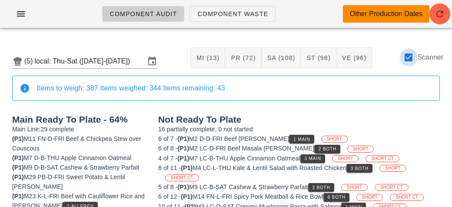
click at [410, 62] on div at bounding box center [408, 57] width 15 height 15
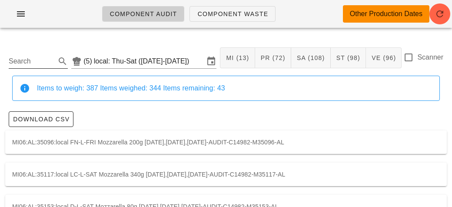
click at [35, 65] on input "Search" at bounding box center [31, 61] width 45 height 14
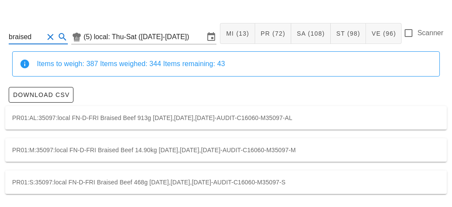
click at [287, 153] on div "PR01:M:35097:local FN-D-FRI Braised Beef 14.90kg [DATE],[DATE],[DATE]-AUDIT-C16…" at bounding box center [226, 149] width 442 height 23
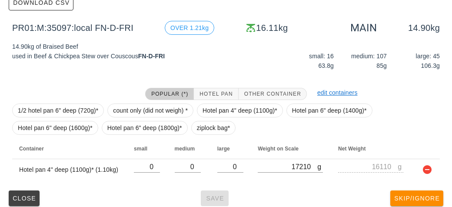
scroll to position [120, 0]
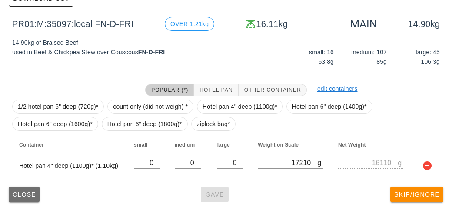
click at [21, 201] on button "Close" at bounding box center [24, 195] width 31 height 16
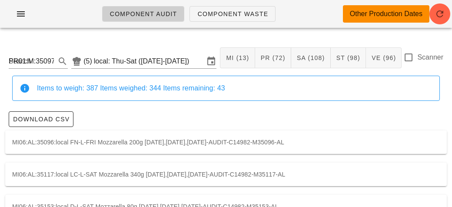
scroll to position [120, 0]
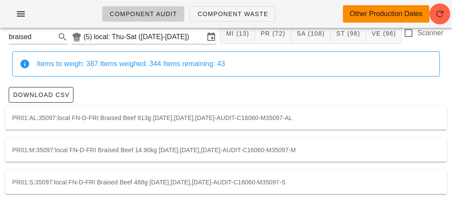
scroll to position [24, 0]
click at [155, 145] on div "PR01:M:35097:local FN-D-FRI Braised Beef 14.90kg [DATE],[DATE],[DATE]-AUDIT-C16…" at bounding box center [226, 150] width 442 height 23
click at [231, 183] on div "PR01:S:35097:local FN-D-FRI Braised Beef 468g [DATE],[DATE],[DATE]-AUDIT-C16060…" at bounding box center [226, 182] width 442 height 23
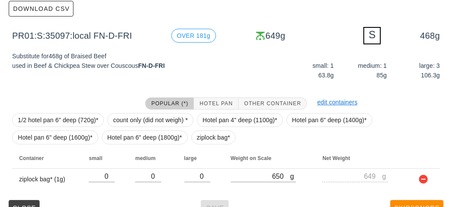
scroll to position [127, 0]
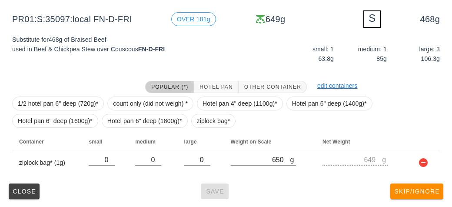
scroll to position [24, 0]
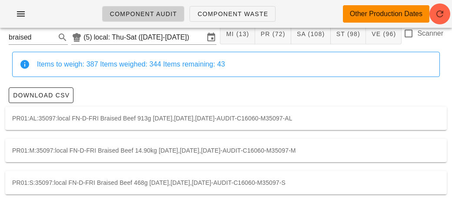
click at [260, 122] on div "PR01:AL:35097:local FN-D-FRI Braised Beef 913g [DATE],[DATE],[DATE]-AUDIT-C1606…" at bounding box center [226, 118] width 442 height 23
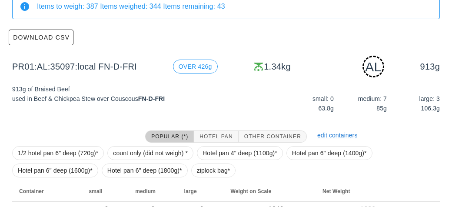
scroll to position [131, 0]
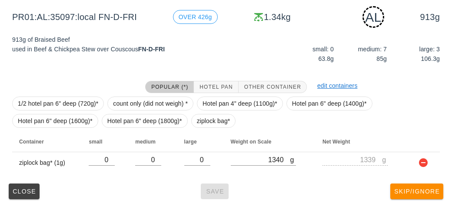
scroll to position [24, 0]
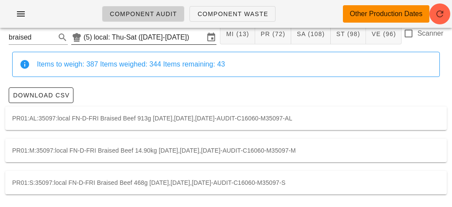
click at [141, 34] on input "local: Thu-Sat ([DATE]-[DATE])" at bounding box center [149, 37] width 110 height 14
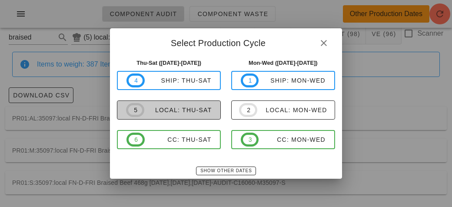
click at [194, 110] on div "local: Thu-Sat" at bounding box center [178, 110] width 68 height 7
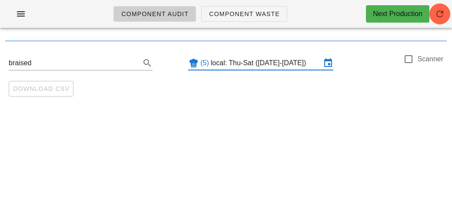
click at [290, 63] on input "local: Thu-Sat ([DATE]-[DATE])" at bounding box center [266, 63] width 110 height 14
